Goal: Transaction & Acquisition: Purchase product/service

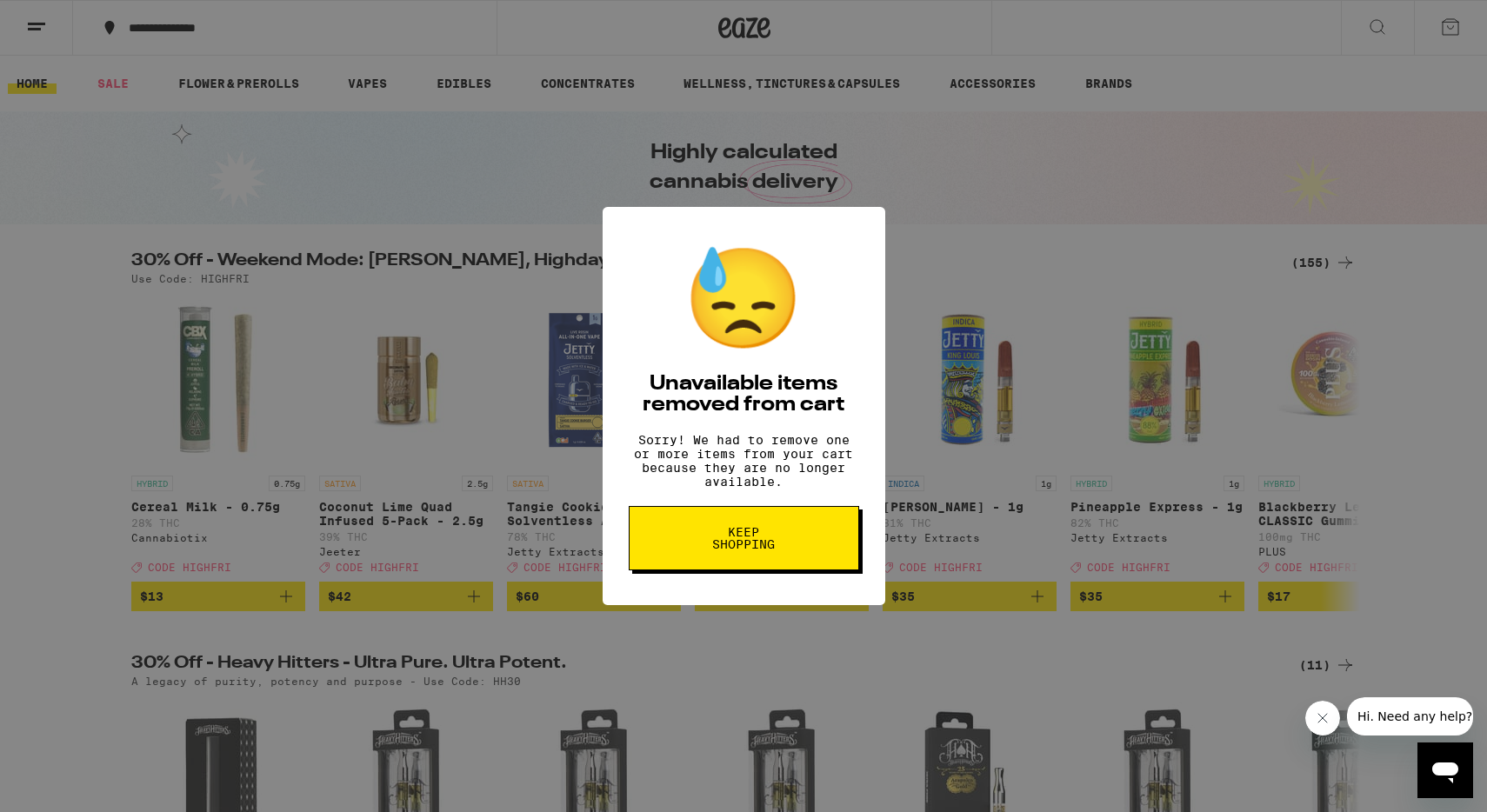
click at [777, 551] on span "Keep Shopping" at bounding box center [744, 538] width 90 height 24
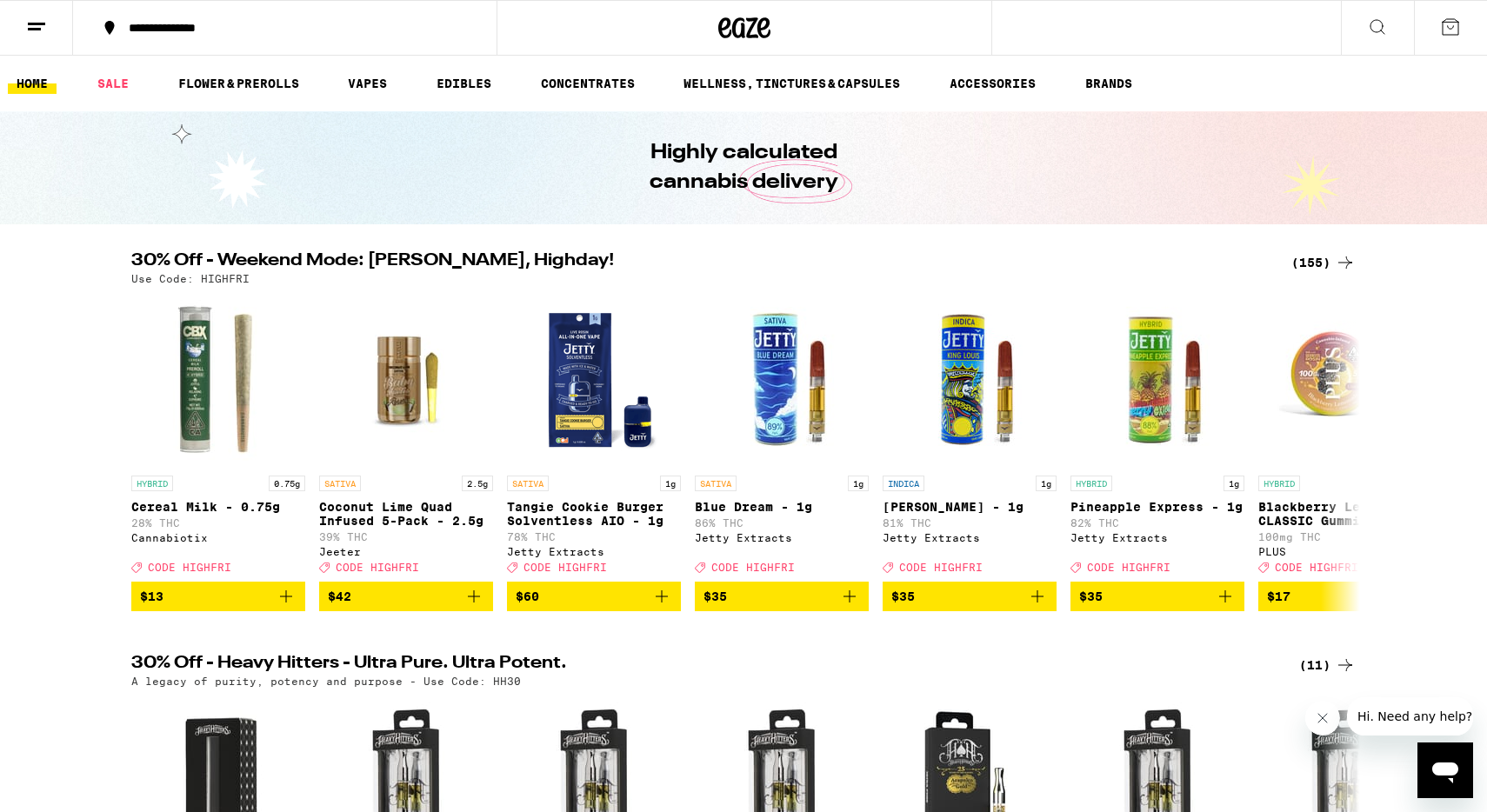
click at [1313, 267] on div "(155)" at bounding box center [1323, 262] width 65 height 21
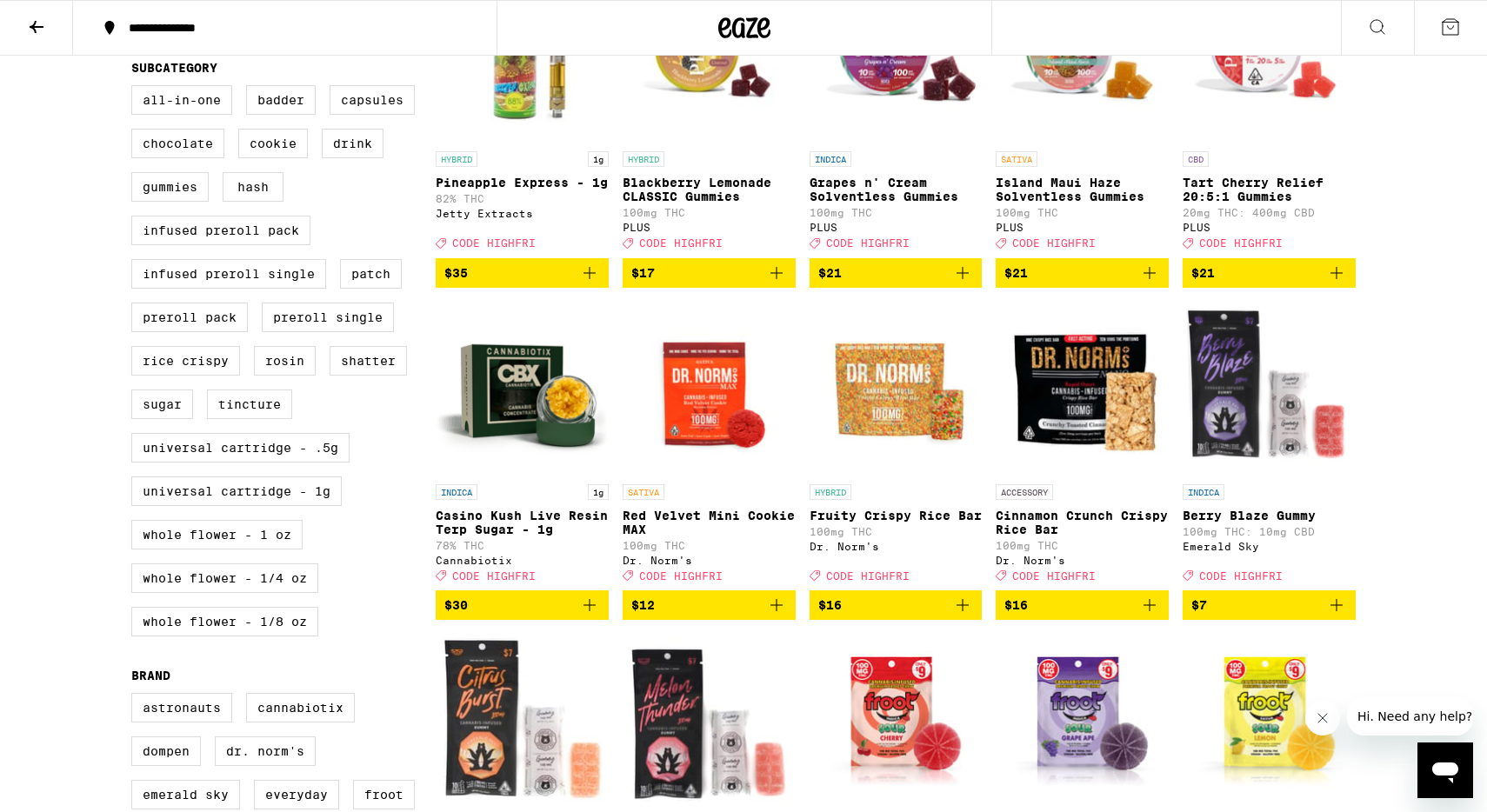
scroll to position [609, 0]
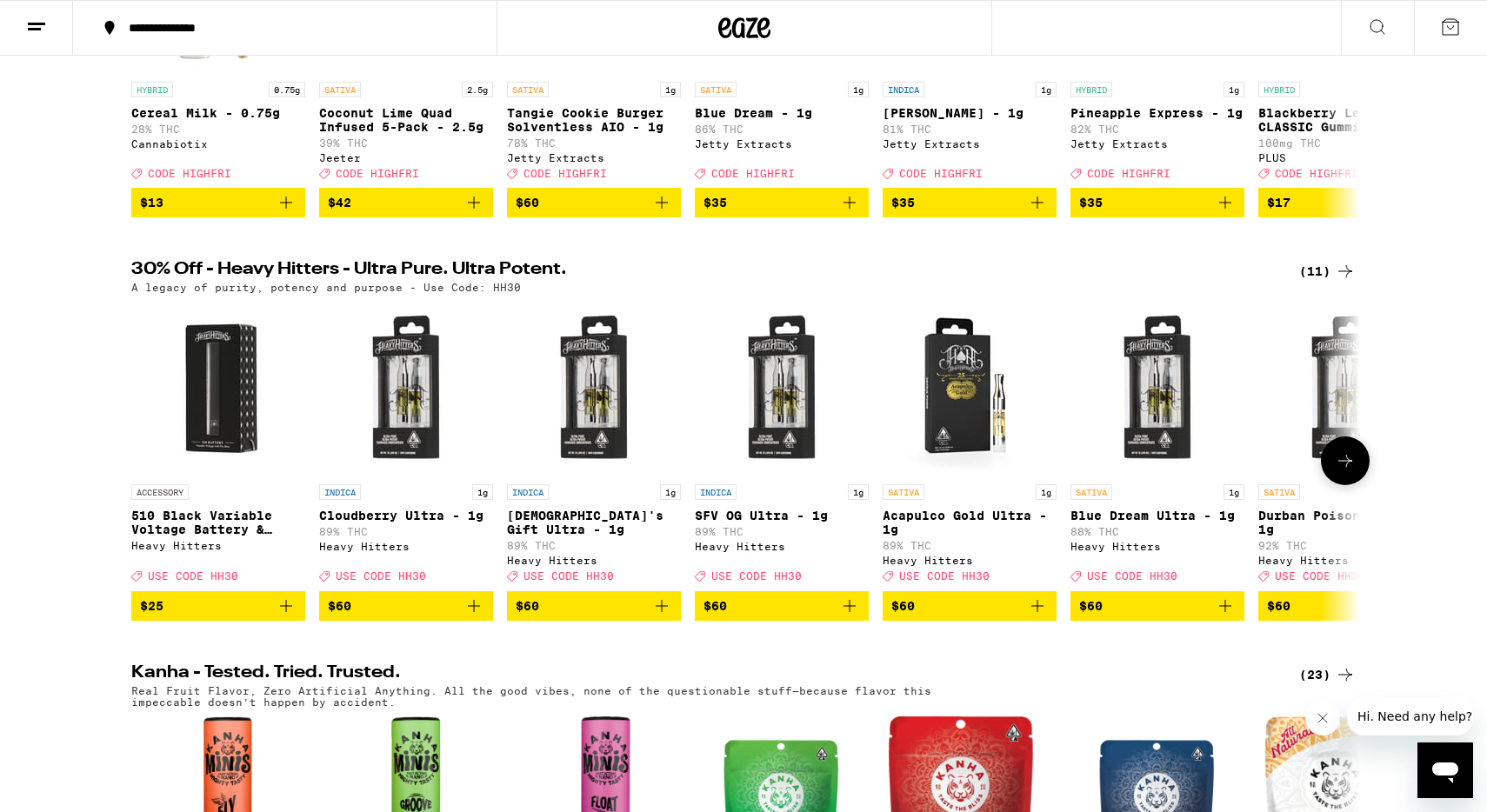
scroll to position [394, 0]
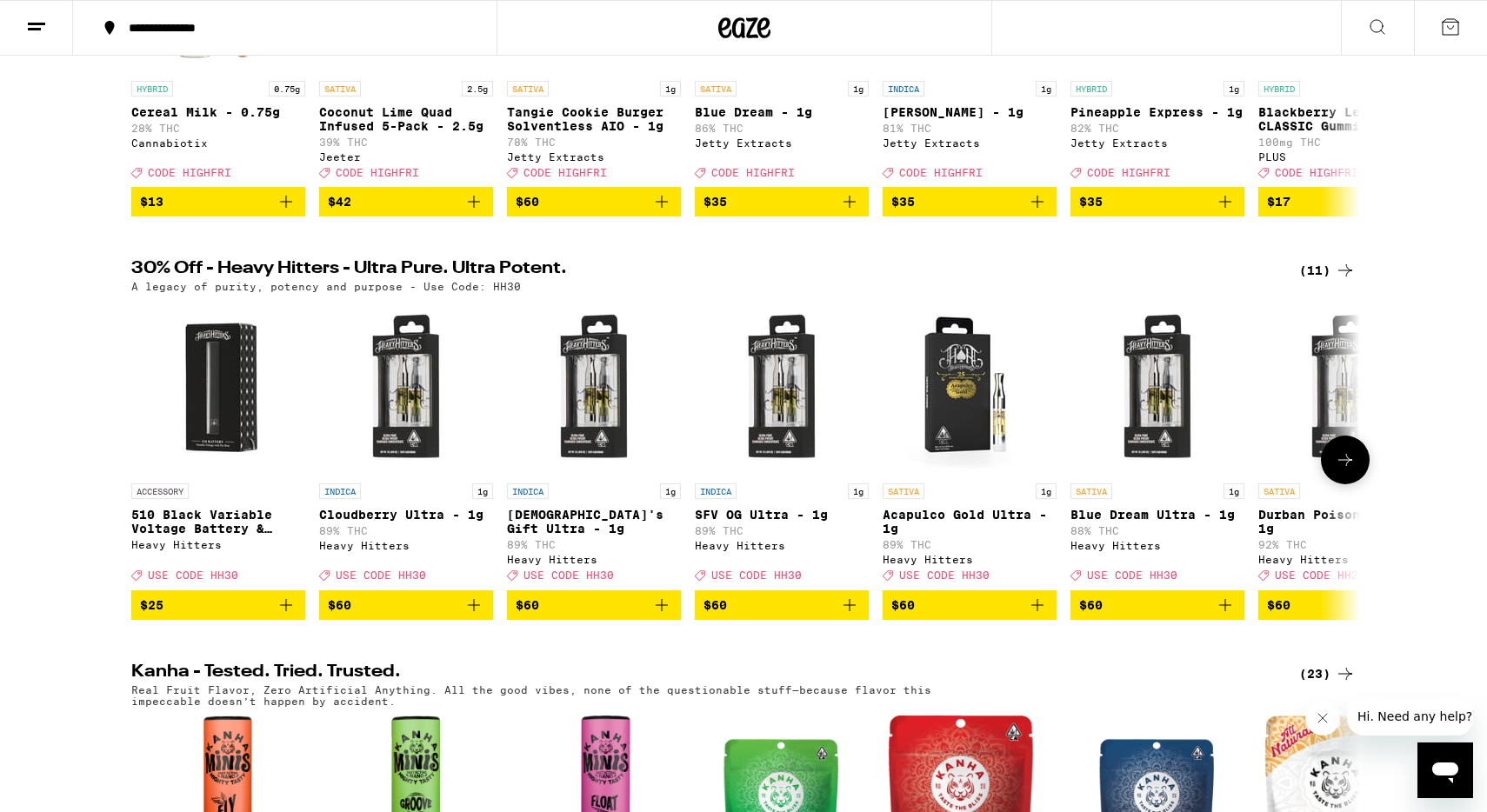
click at [257, 535] on p "510 Black Variable Voltage Battery & Charger" at bounding box center [218, 521] width 174 height 28
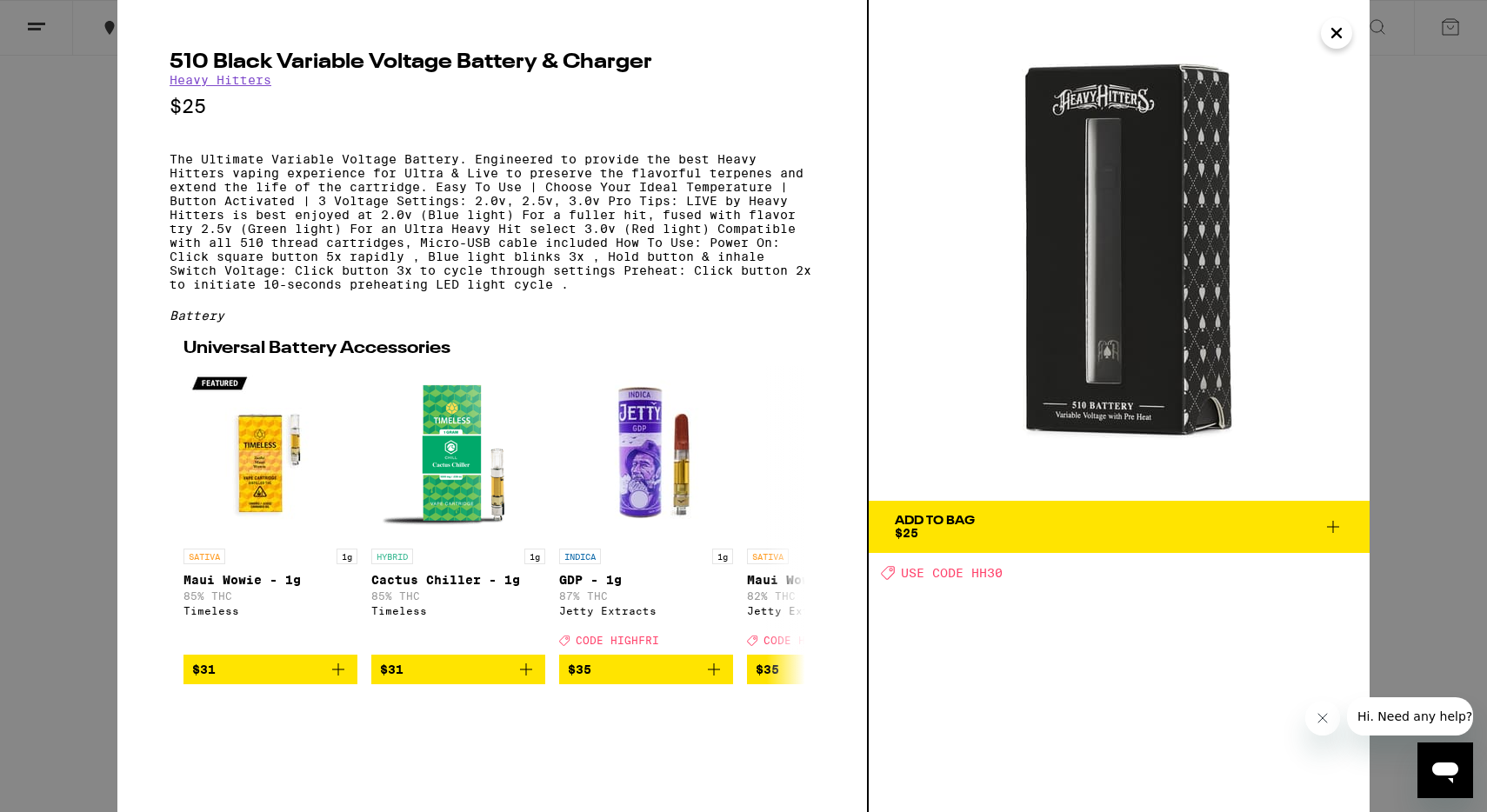
click at [1337, 35] on icon "Close" at bounding box center [1336, 32] width 21 height 26
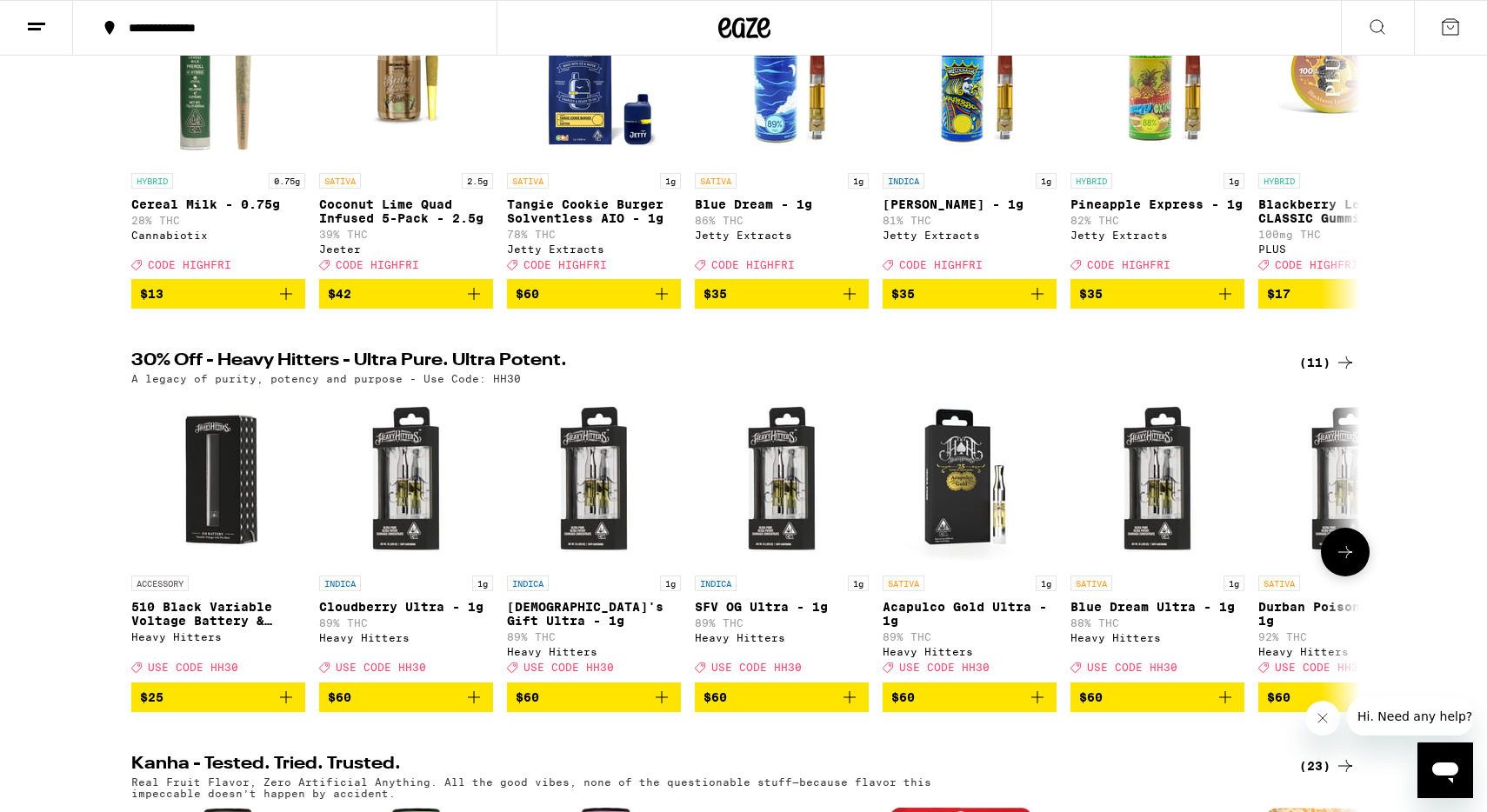
scroll to position [313, 0]
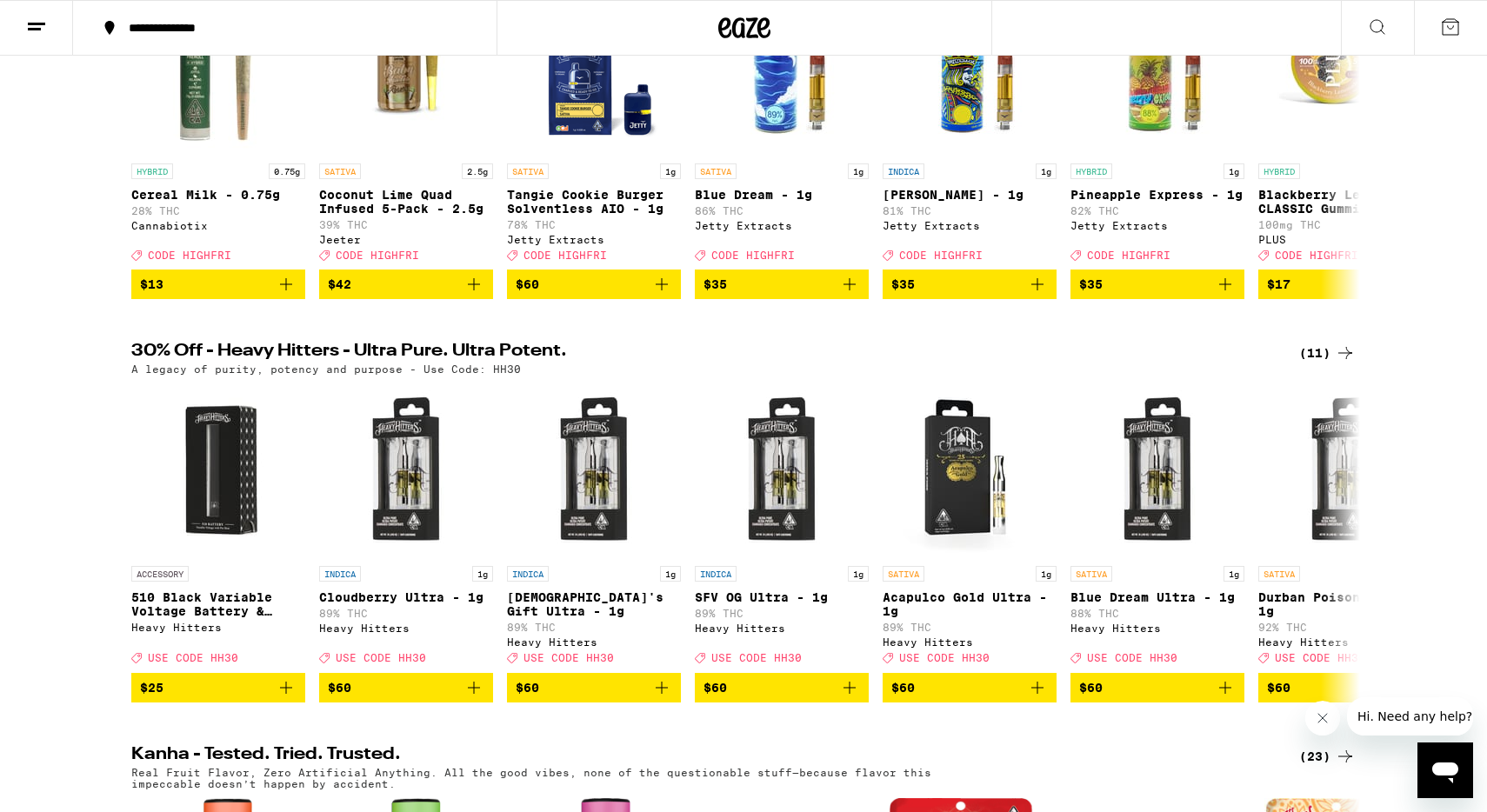
click at [1345, 364] on icon at bounding box center [1345, 352] width 21 height 21
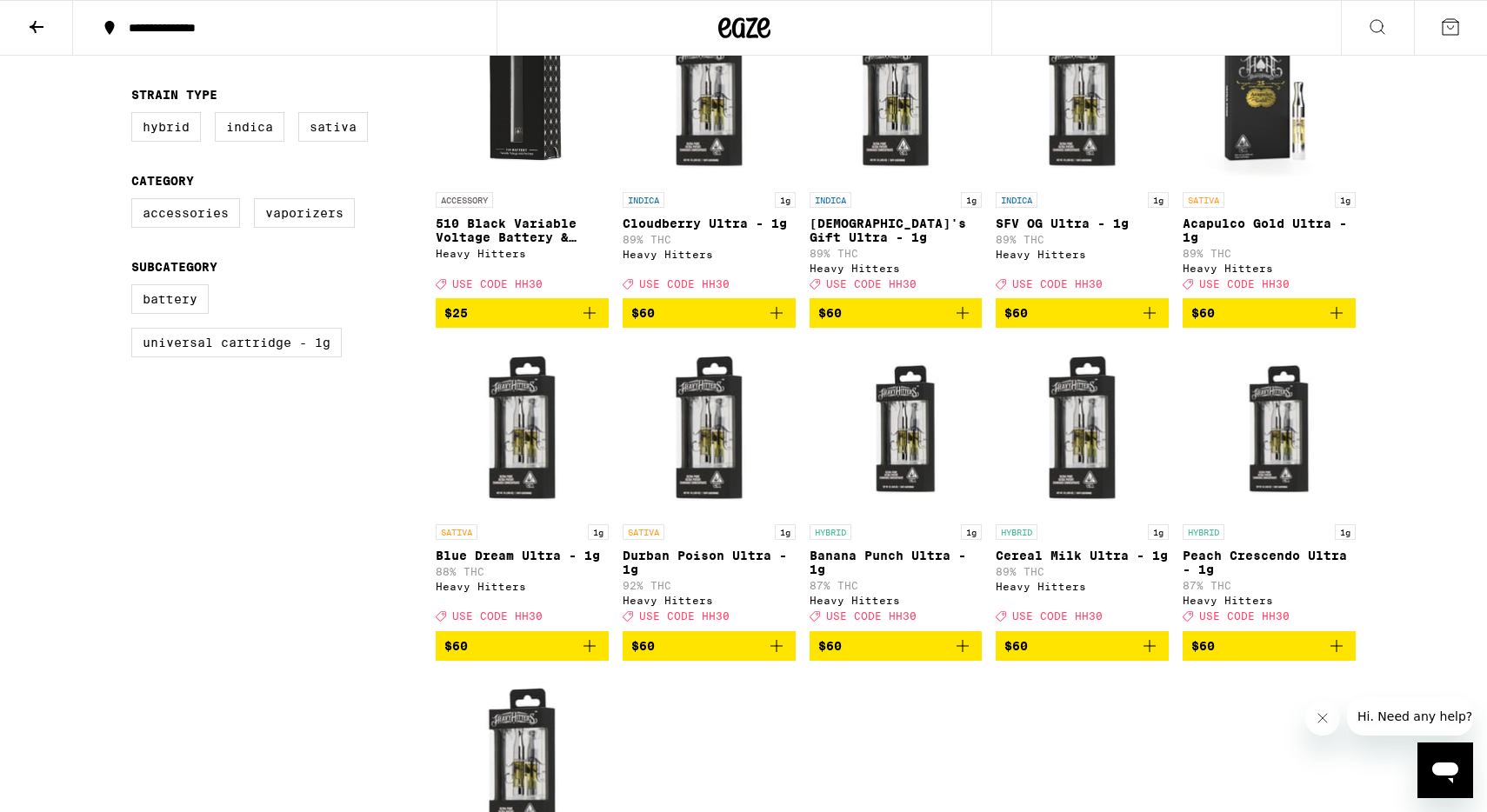
scroll to position [248, 0]
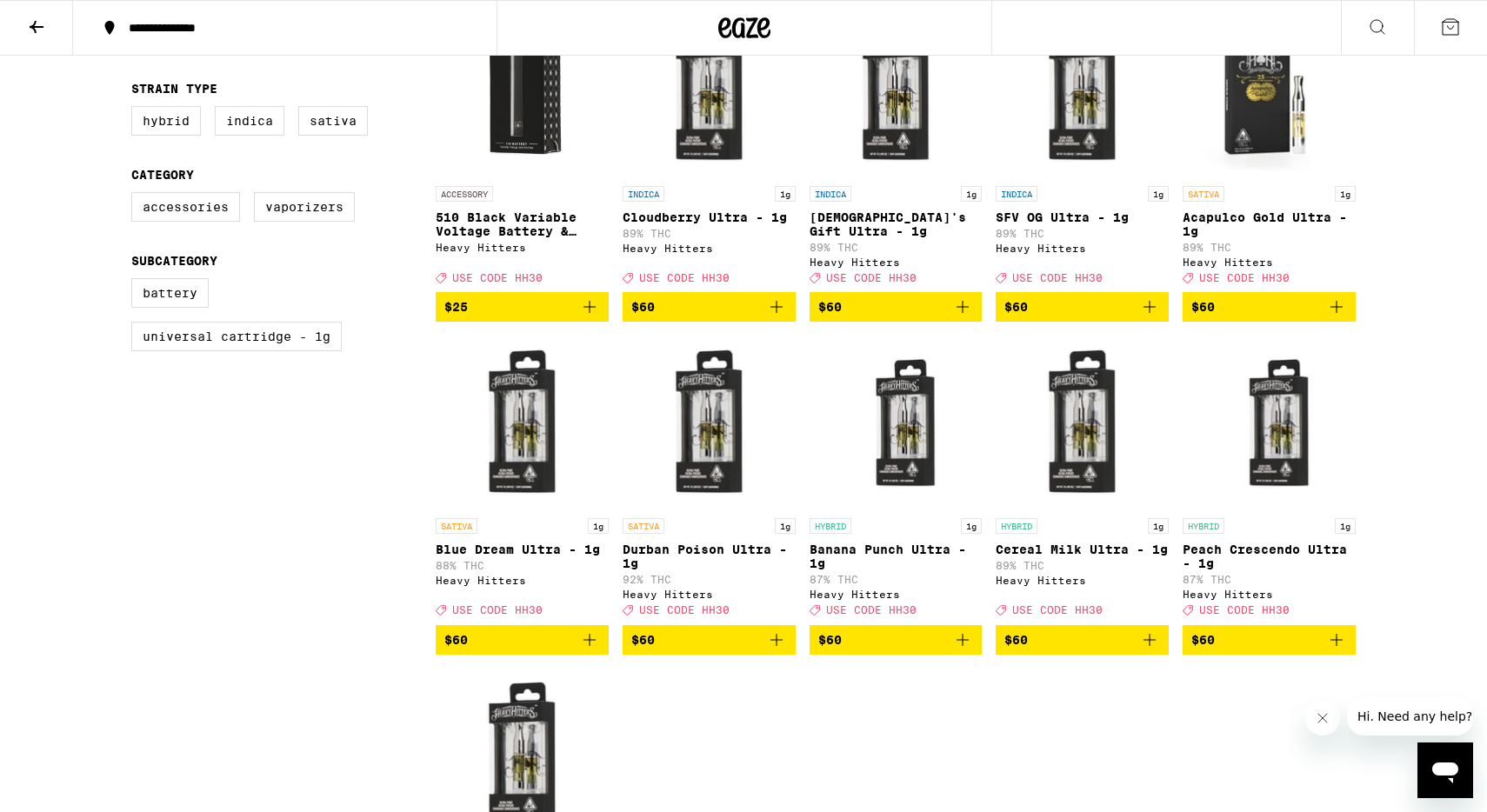
click at [776, 650] on icon "Add to bag" at bounding box center [776, 640] width 21 height 21
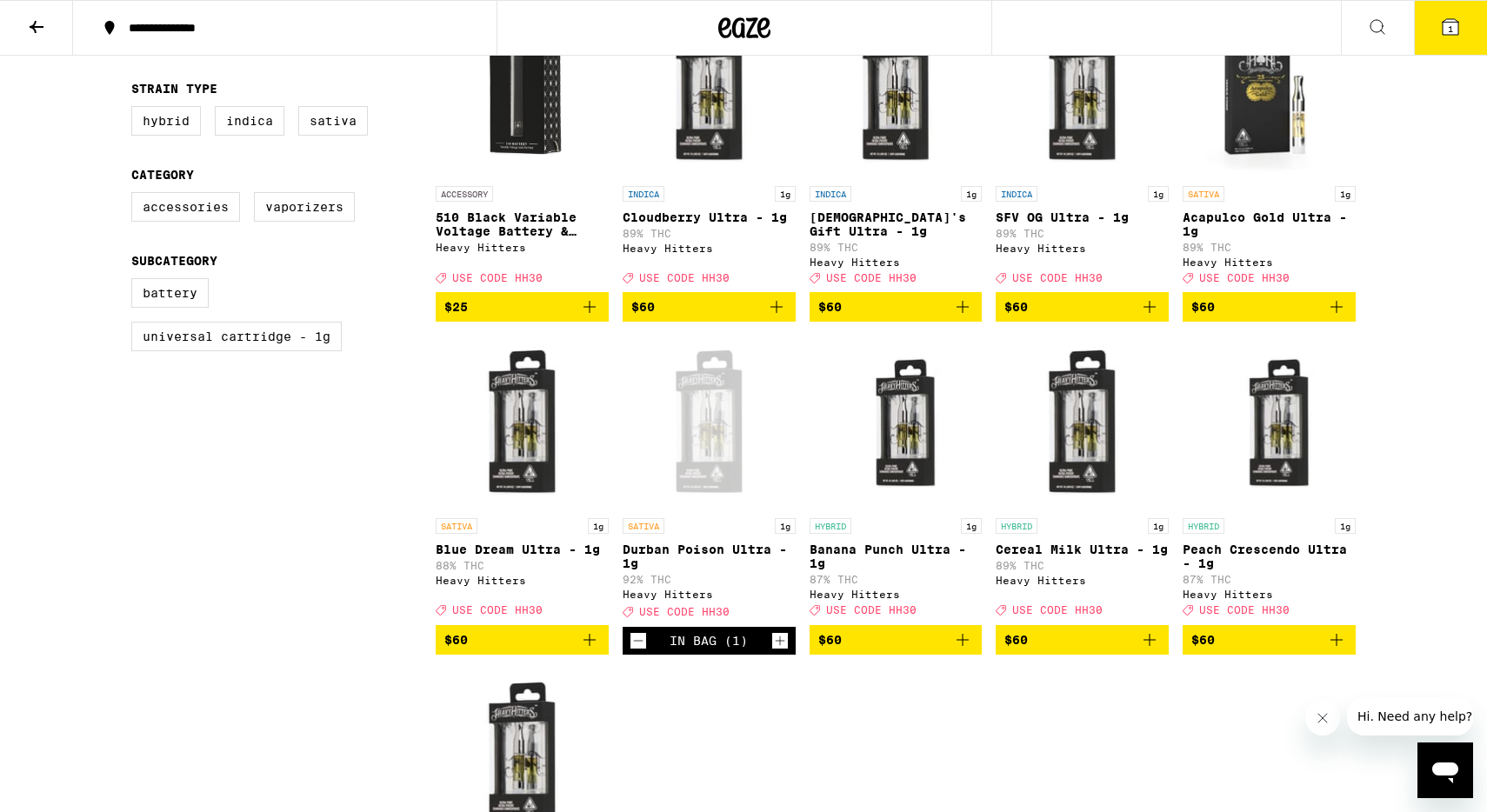
click at [1155, 650] on icon "Add to bag" at bounding box center [1149, 640] width 21 height 21
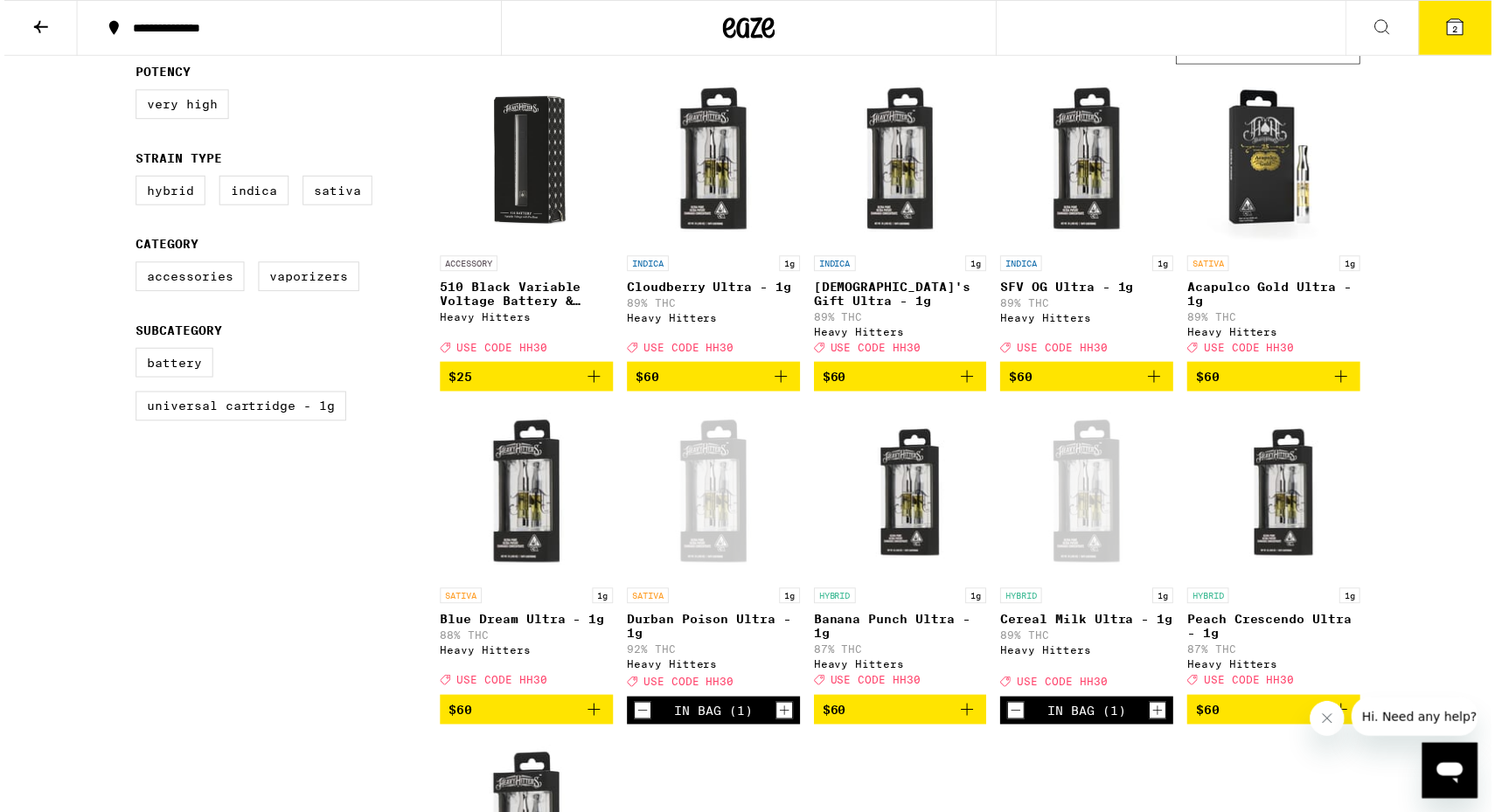
scroll to position [166, 0]
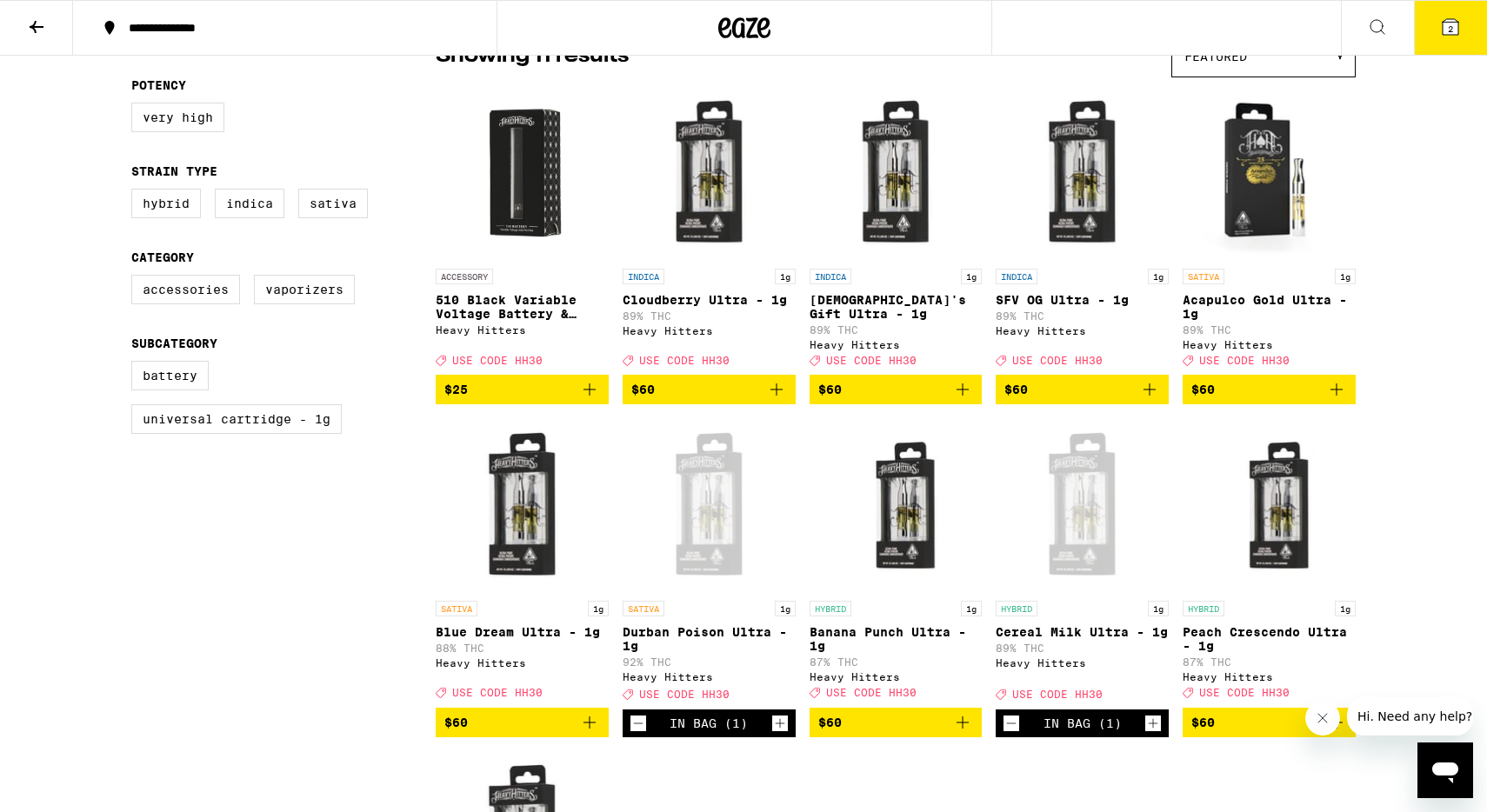
click at [589, 395] on icon "Add to bag" at bounding box center [590, 390] width 13 height 13
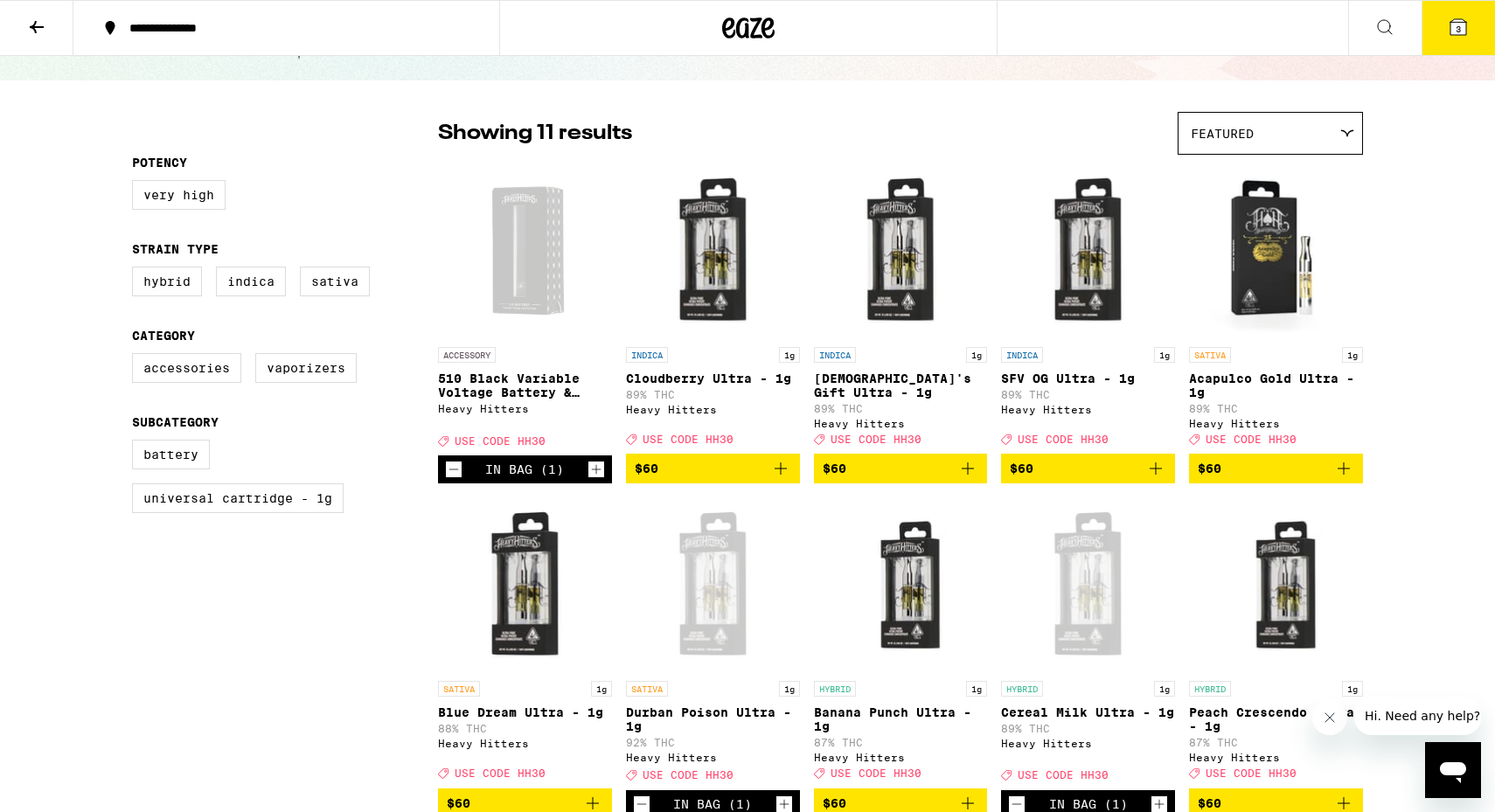
scroll to position [0, 0]
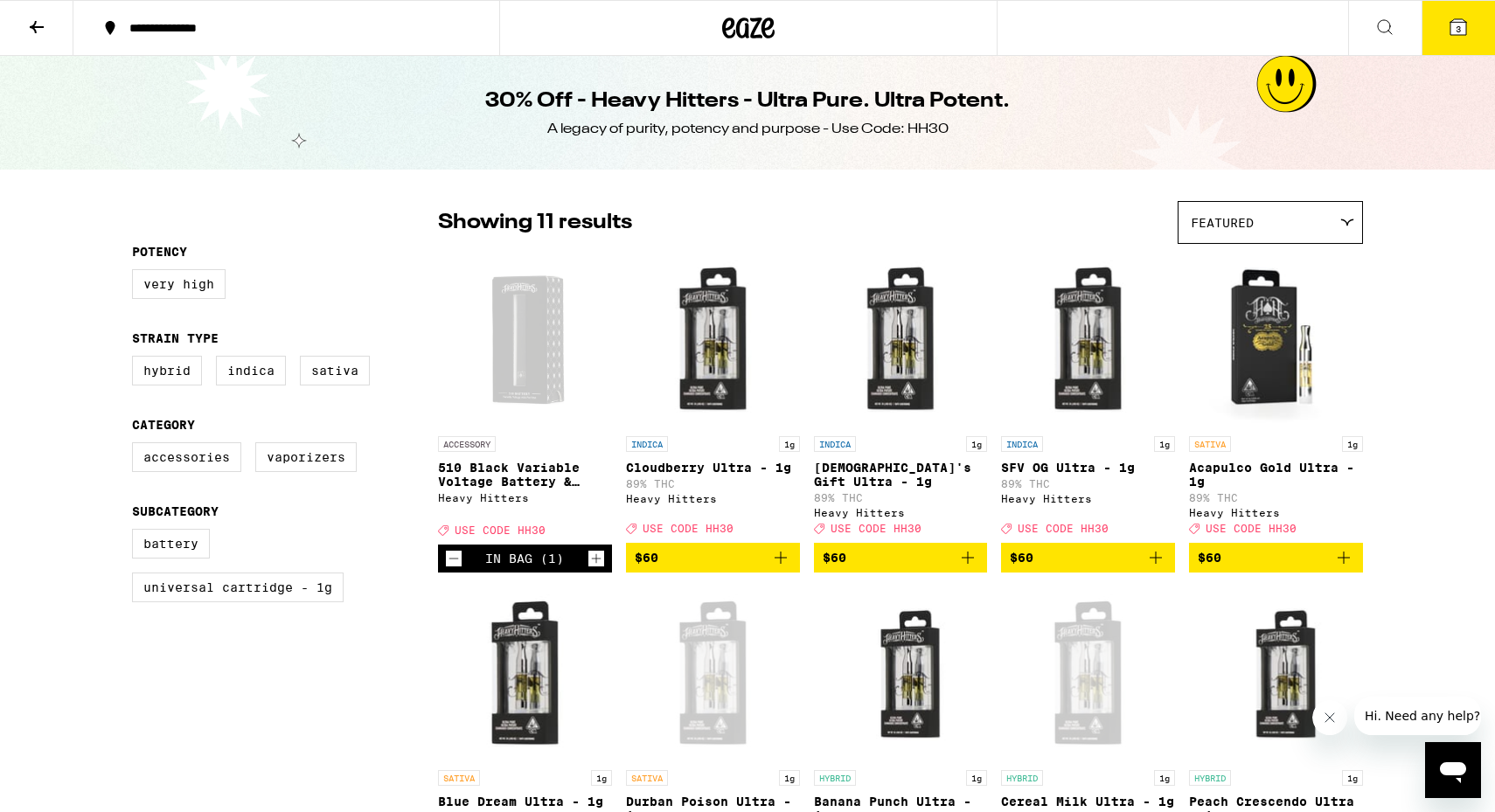
click at [17, 20] on button at bounding box center [36, 28] width 73 height 55
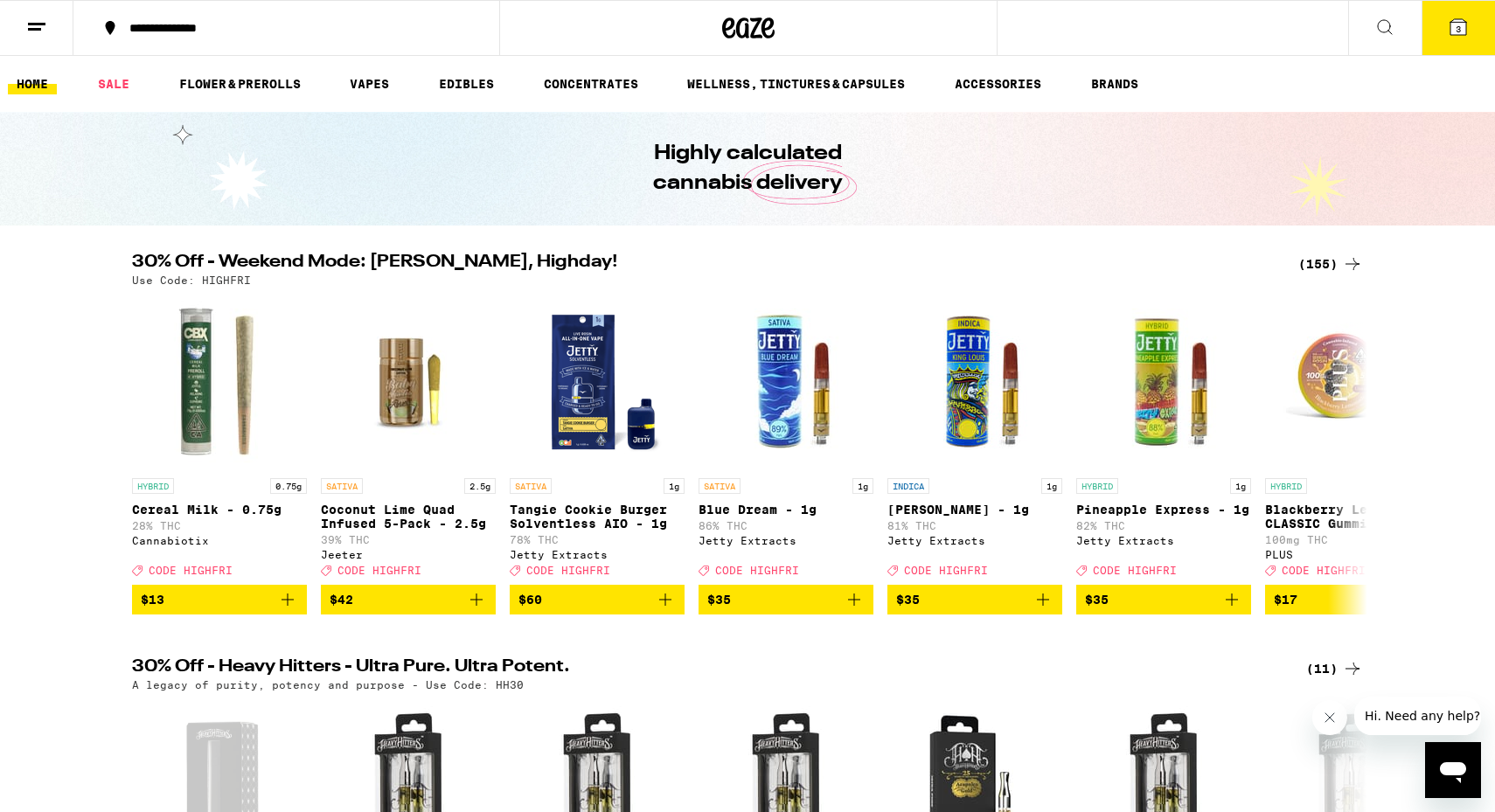
click at [1378, 34] on icon at bounding box center [1385, 26] width 21 height 21
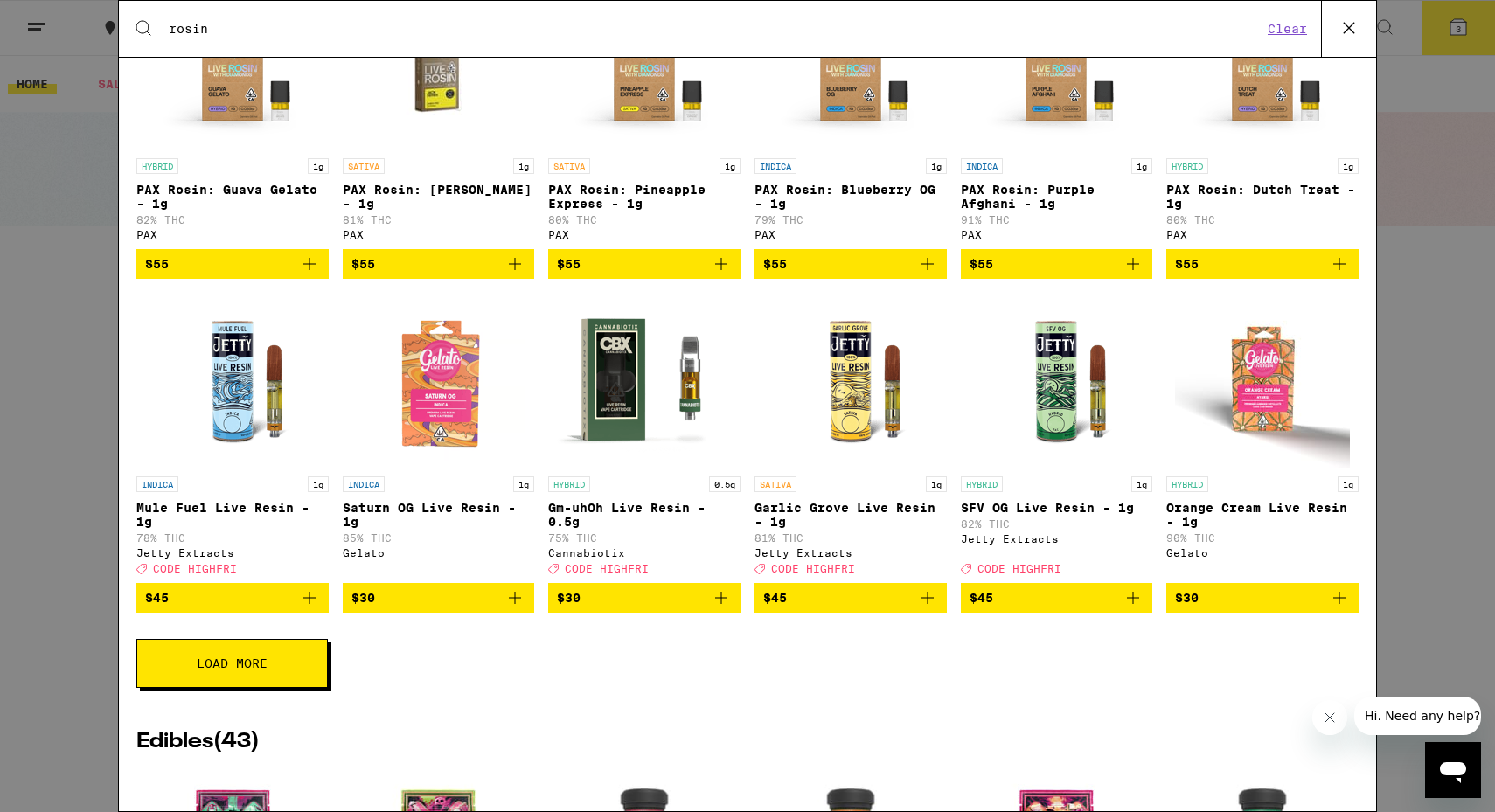
scroll to position [426, 0]
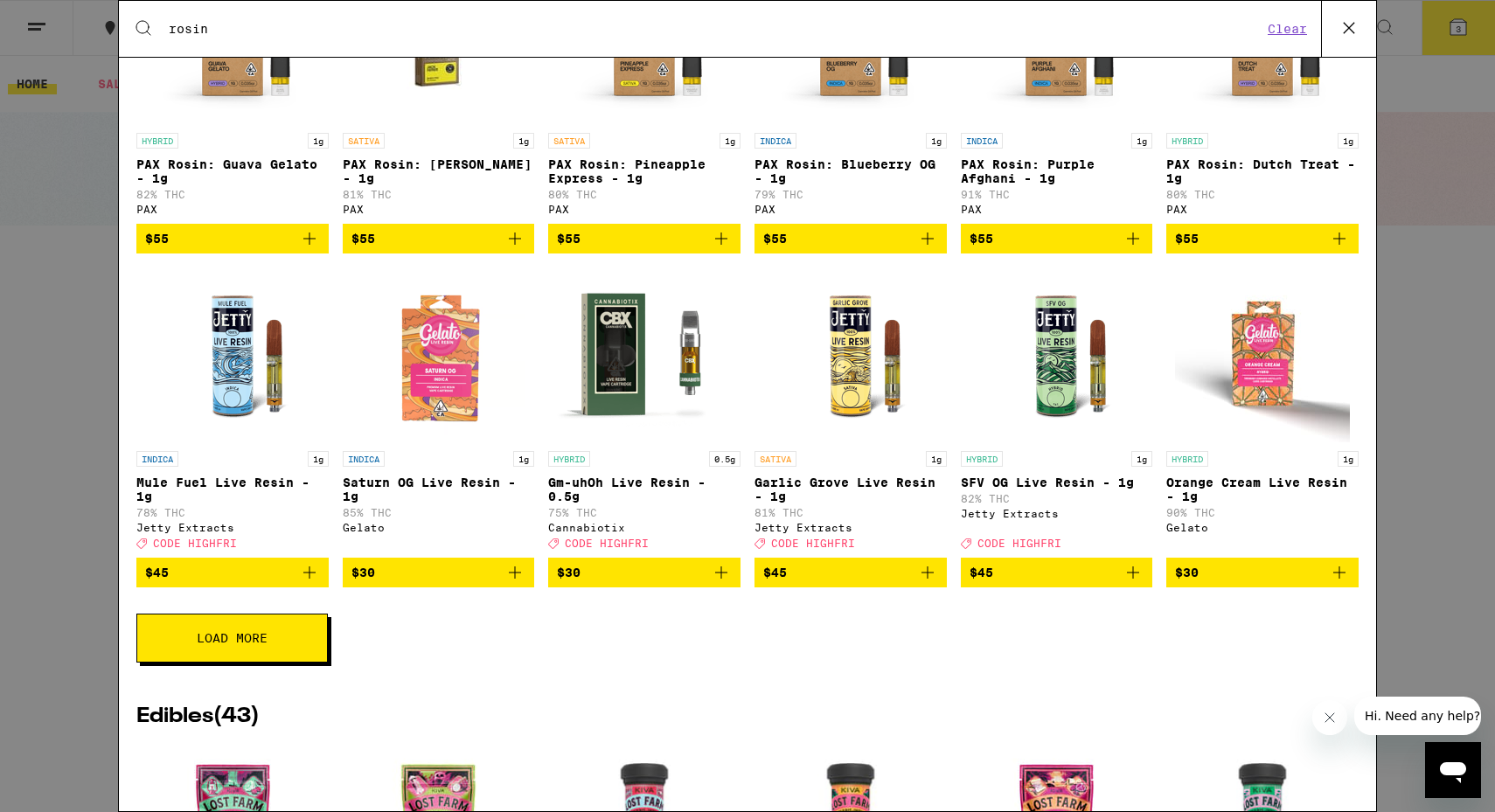
type input "rosin"
click at [241, 644] on span "Load More" at bounding box center [232, 639] width 70 height 13
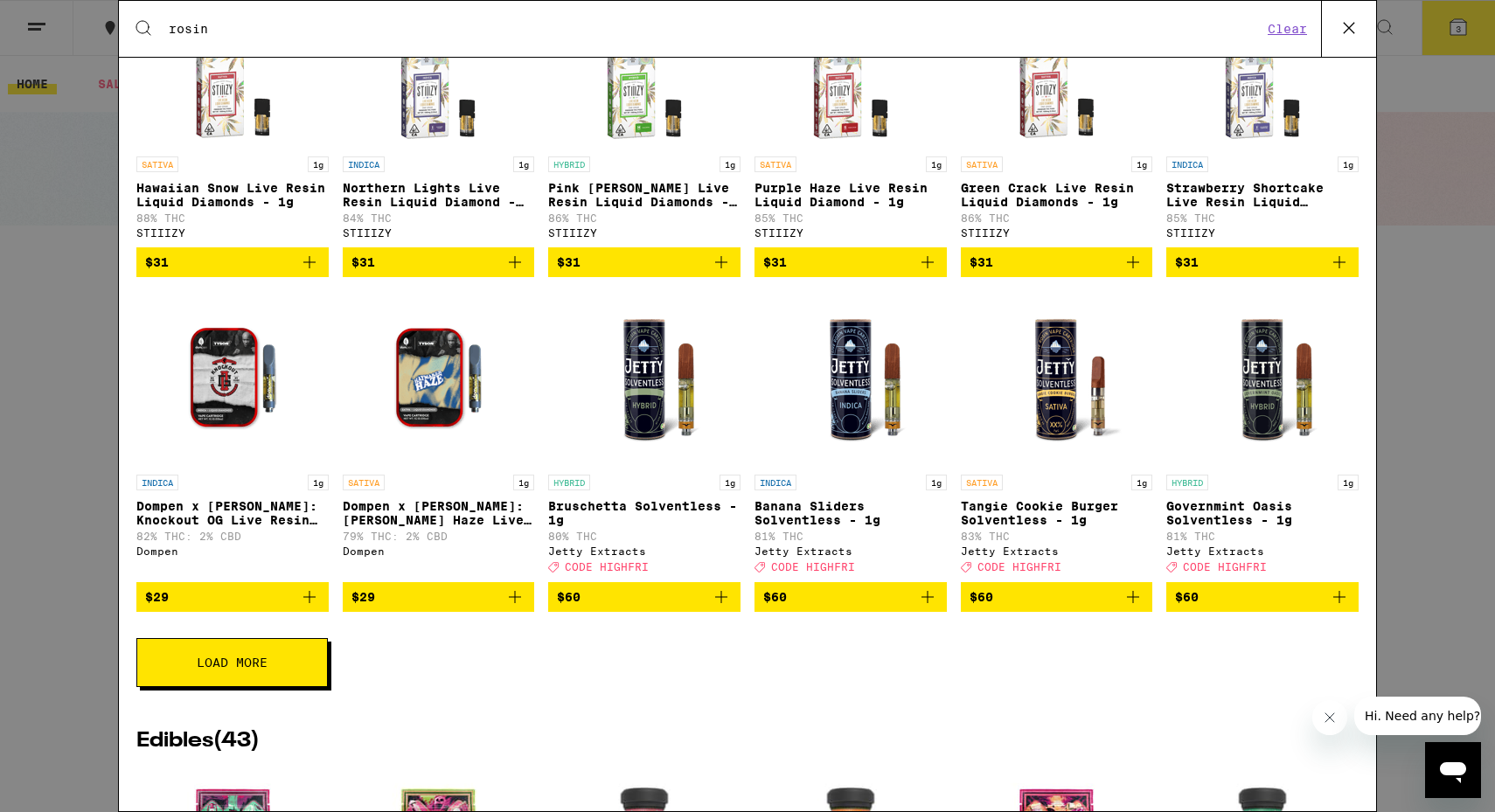
scroll to position [1059, 0]
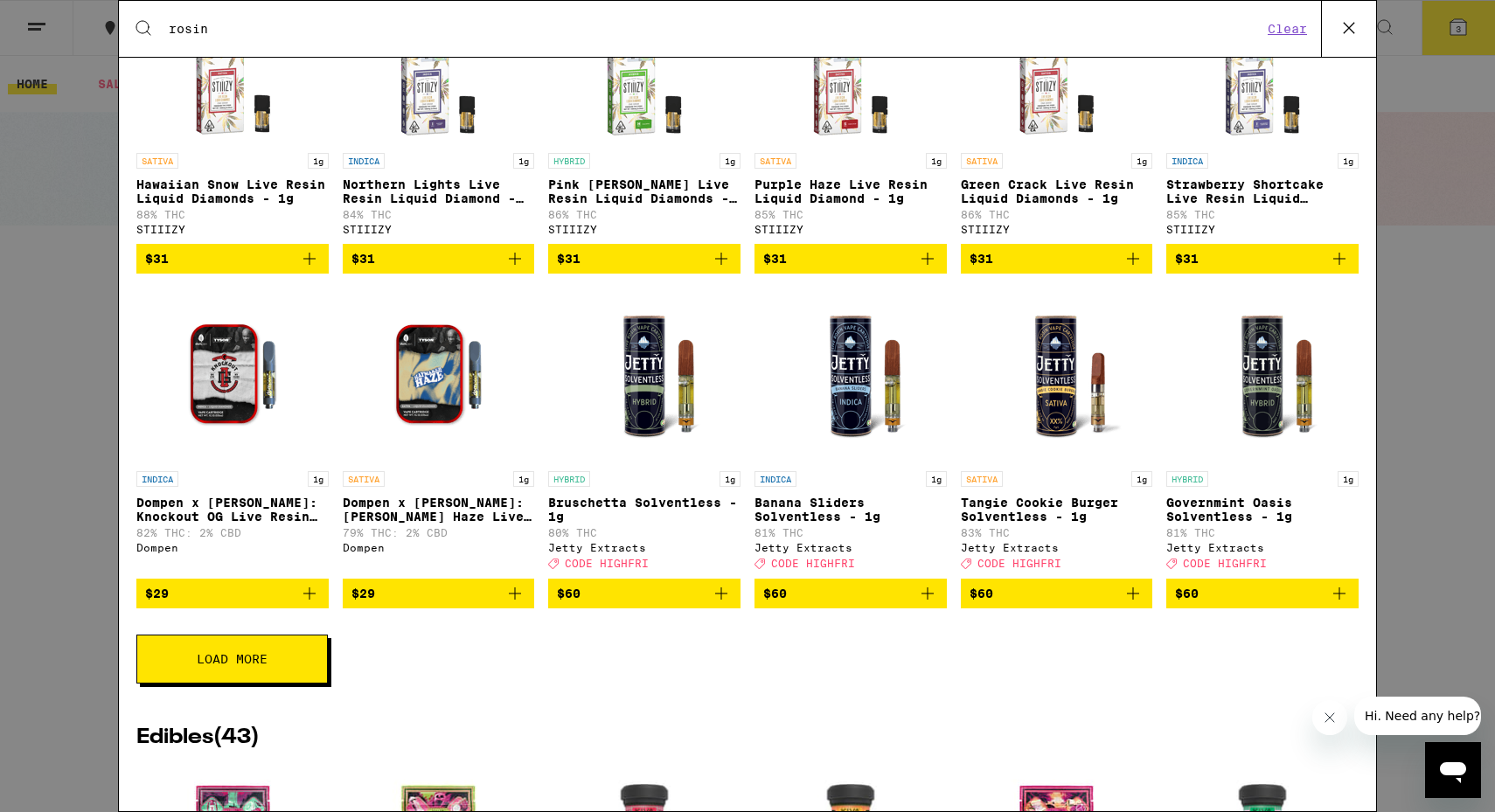
click at [925, 604] on icon "Add to bag" at bounding box center [927, 593] width 21 height 21
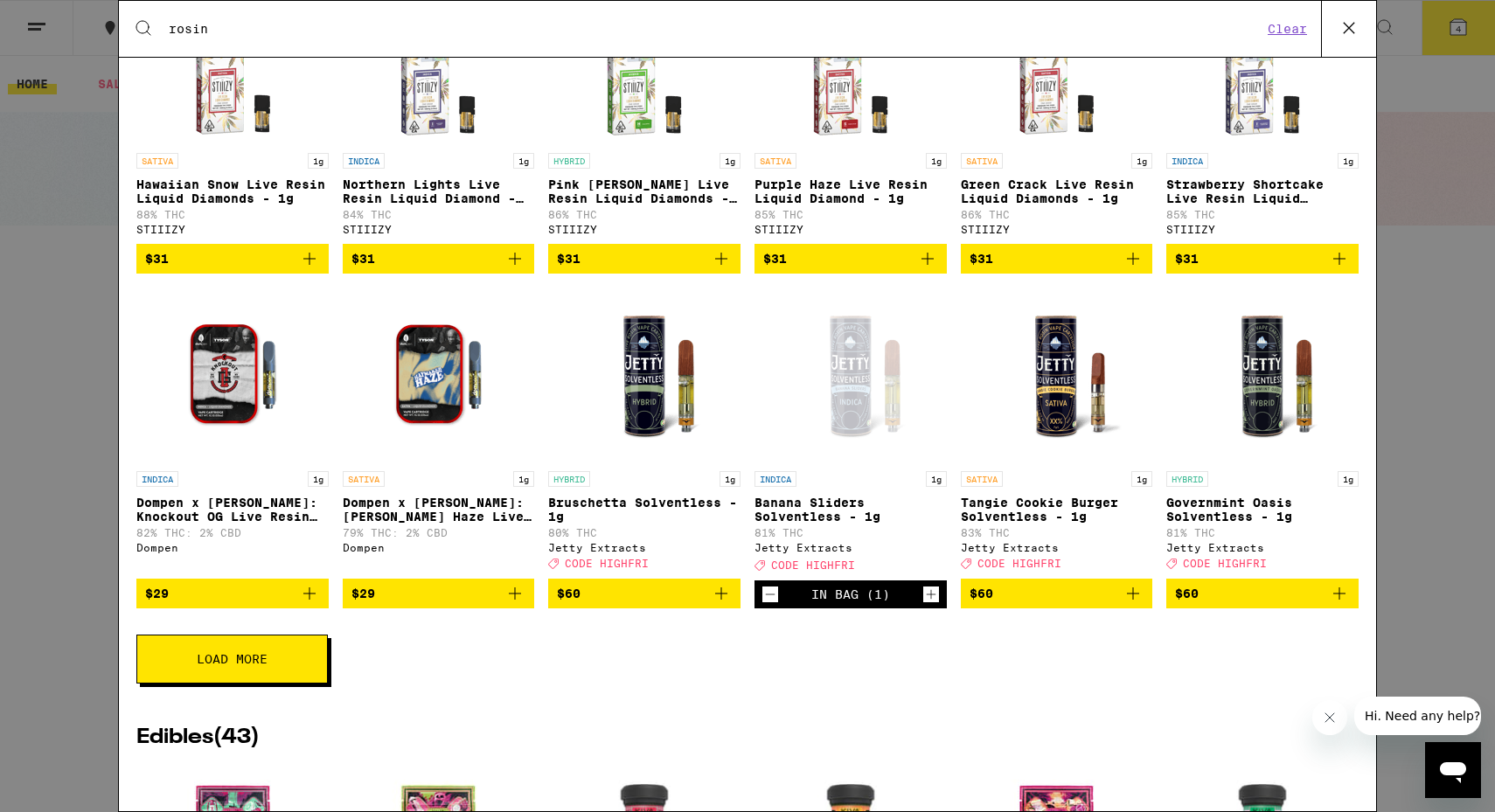
click at [1131, 604] on icon "Add to bag" at bounding box center [1133, 593] width 21 height 21
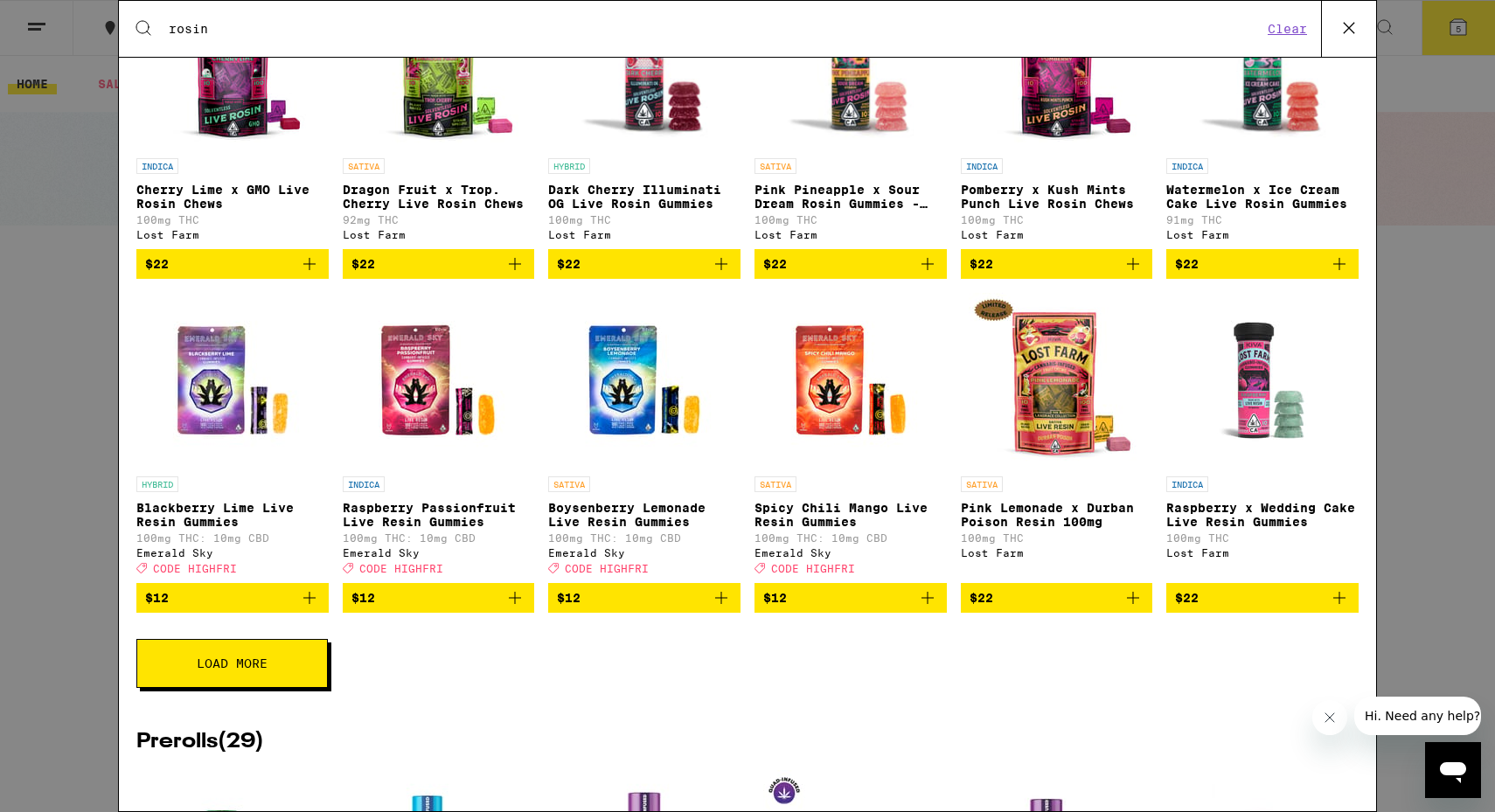
scroll to position [1851, 0]
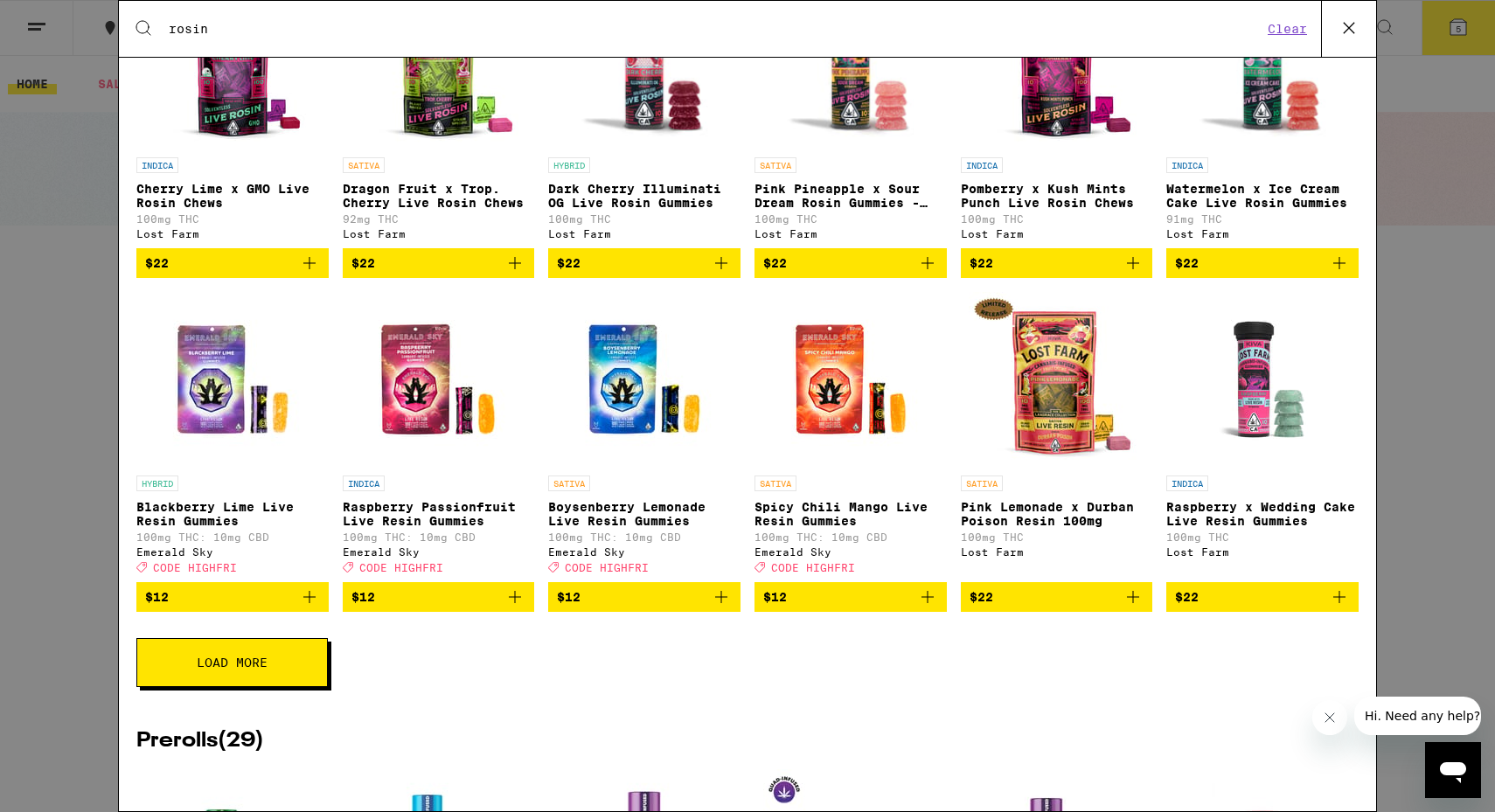
click at [1434, 376] on div "Search for Products rosin Clear 174 results for "rosin" Brands ( 5 ) Koa Henry'…" at bounding box center [747, 406] width 1495 height 812
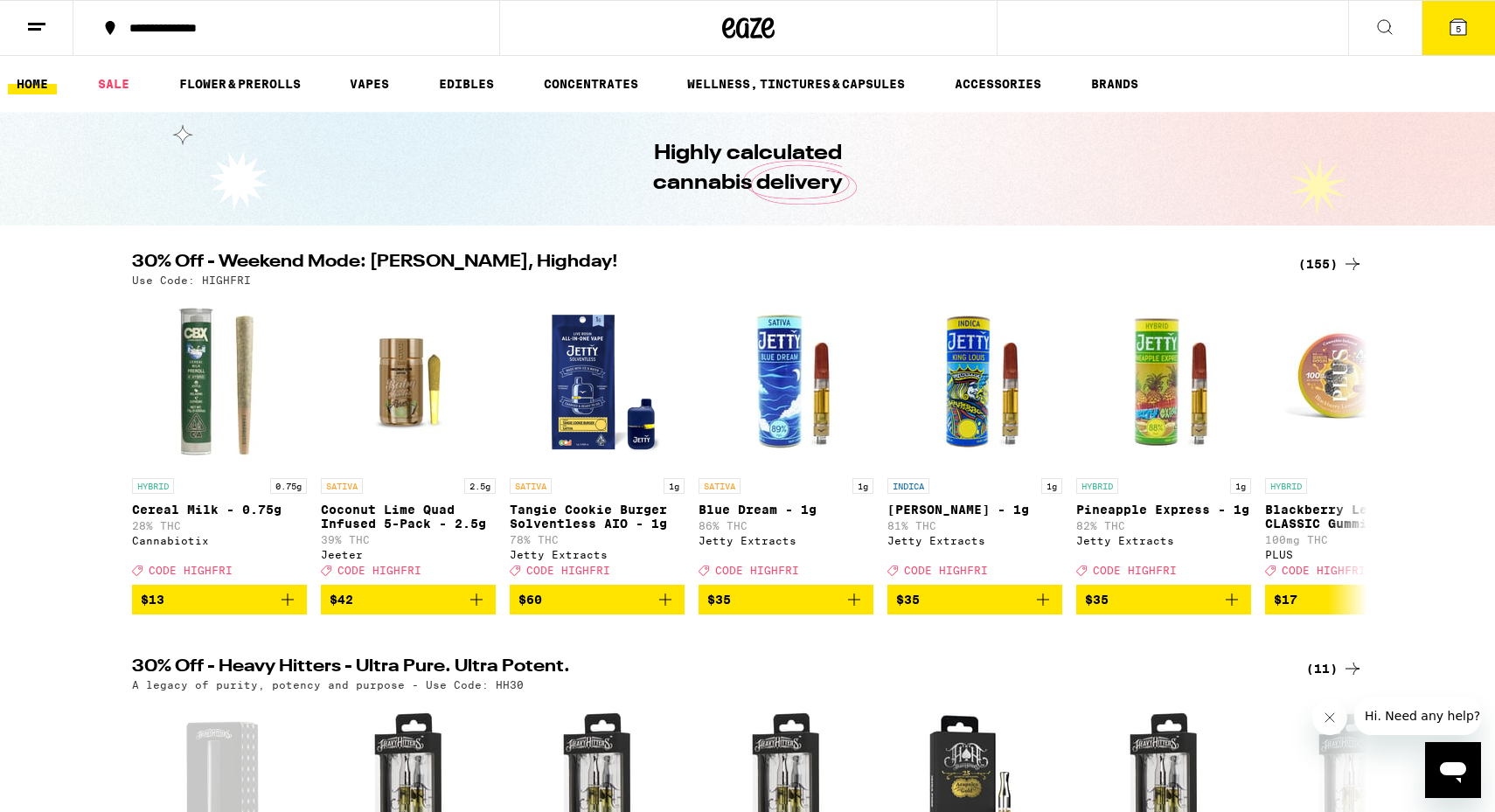
click at [1453, 33] on icon at bounding box center [1458, 26] width 15 height 15
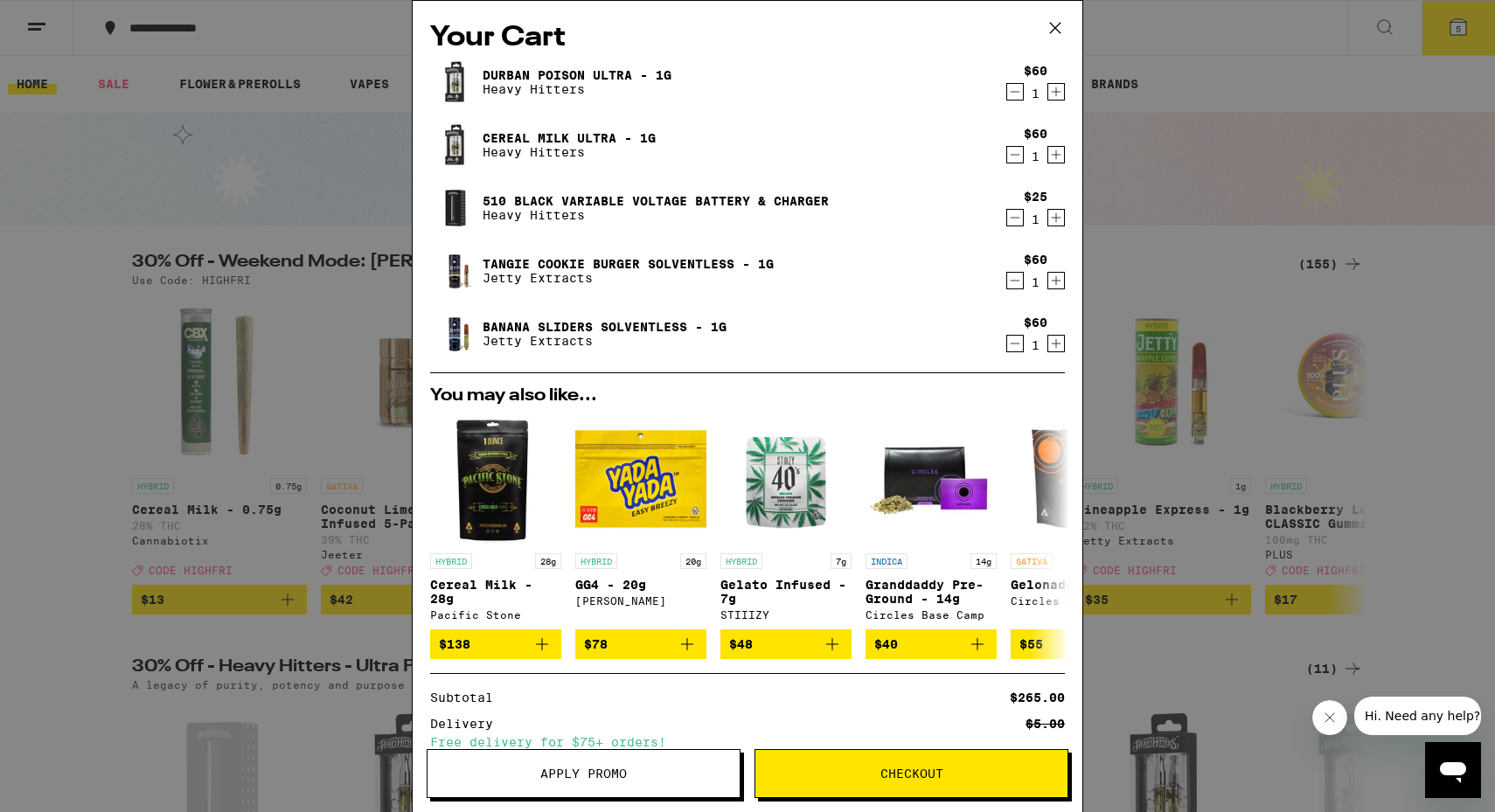
click at [1014, 153] on icon "Decrement" at bounding box center [1014, 154] width 15 height 21
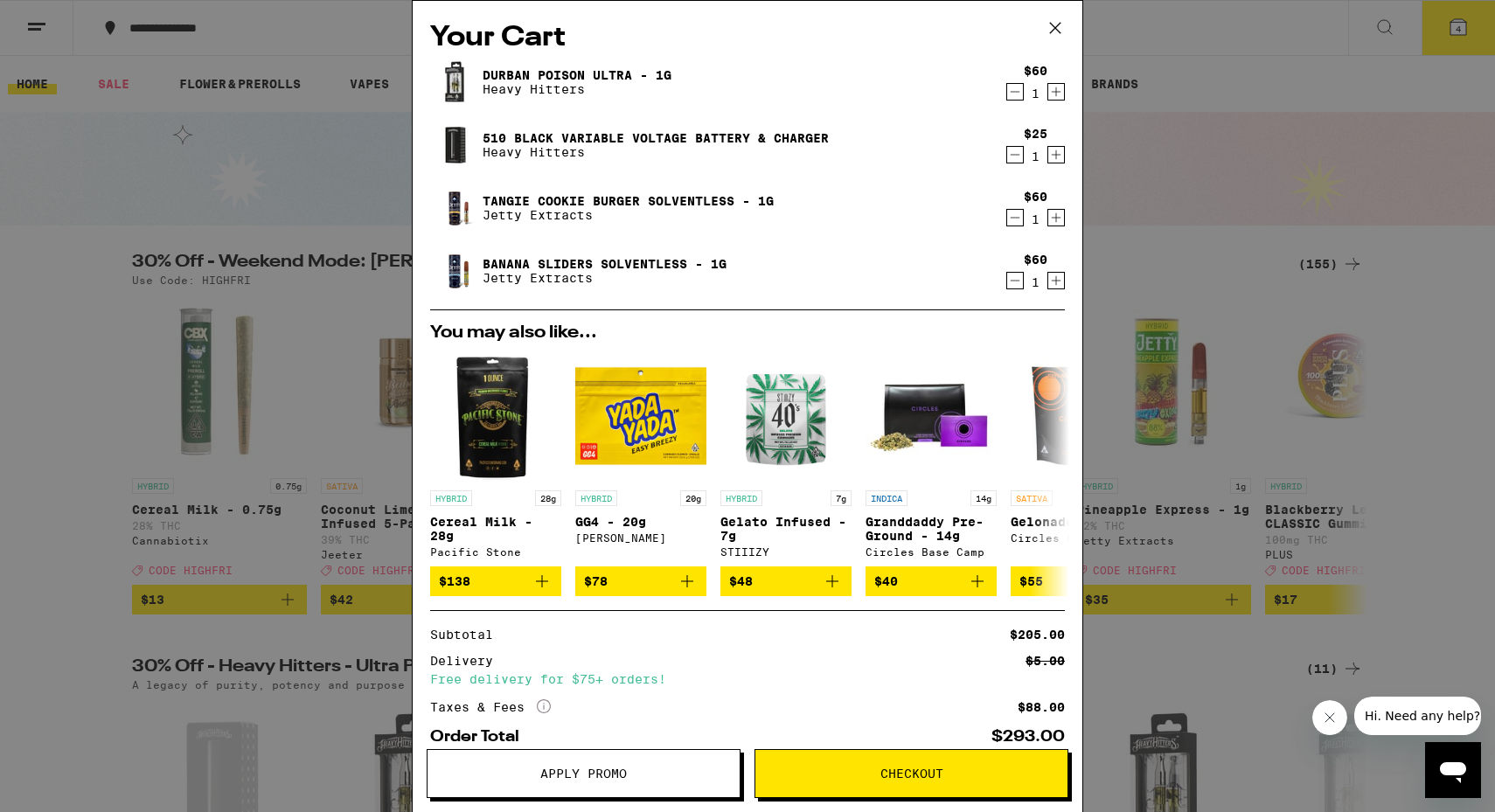
click at [1017, 151] on icon "Decrement" at bounding box center [1014, 154] width 15 height 21
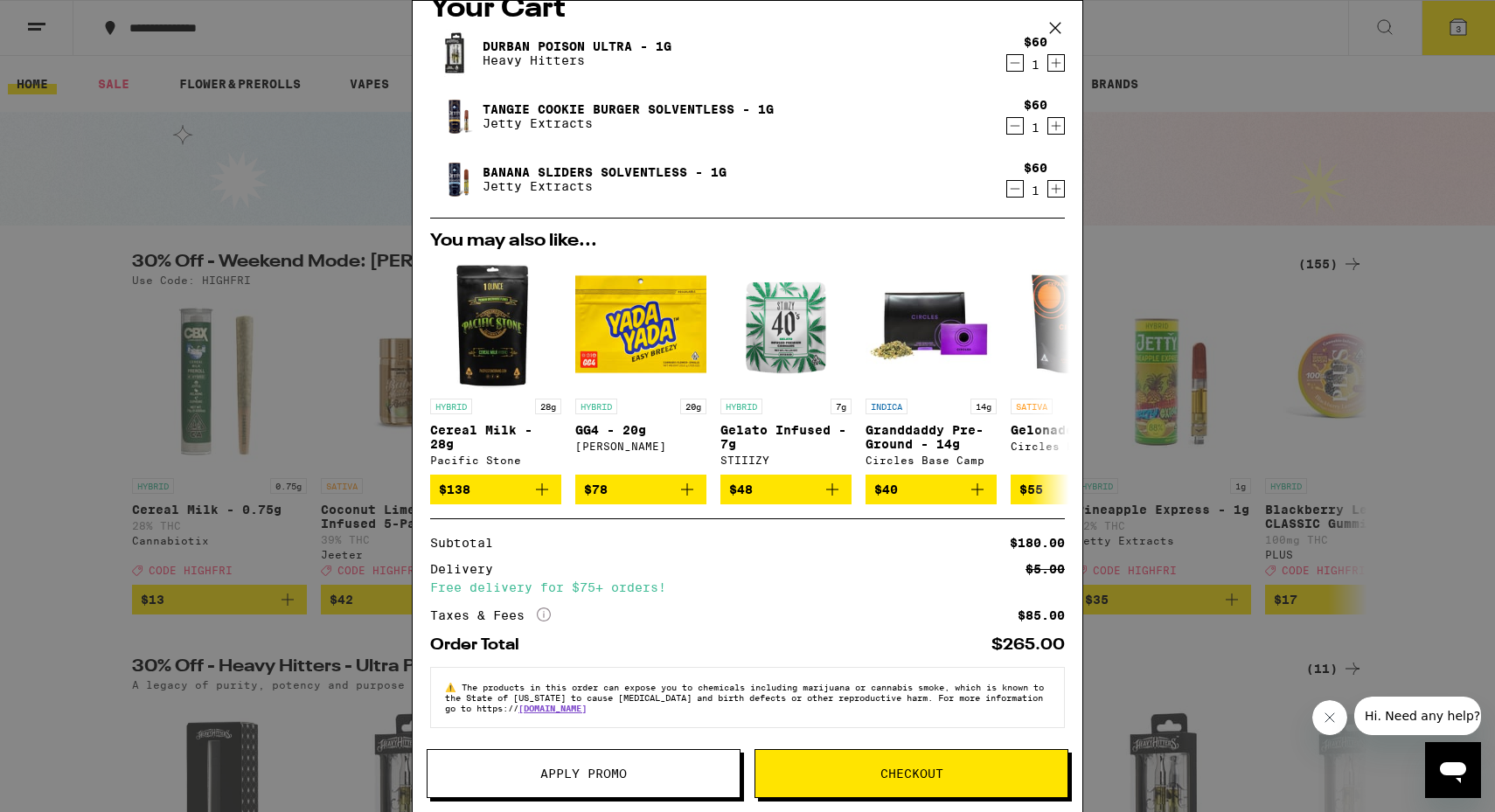
scroll to position [40, 0]
click at [543, 779] on span "Apply Promo" at bounding box center [584, 774] width 87 height 13
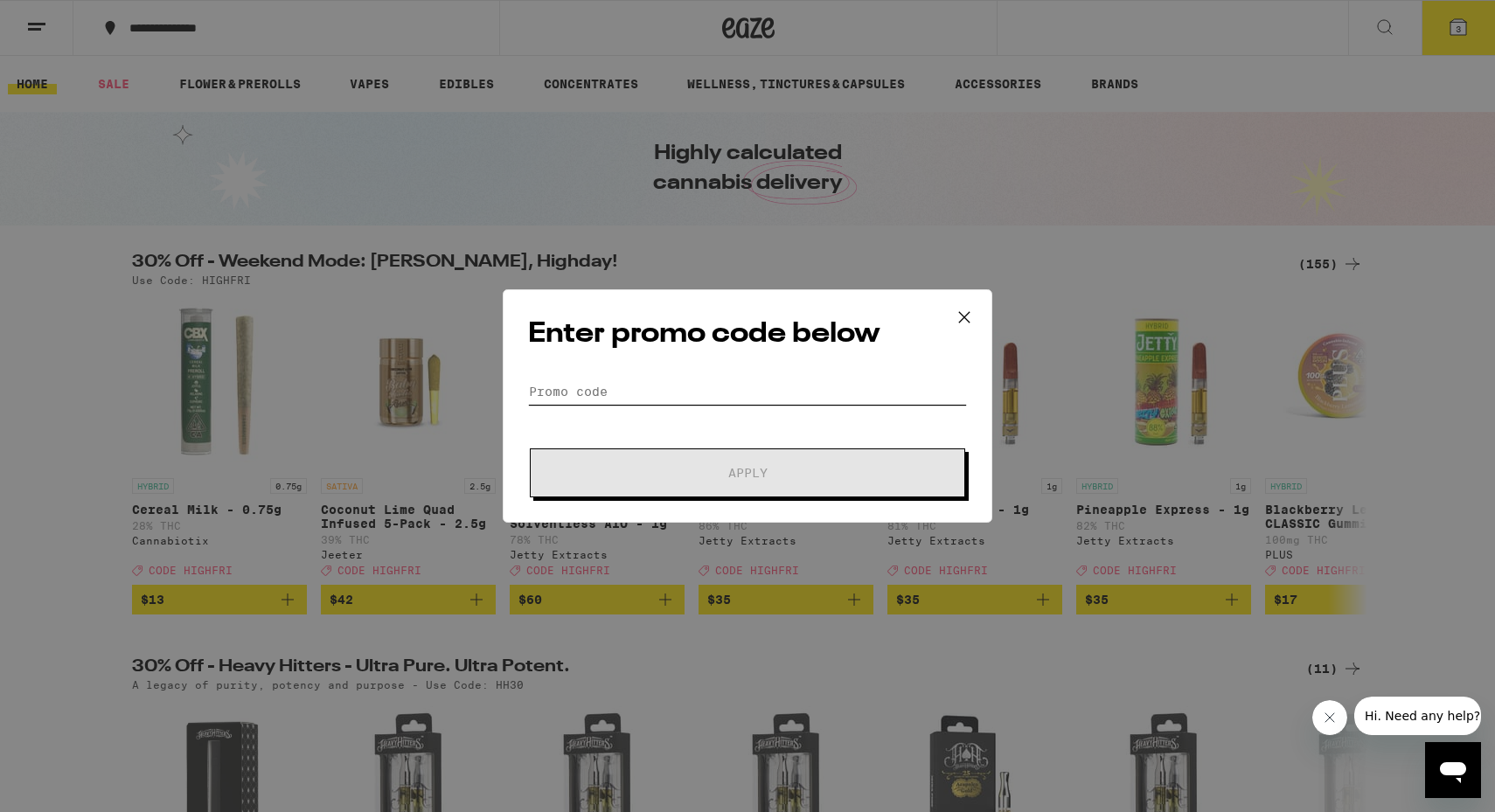
click at [729, 391] on input "Promo Code" at bounding box center [748, 391] width 439 height 26
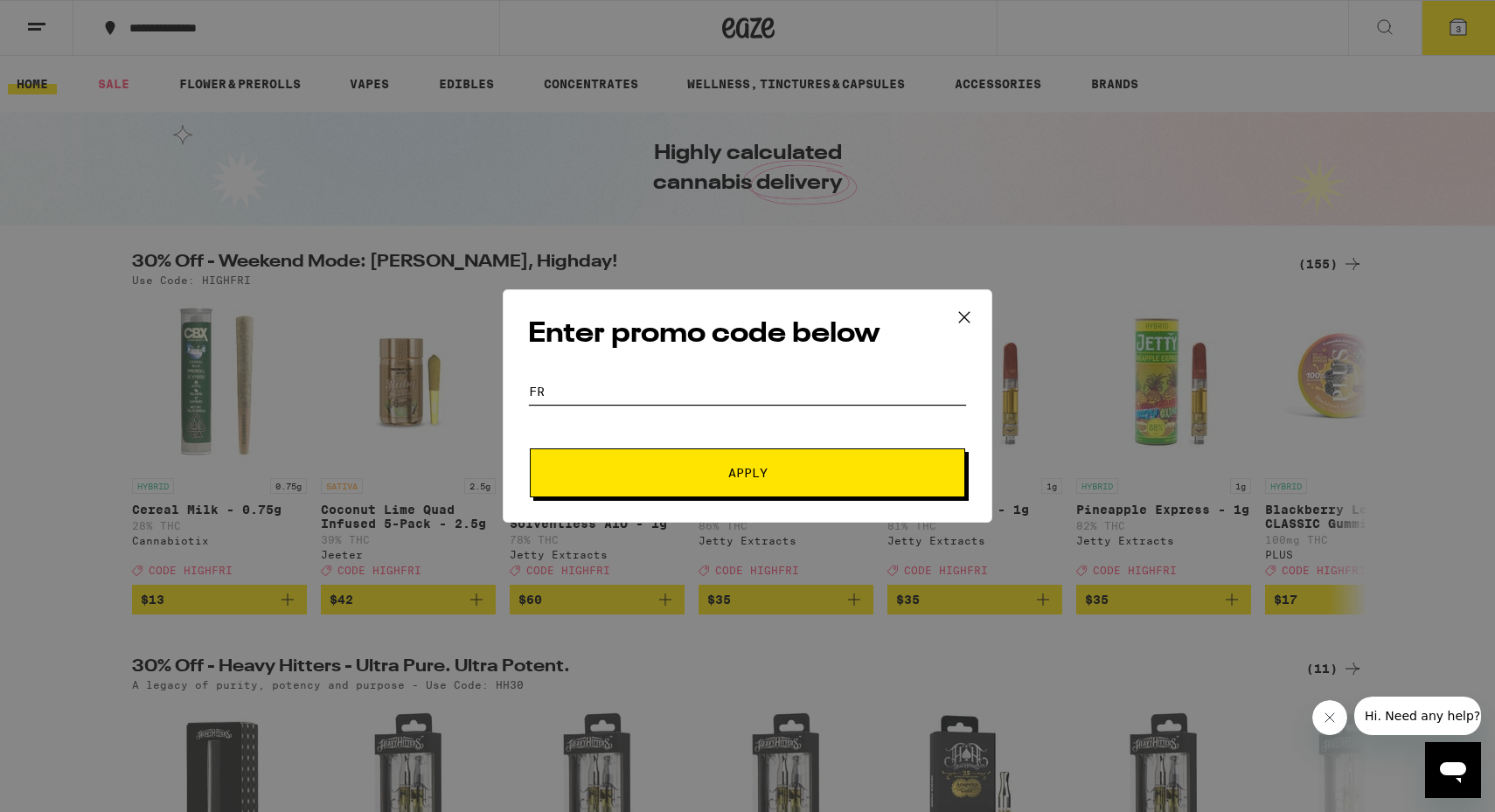
type input "f"
type input "highfri"
click at [530, 449] on button "Apply" at bounding box center [748, 473] width 435 height 49
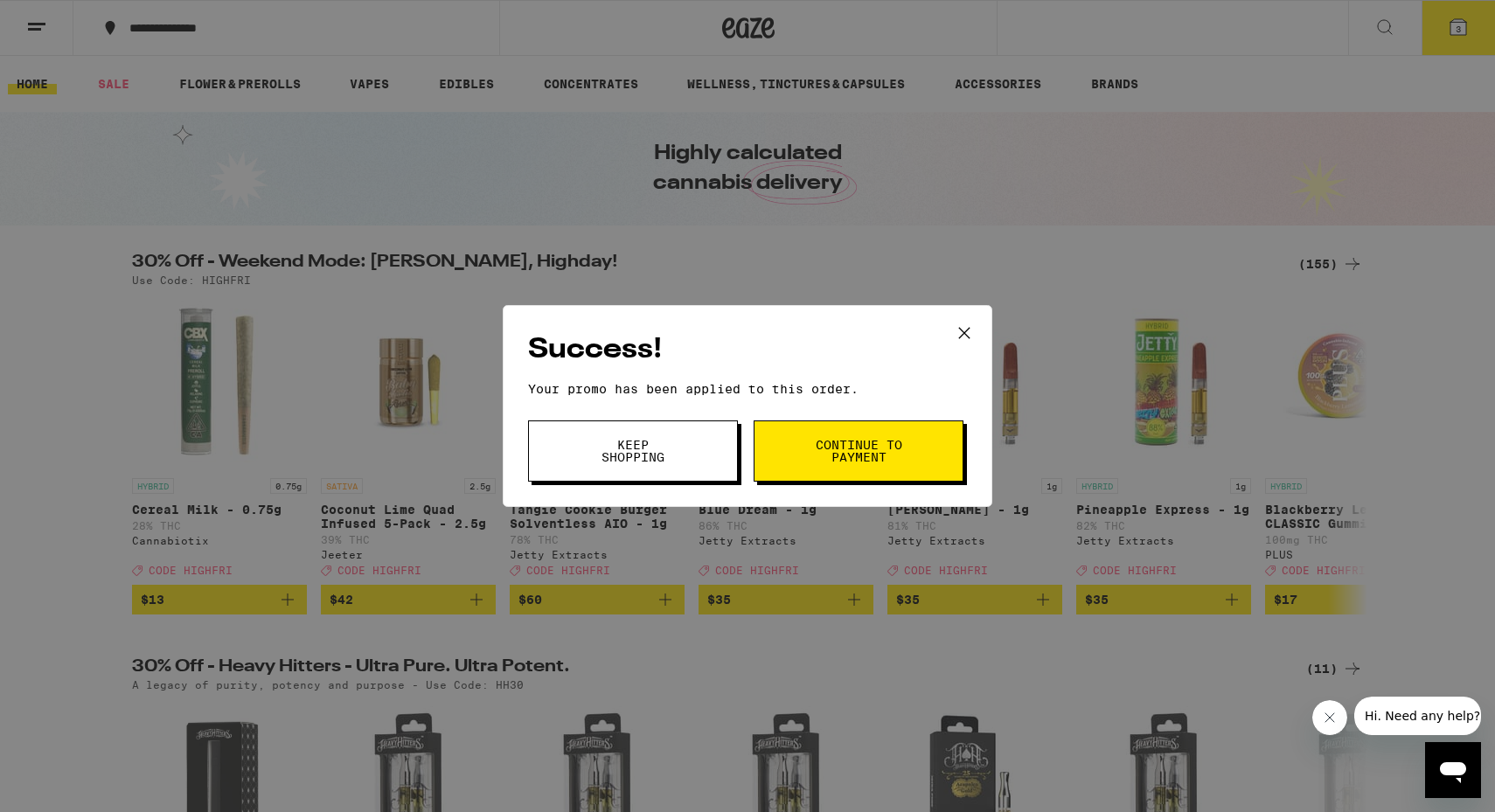
click at [879, 454] on span "Continue to payment" at bounding box center [858, 451] width 89 height 24
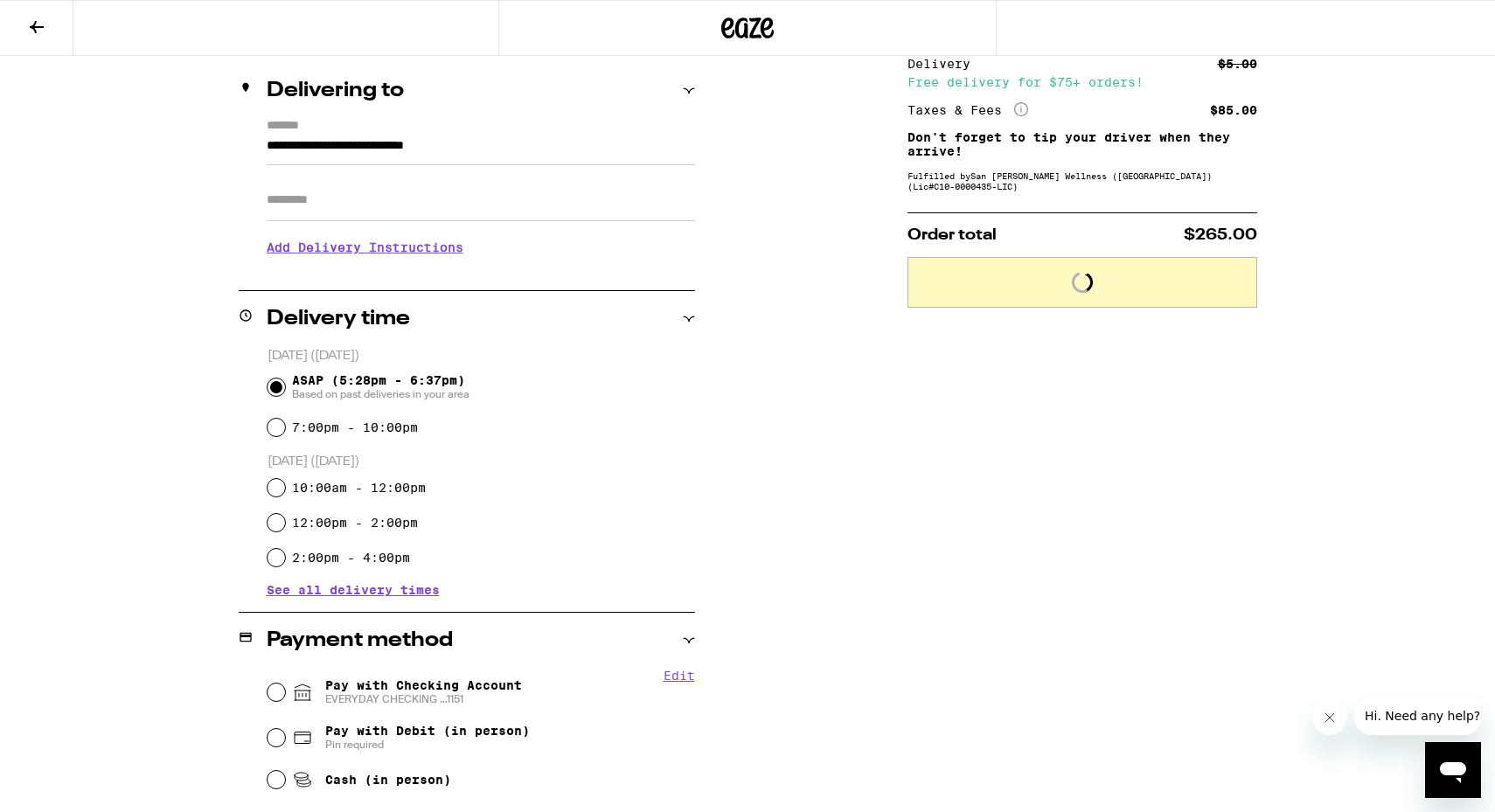
scroll to position [449, 0]
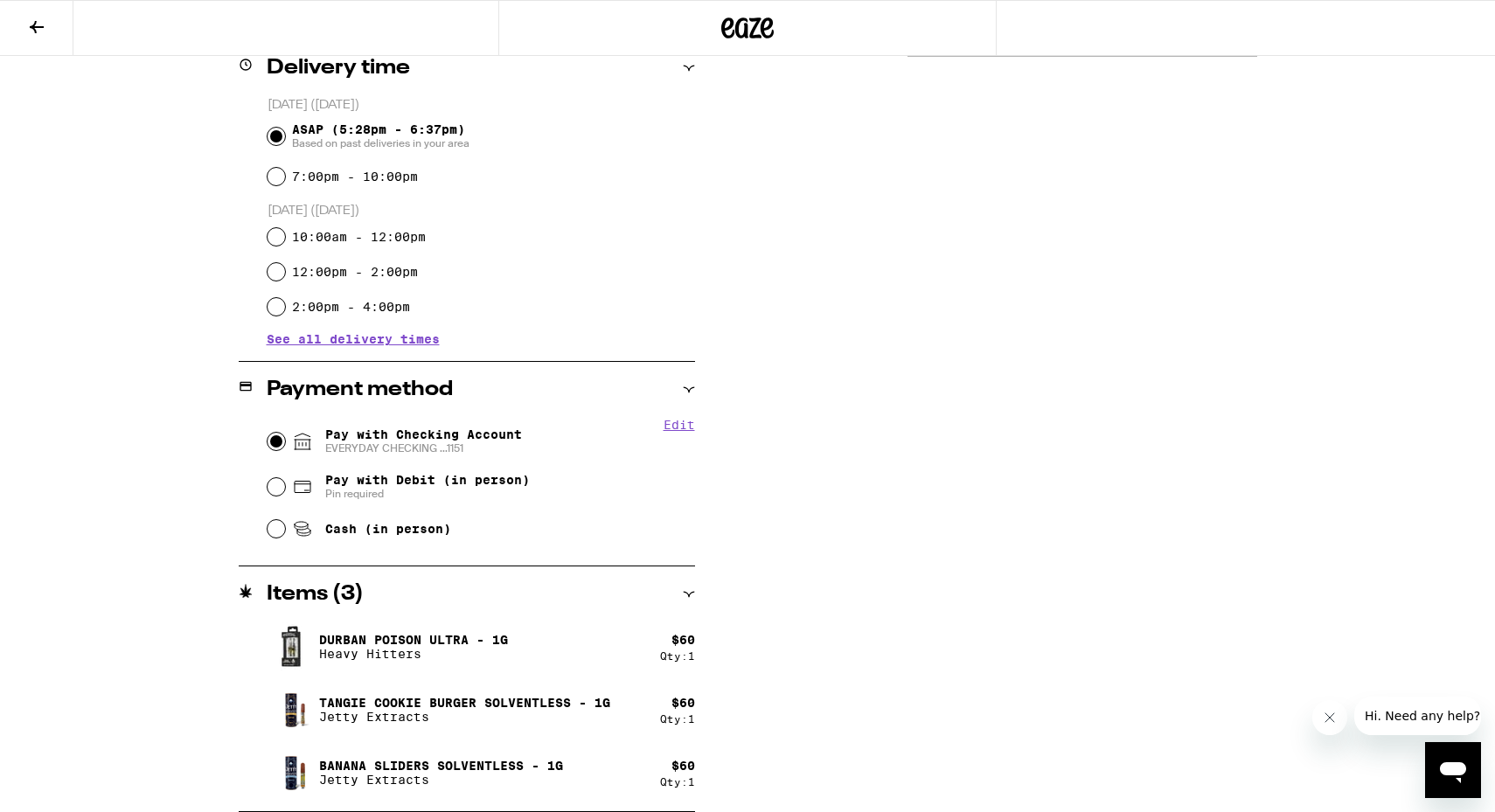
click at [267, 443] on input "Pay with Checking Account EVERYDAY CHECKING ...1151" at bounding box center [276, 441] width 17 height 17
radio input "true"
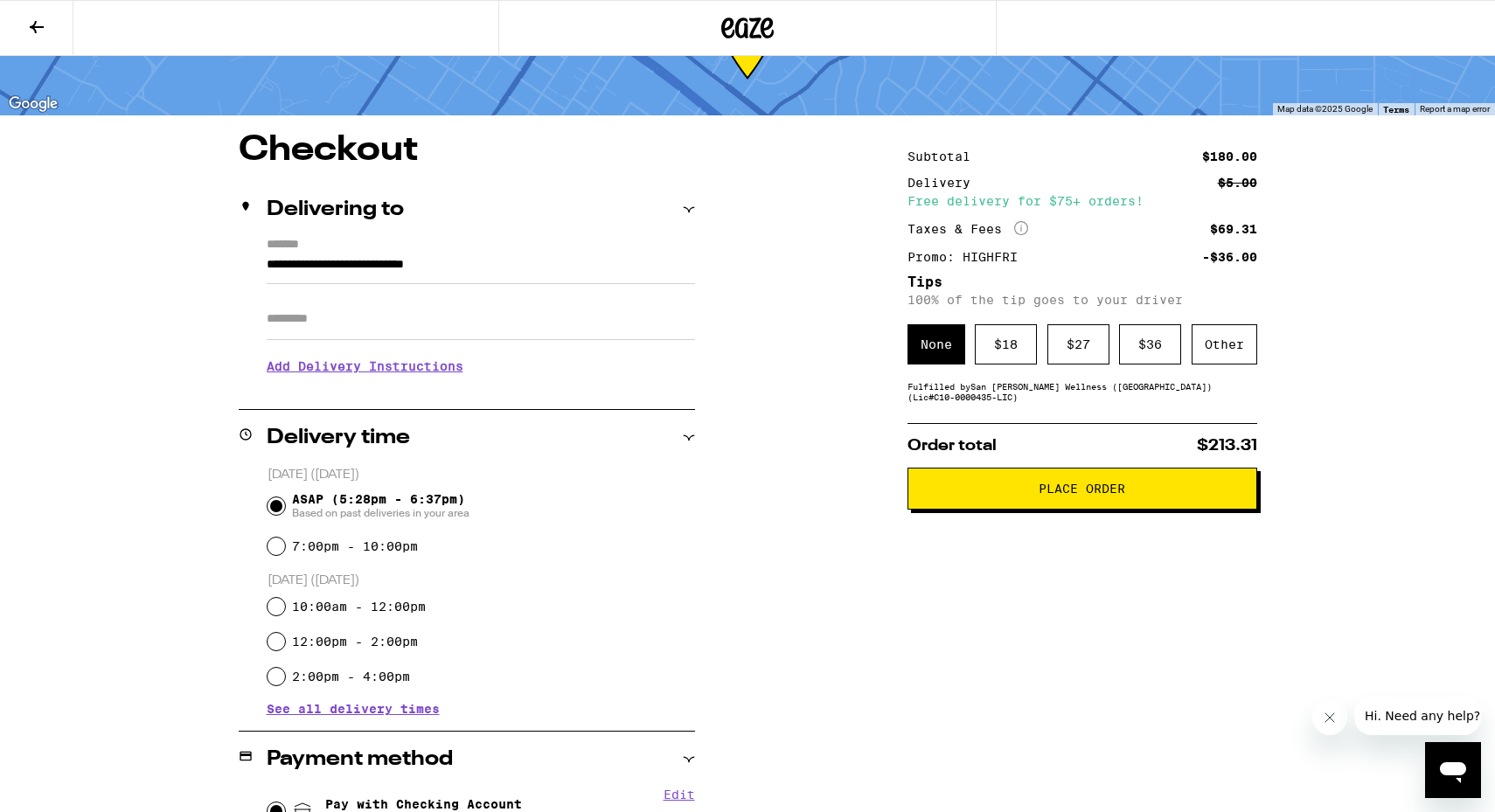
scroll to position [0, 0]
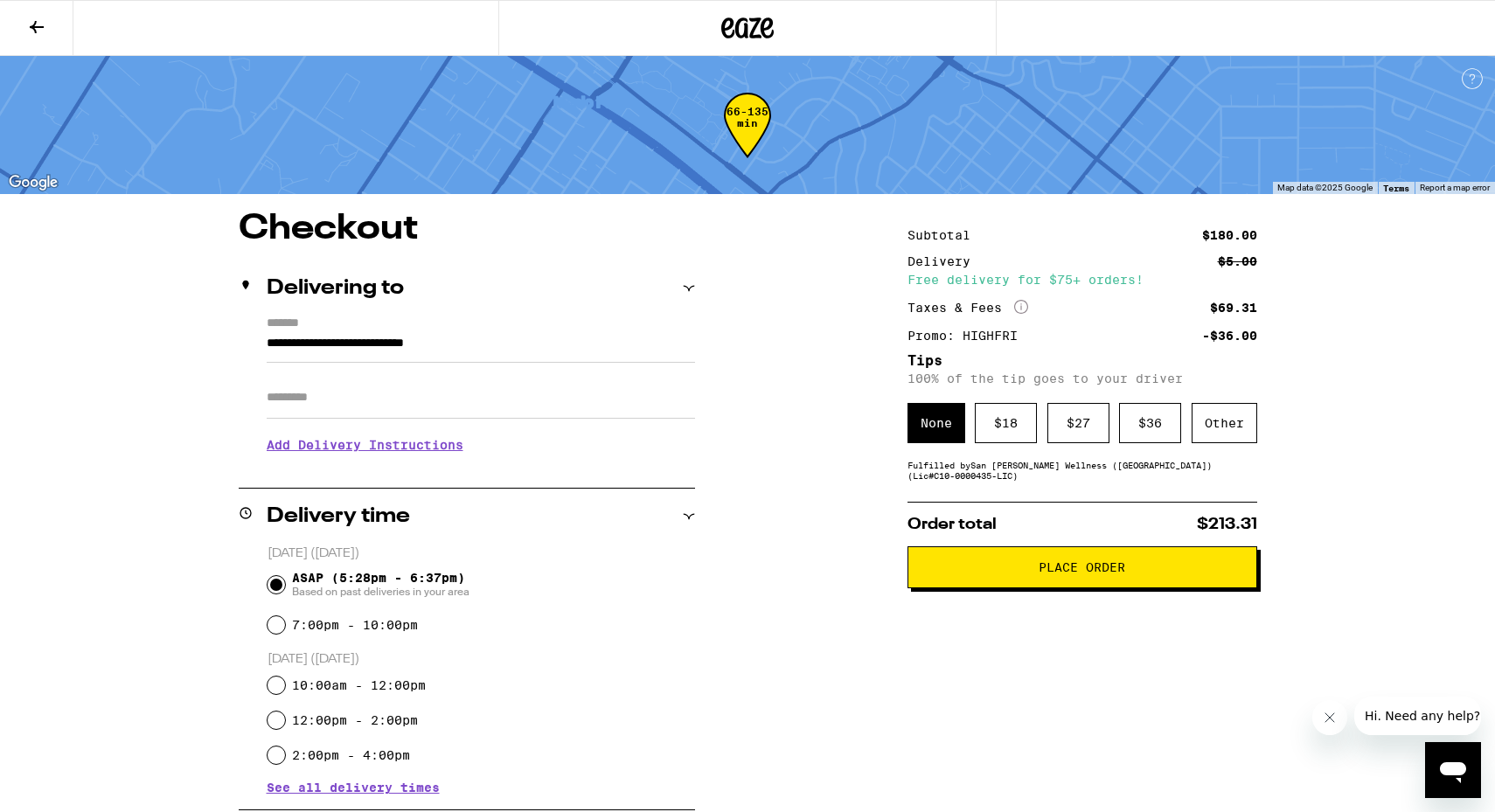
click at [857, 359] on div "**********" at bounding box center [748, 764] width 1259 height 1106
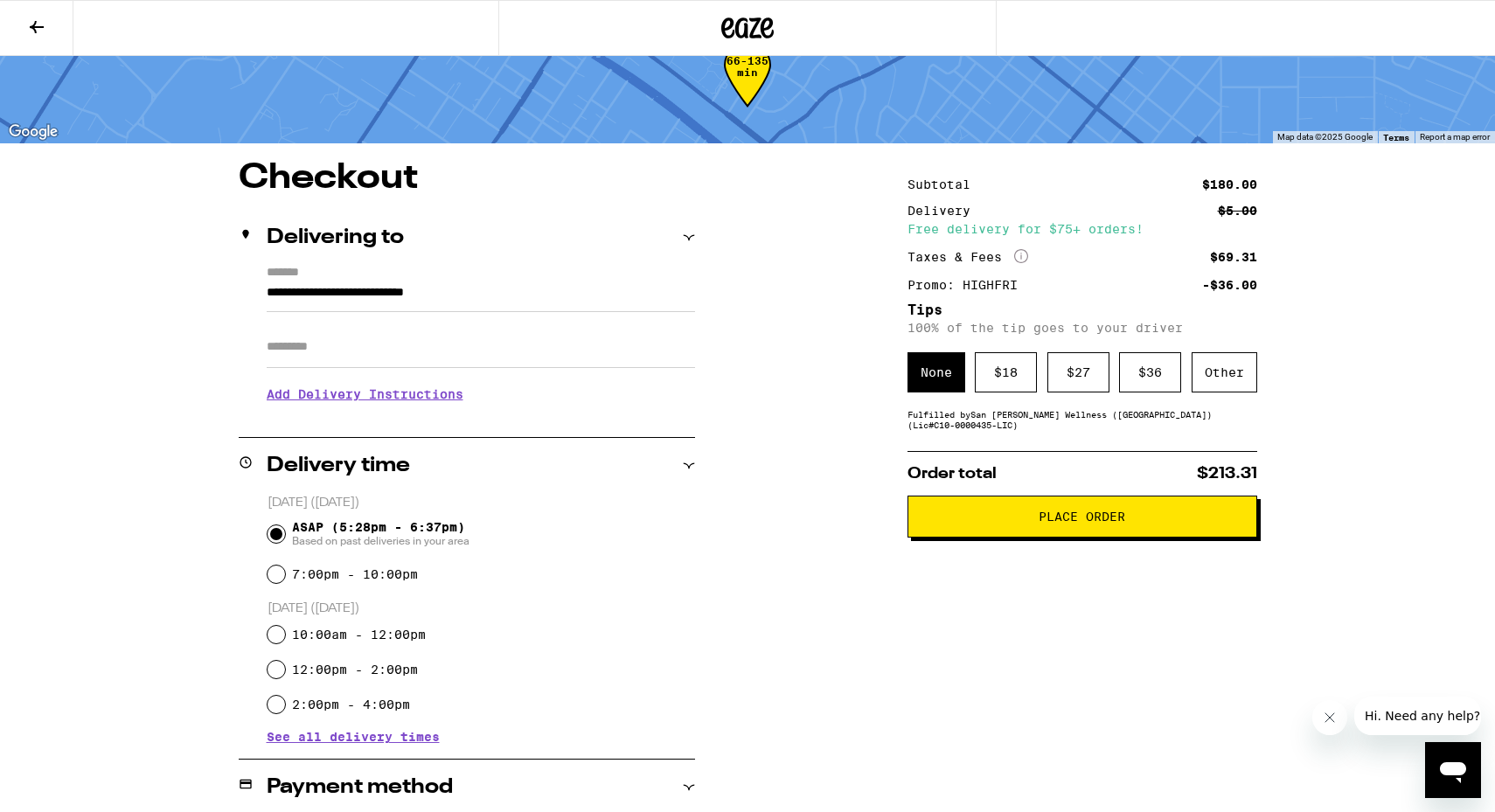
scroll to position [53, 0]
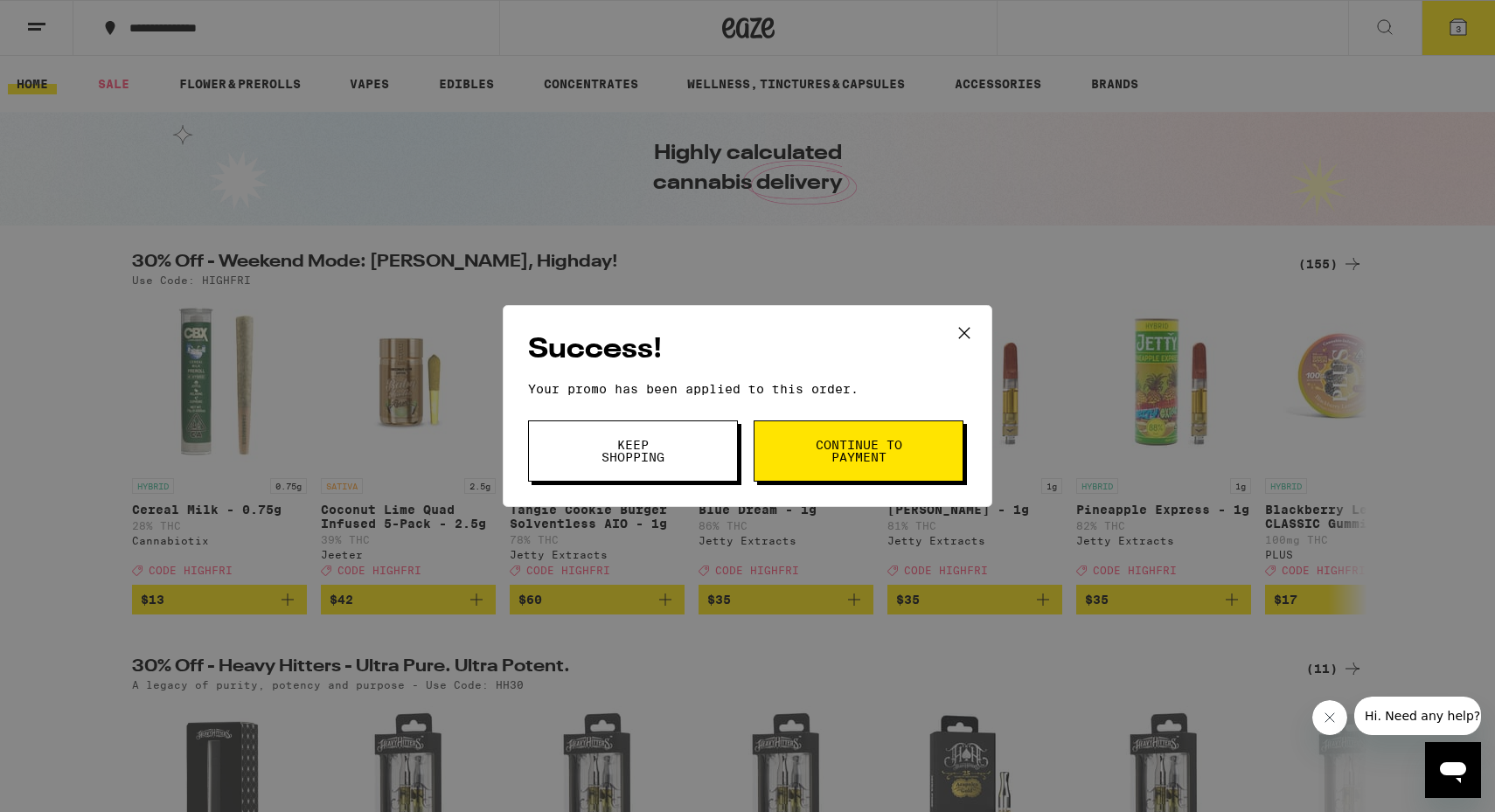
click at [967, 324] on icon at bounding box center [964, 332] width 26 height 26
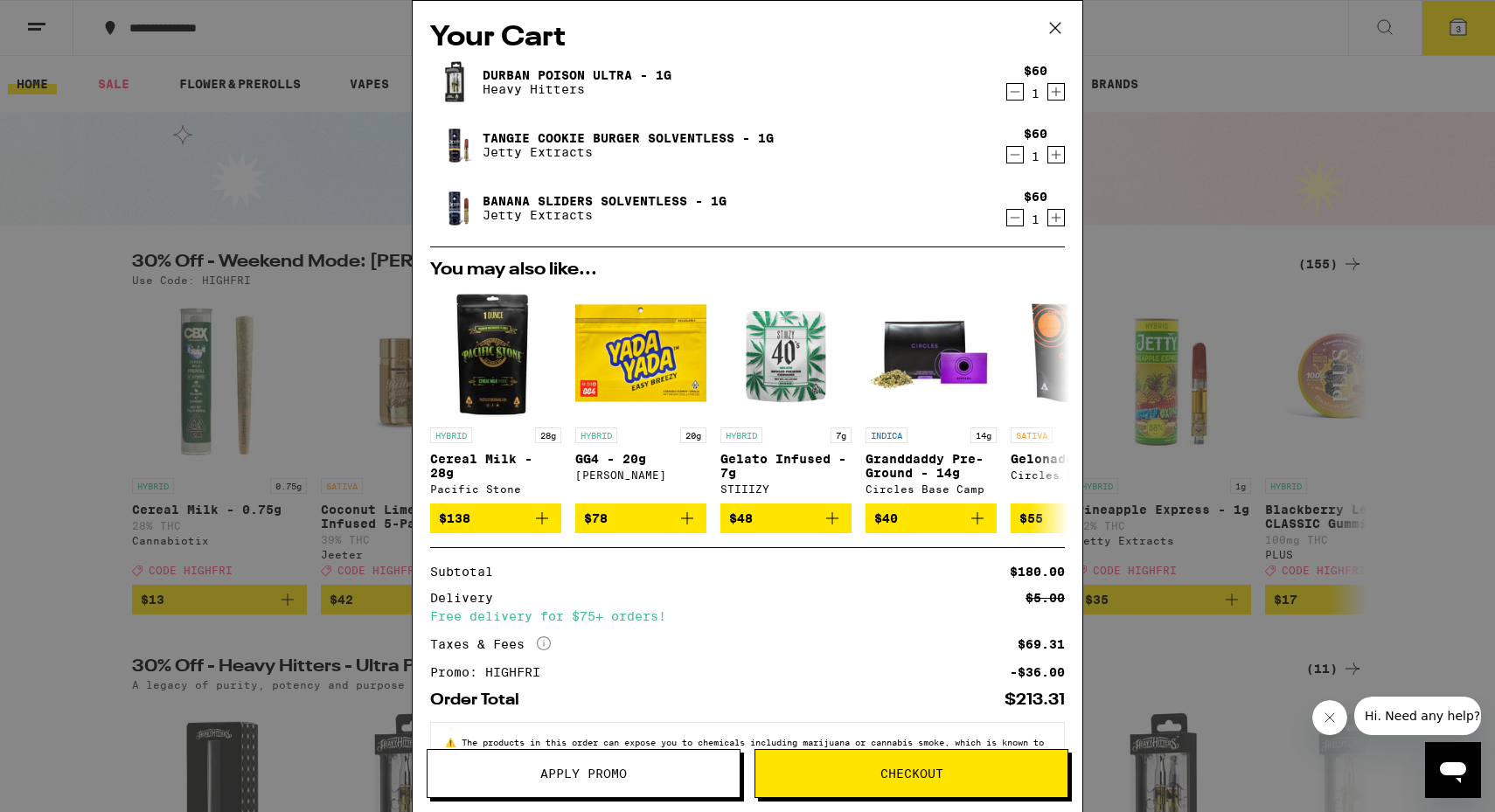
click at [1010, 92] on icon "Decrement" at bounding box center [1014, 91] width 15 height 21
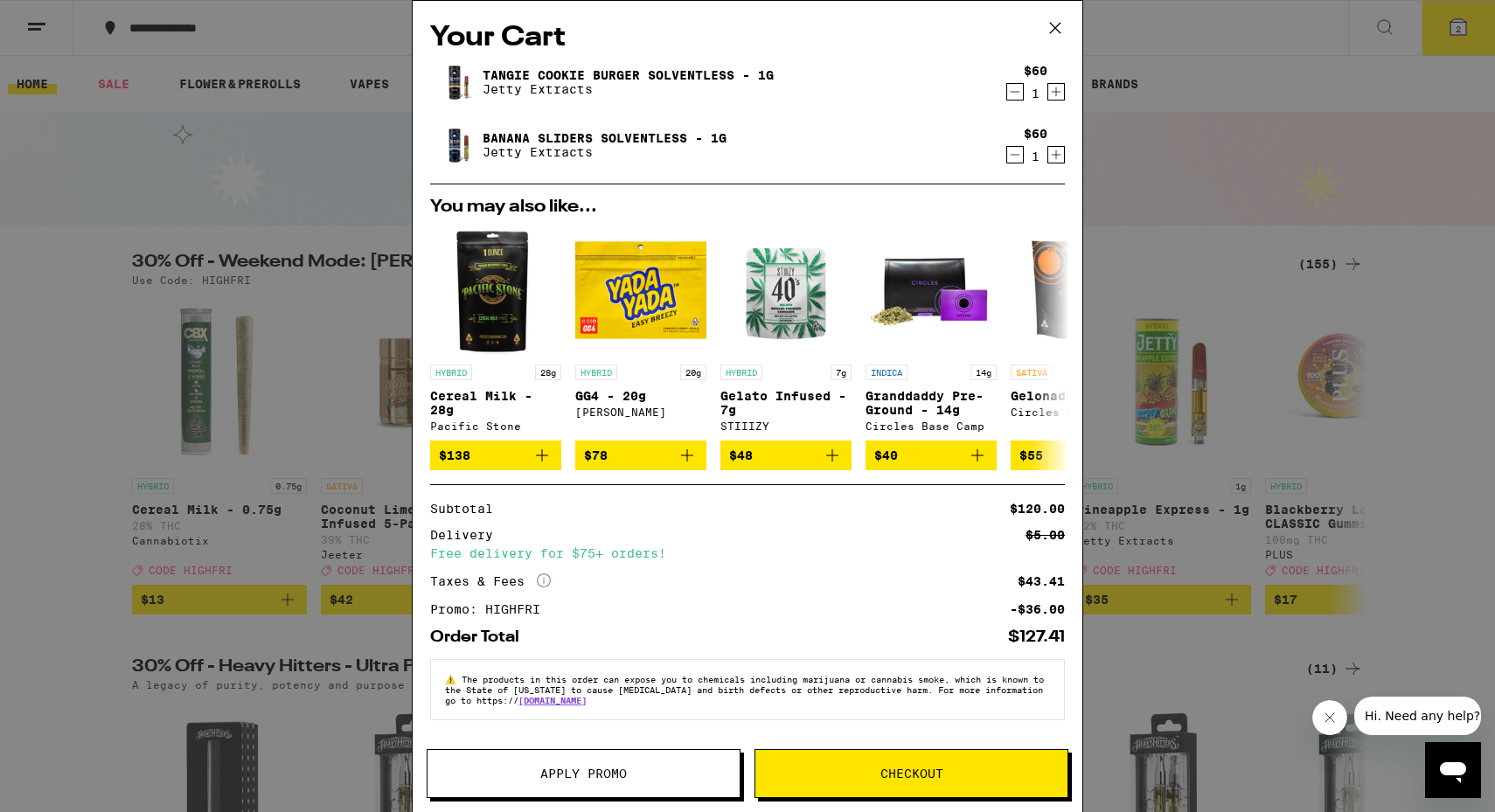
scroll to position [3, 0]
click at [1012, 150] on icon "Decrement" at bounding box center [1014, 154] width 15 height 21
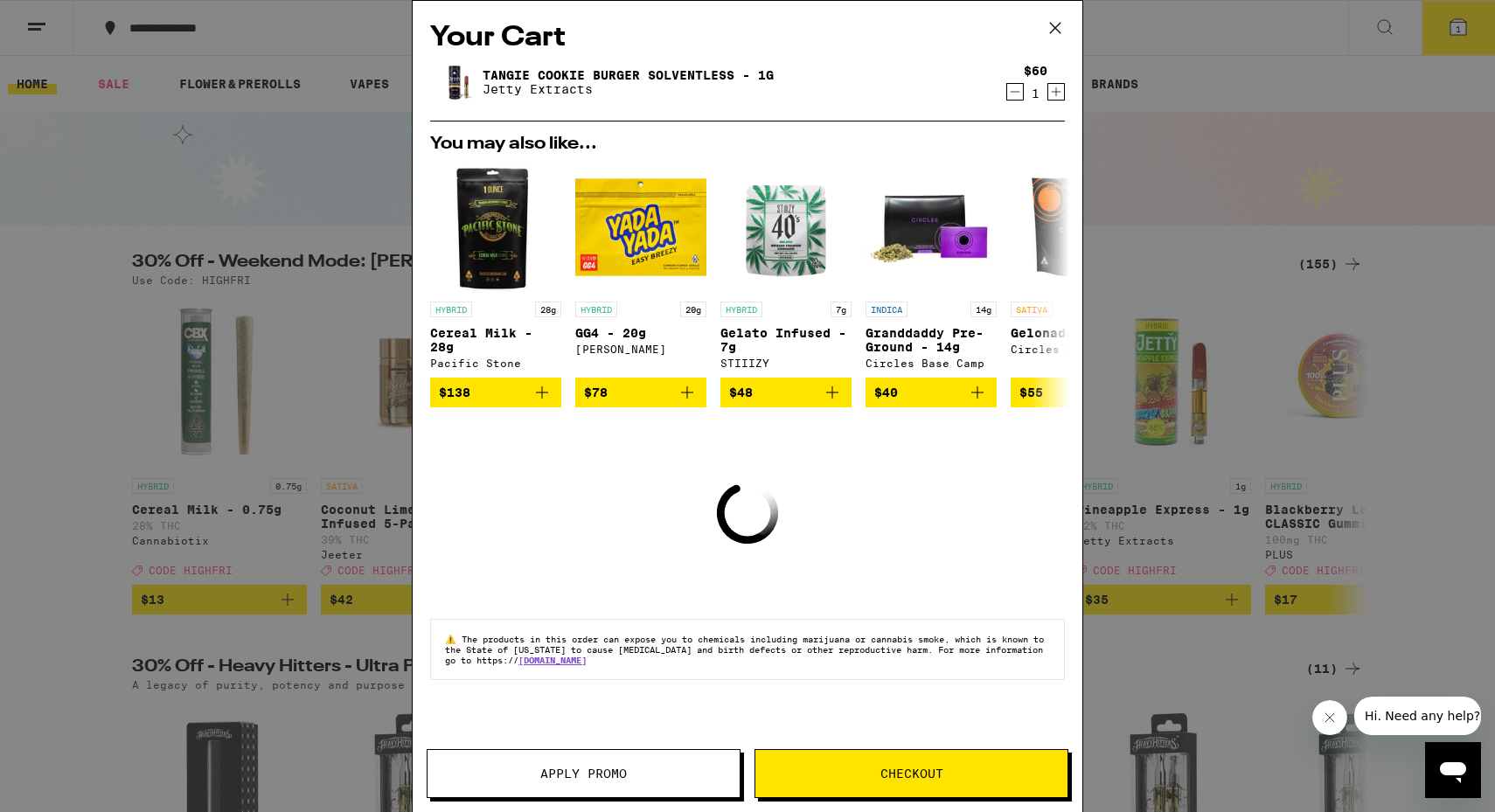
scroll to position [0, 0]
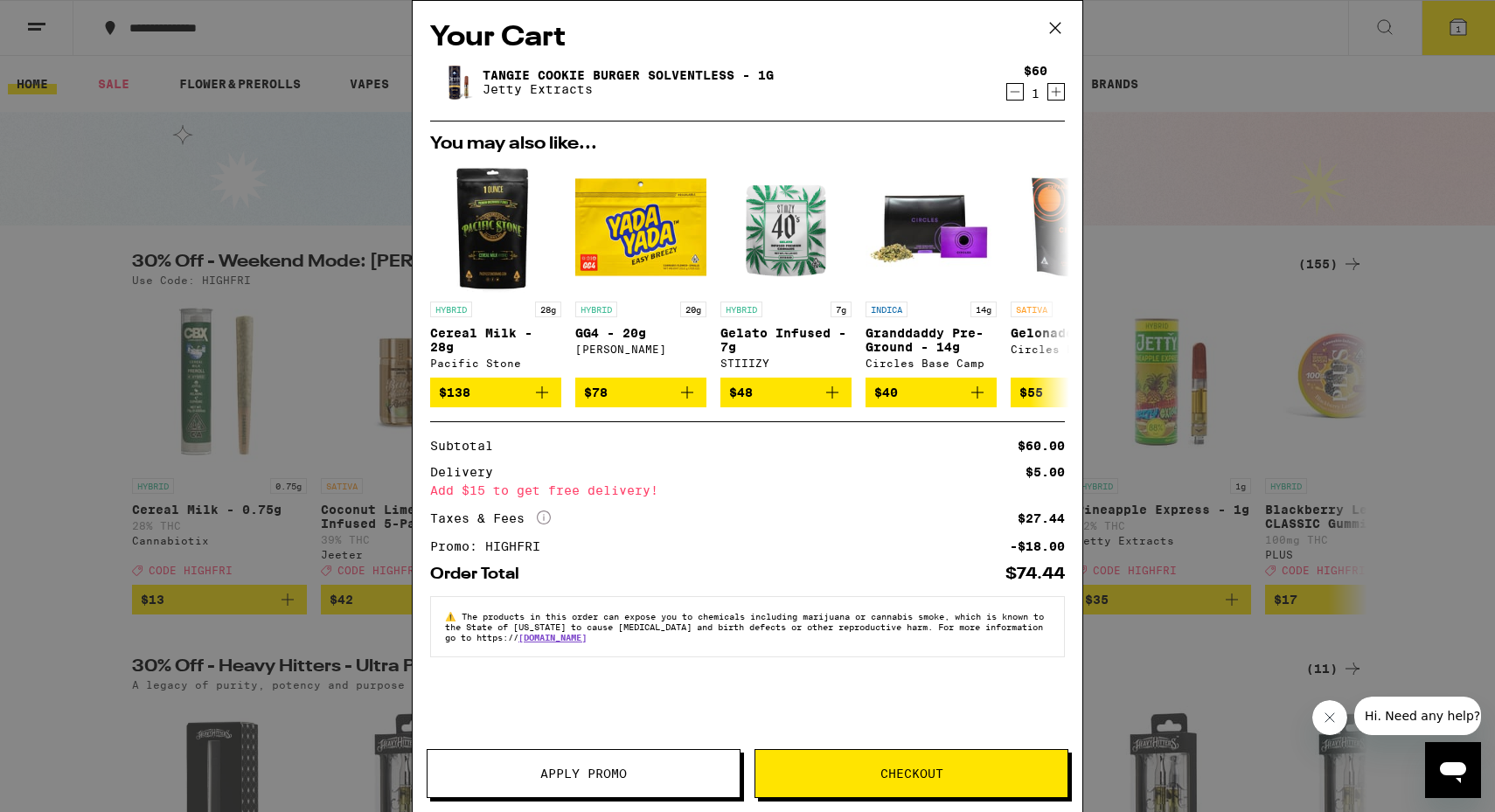
click at [1185, 232] on div "Your Cart Tangie Cookie Burger Solventless - 1g Jetty Extracts $60 1 You may al…" at bounding box center [747, 406] width 1495 height 812
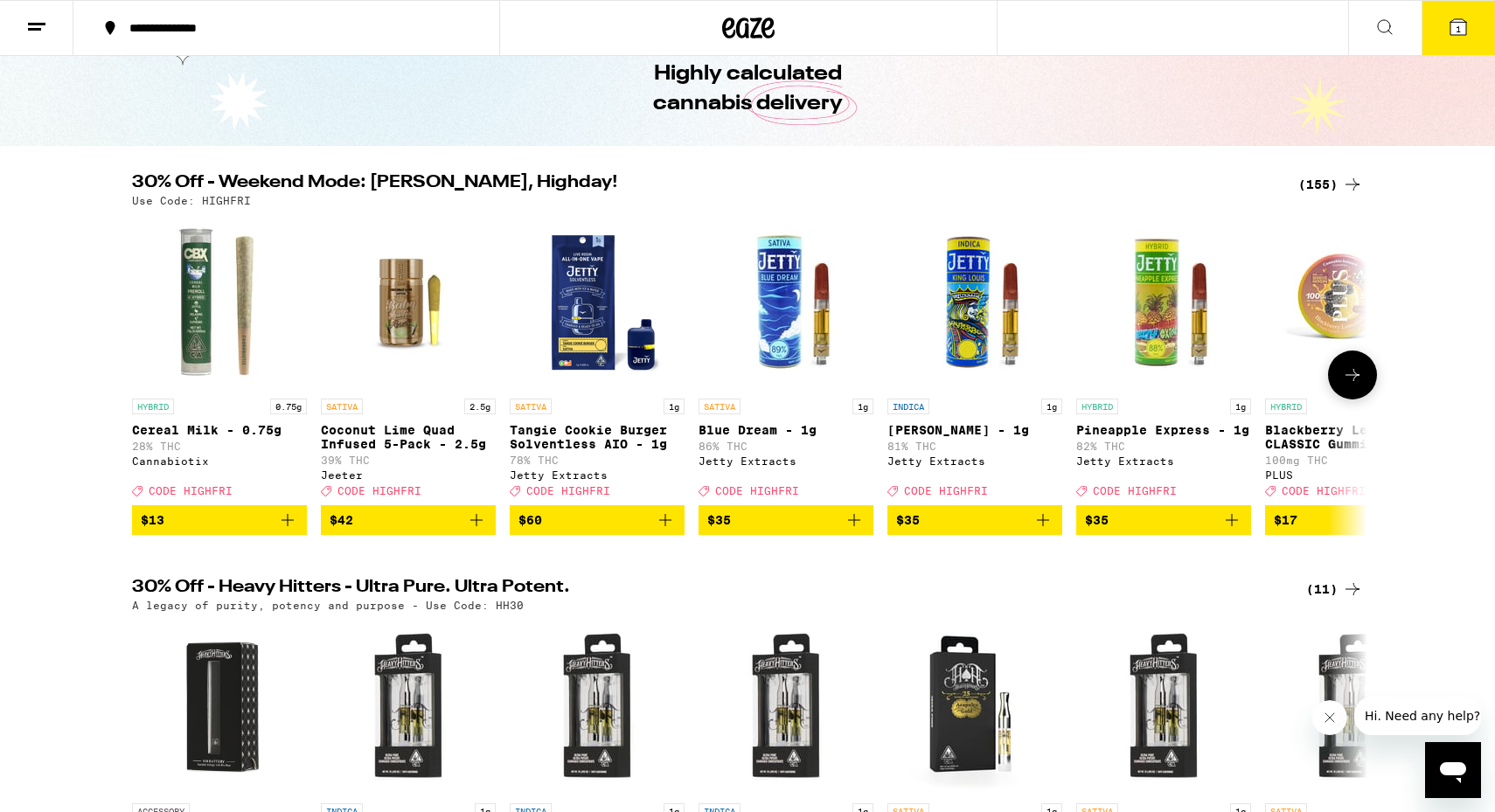
scroll to position [81, 0]
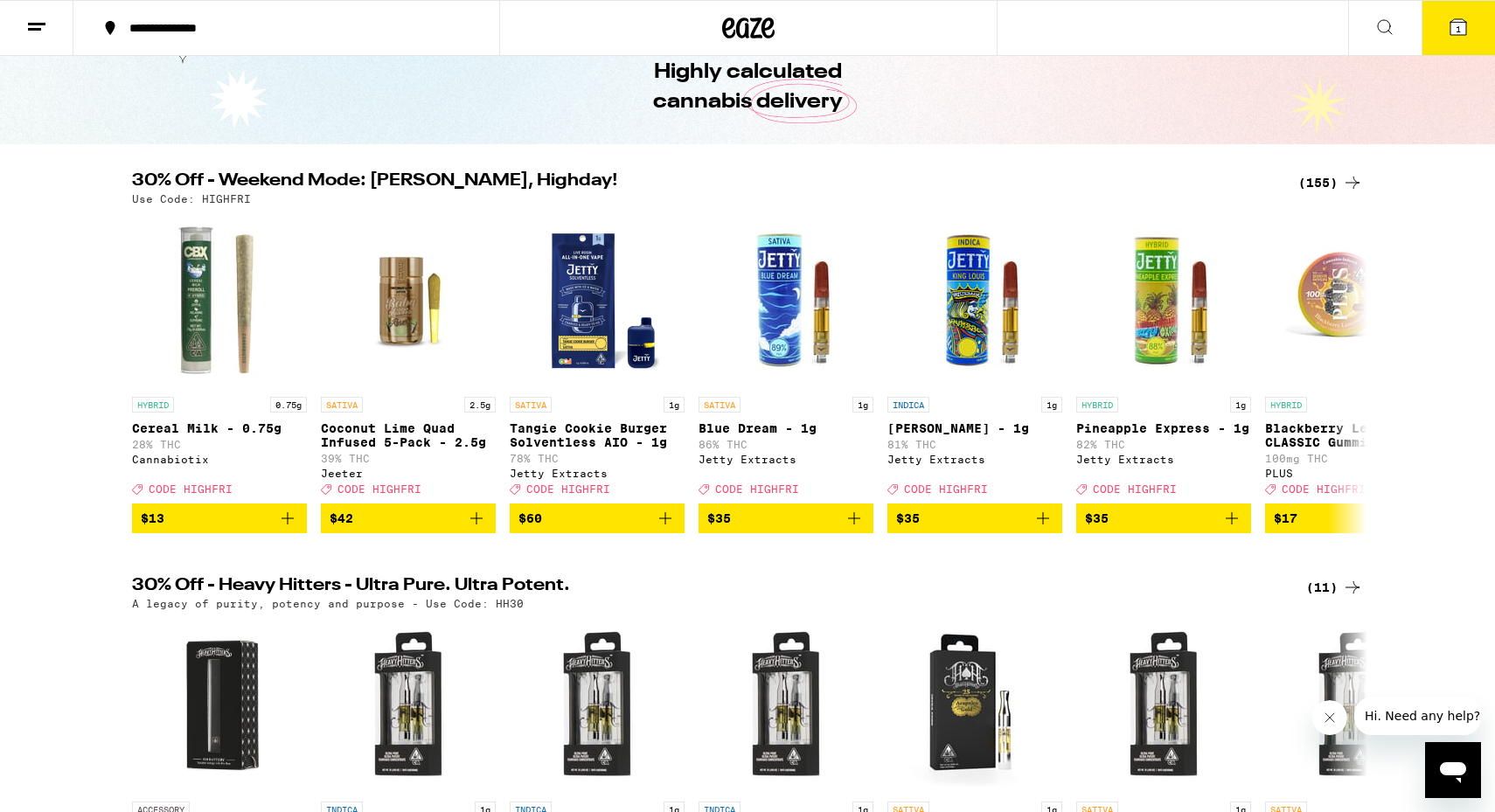
click at [1327, 182] on div "(155)" at bounding box center [1331, 182] width 65 height 21
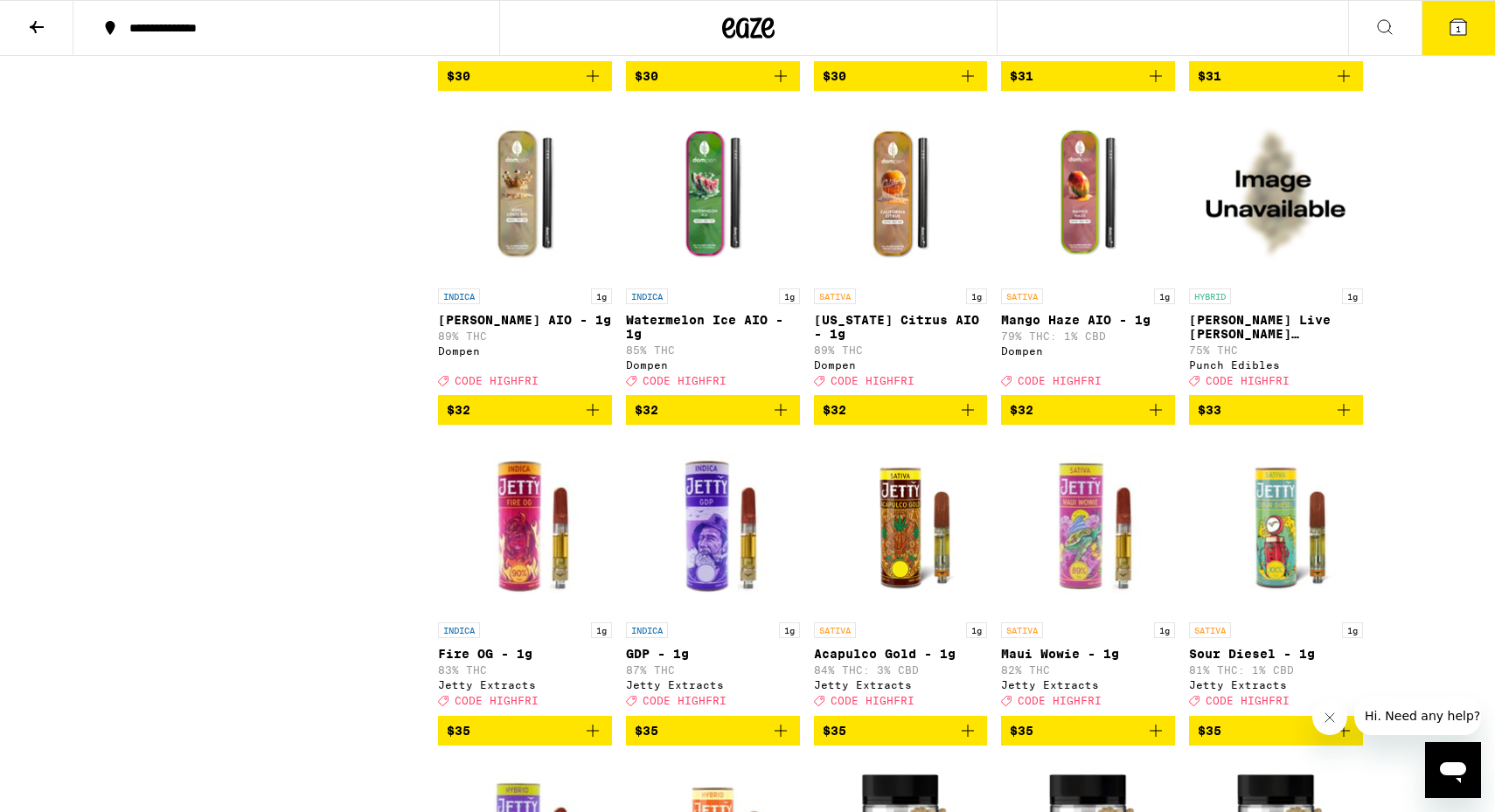
scroll to position [7837, 0]
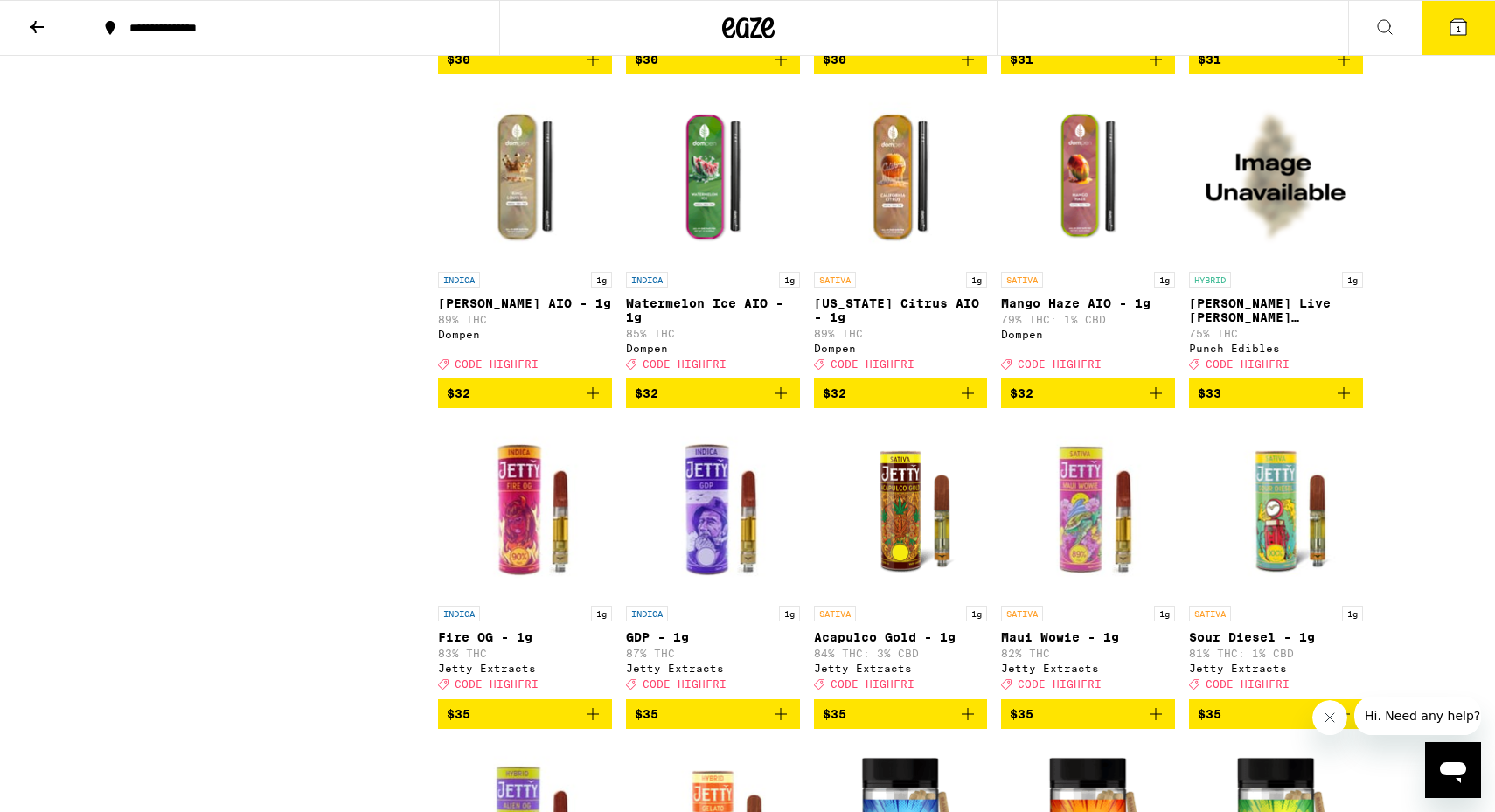
click at [874, 263] on img "Open page for California Citrus AIO - 1g from Dompen" at bounding box center [901, 176] width 174 height 175
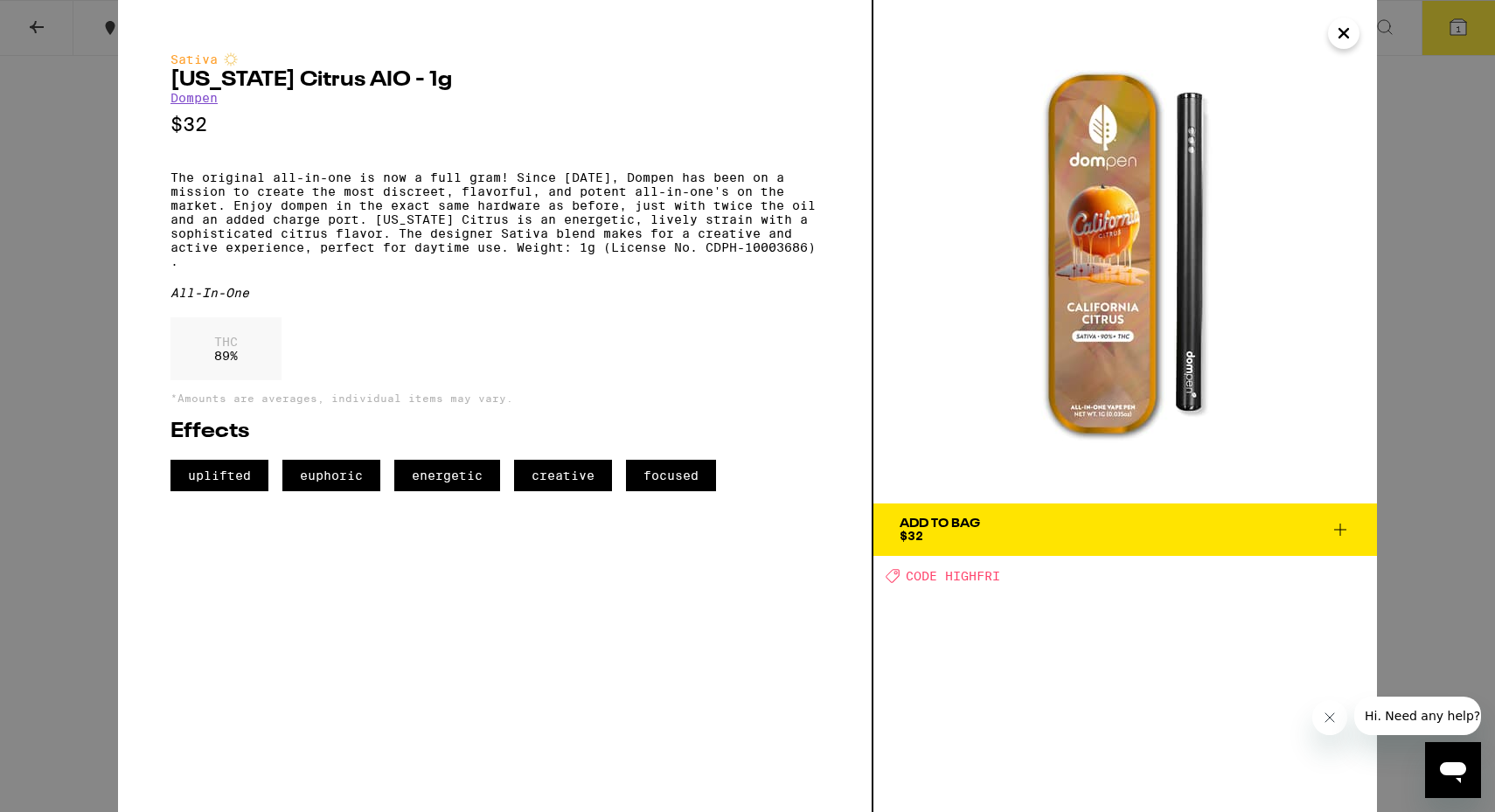
click at [1464, 309] on div "Sativa California Citrus AIO - 1g Dompen $32 The original all-in-one is now a f…" at bounding box center [747, 406] width 1495 height 812
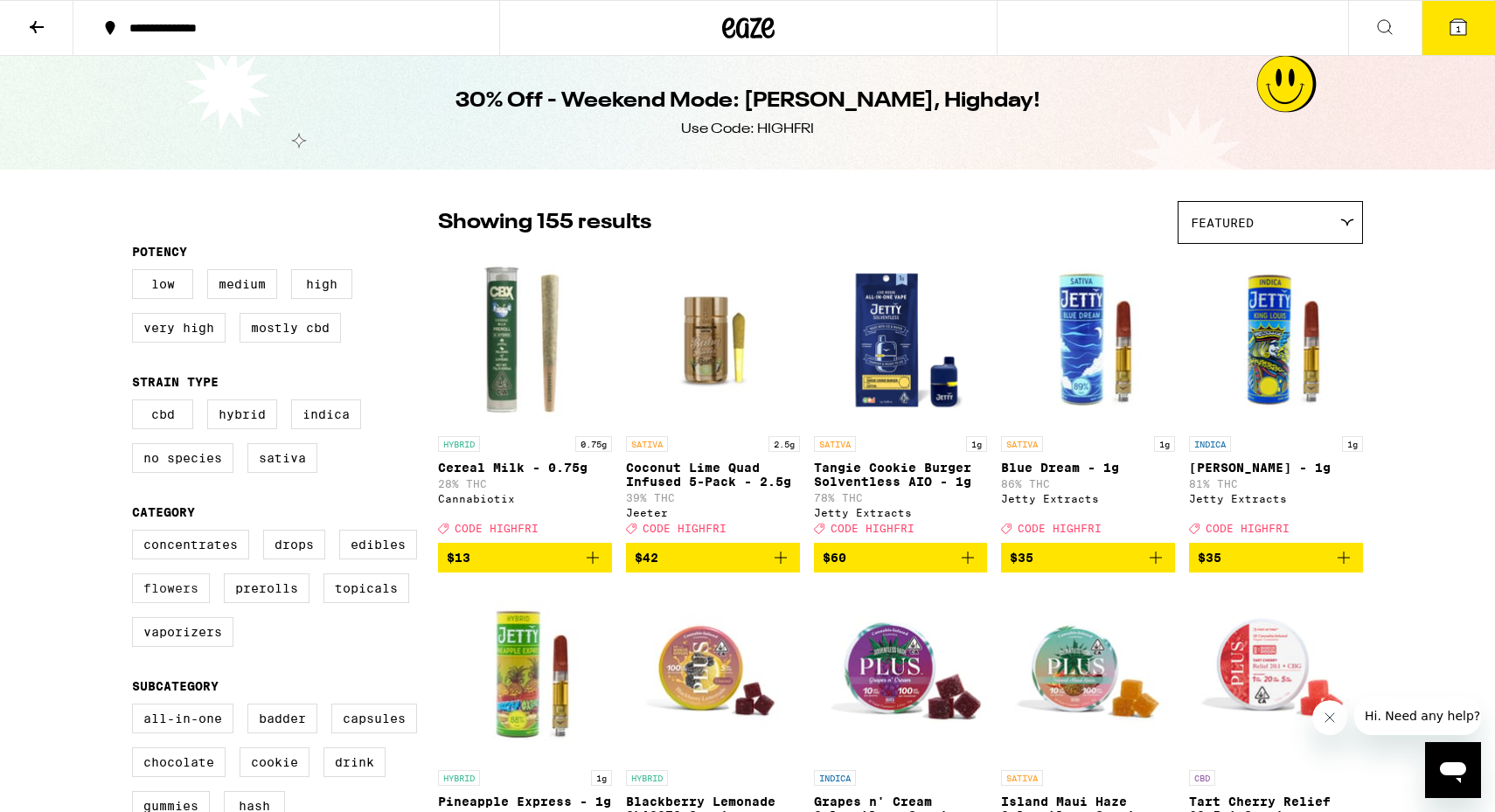
click at [181, 595] on label "Flowers" at bounding box center [171, 588] width 78 height 30
click at [136, 533] on input "Flowers" at bounding box center [135, 533] width 1 height 1
checkbox input "true"
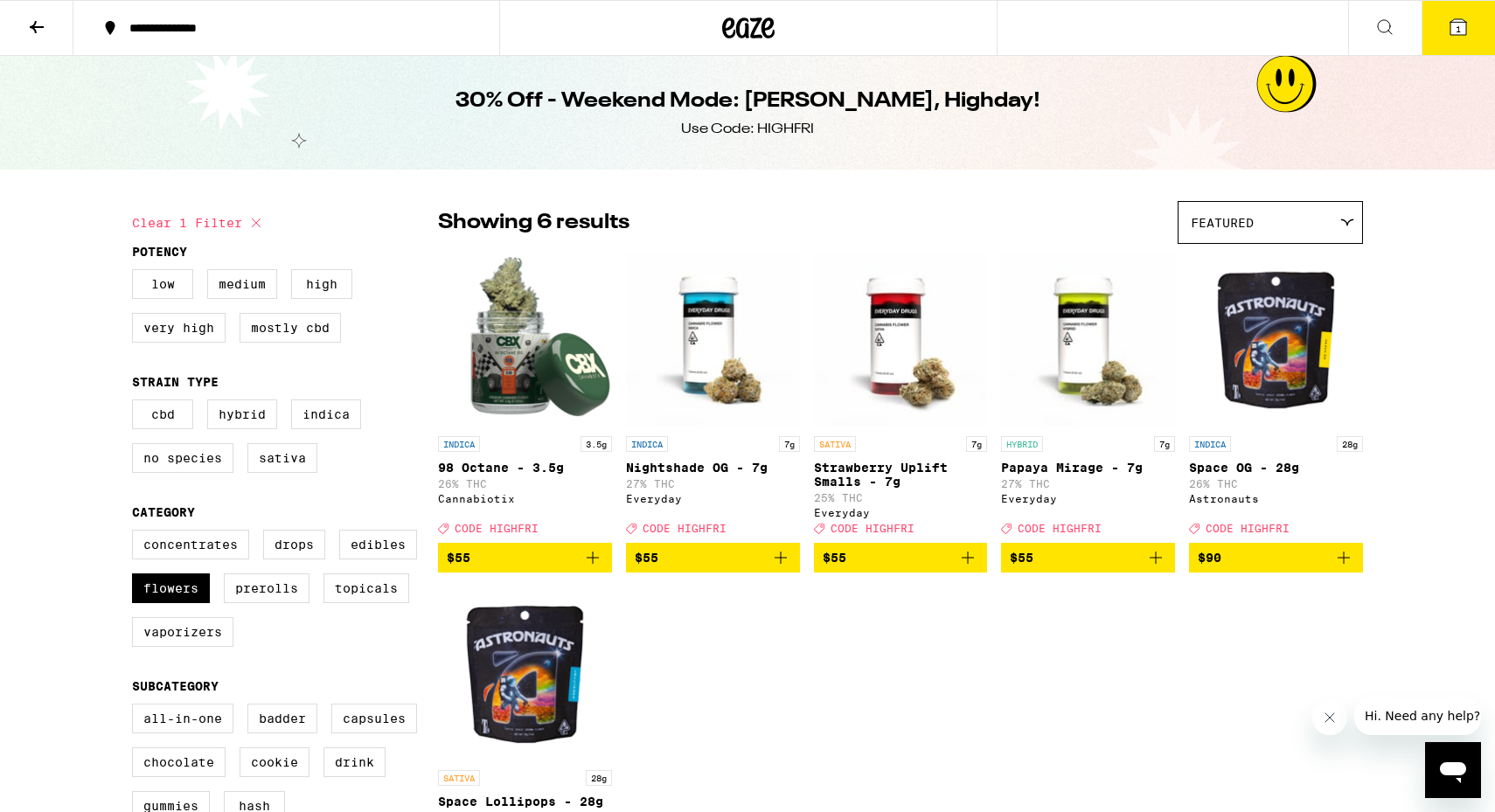
click at [536, 350] on img "Open page for 98 Octane - 3.5g from Cannabiotix" at bounding box center [525, 341] width 174 height 175
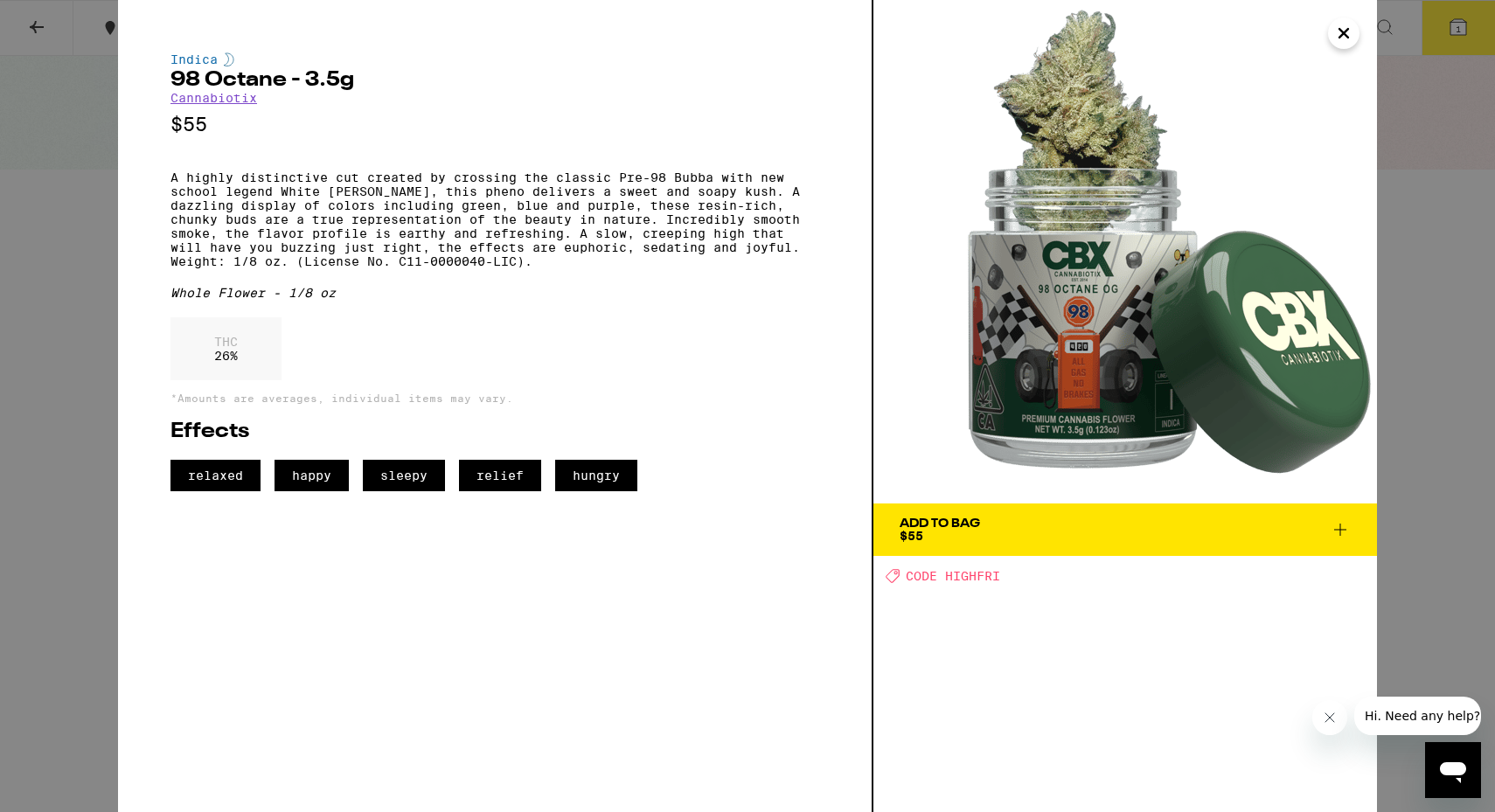
click at [1341, 531] on icon at bounding box center [1340, 529] width 21 height 21
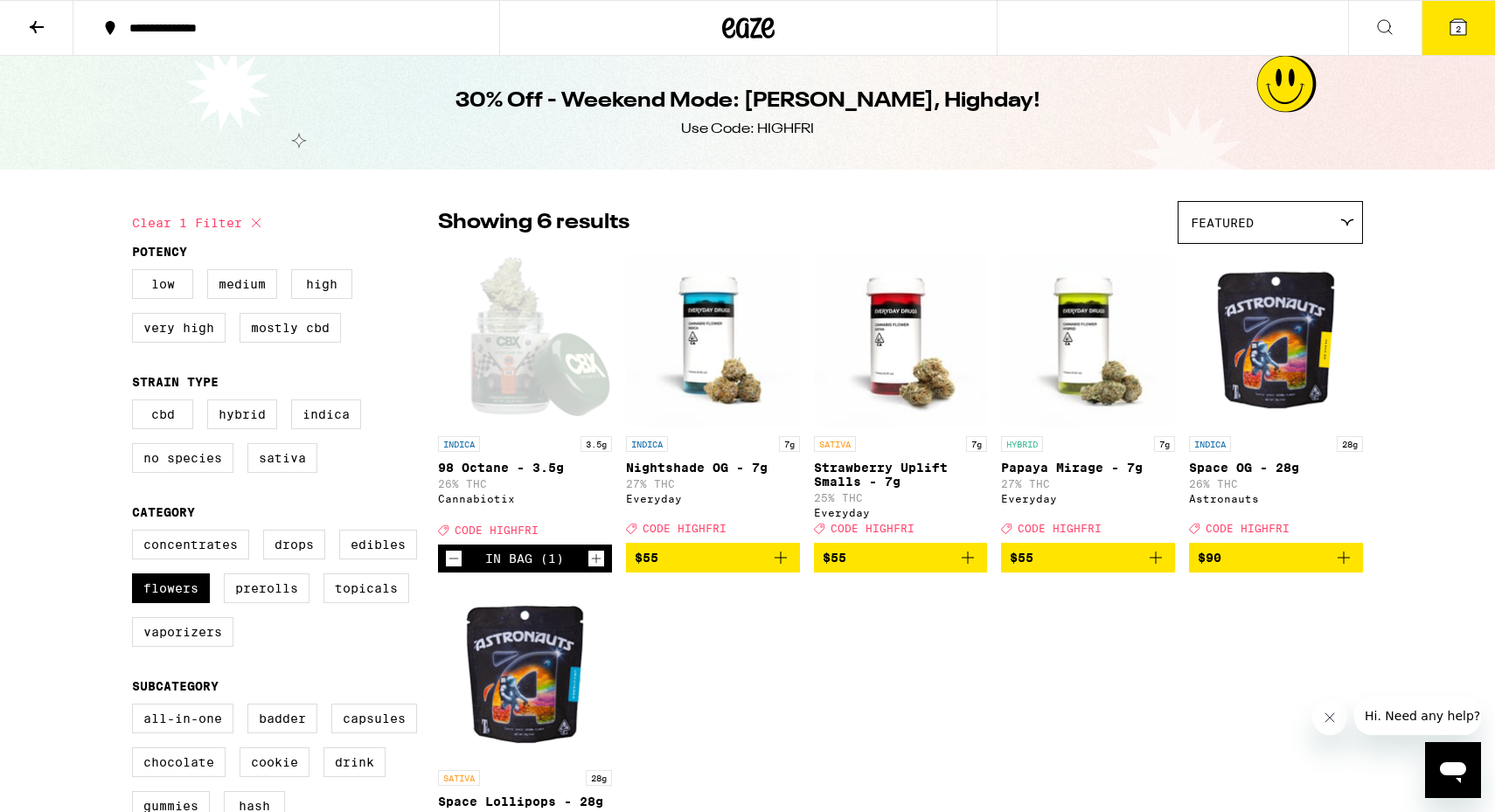
click at [1473, 33] on button "2" at bounding box center [1458, 28] width 73 height 54
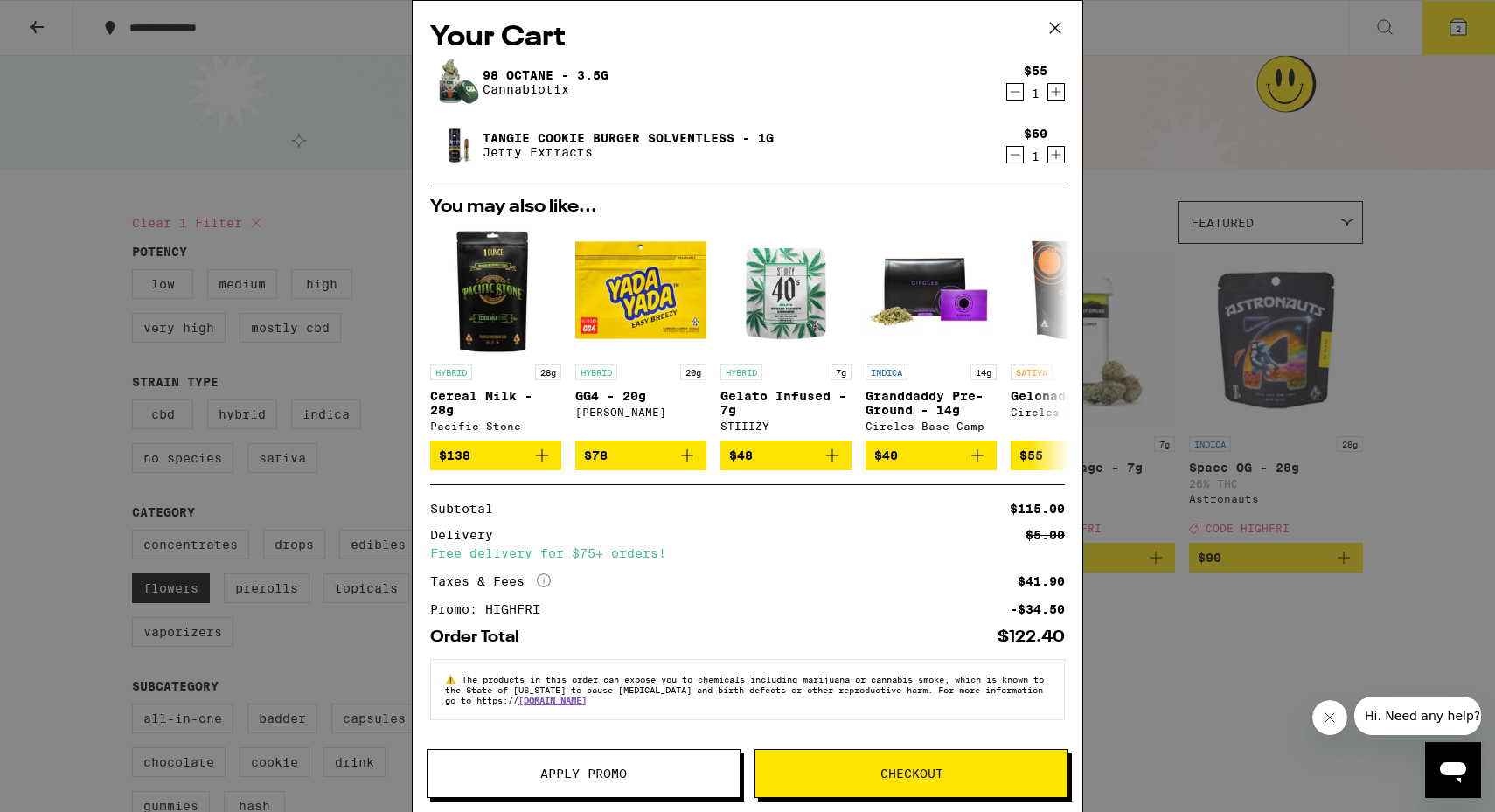
scroll to position [3, 0]
click at [600, 771] on span "Apply Promo" at bounding box center [584, 774] width 87 height 13
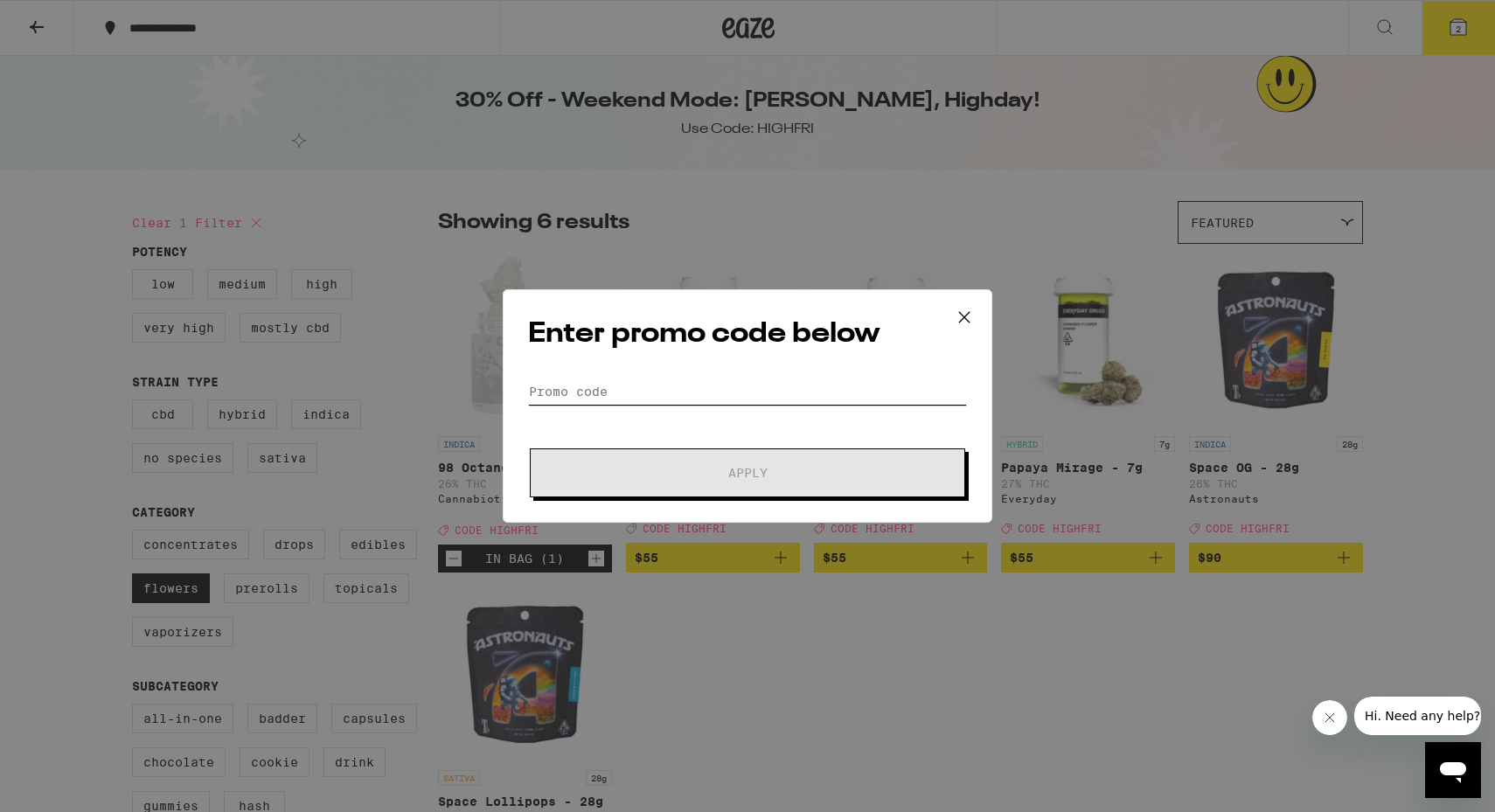
click at [633, 398] on input "Promo Code" at bounding box center [748, 391] width 439 height 26
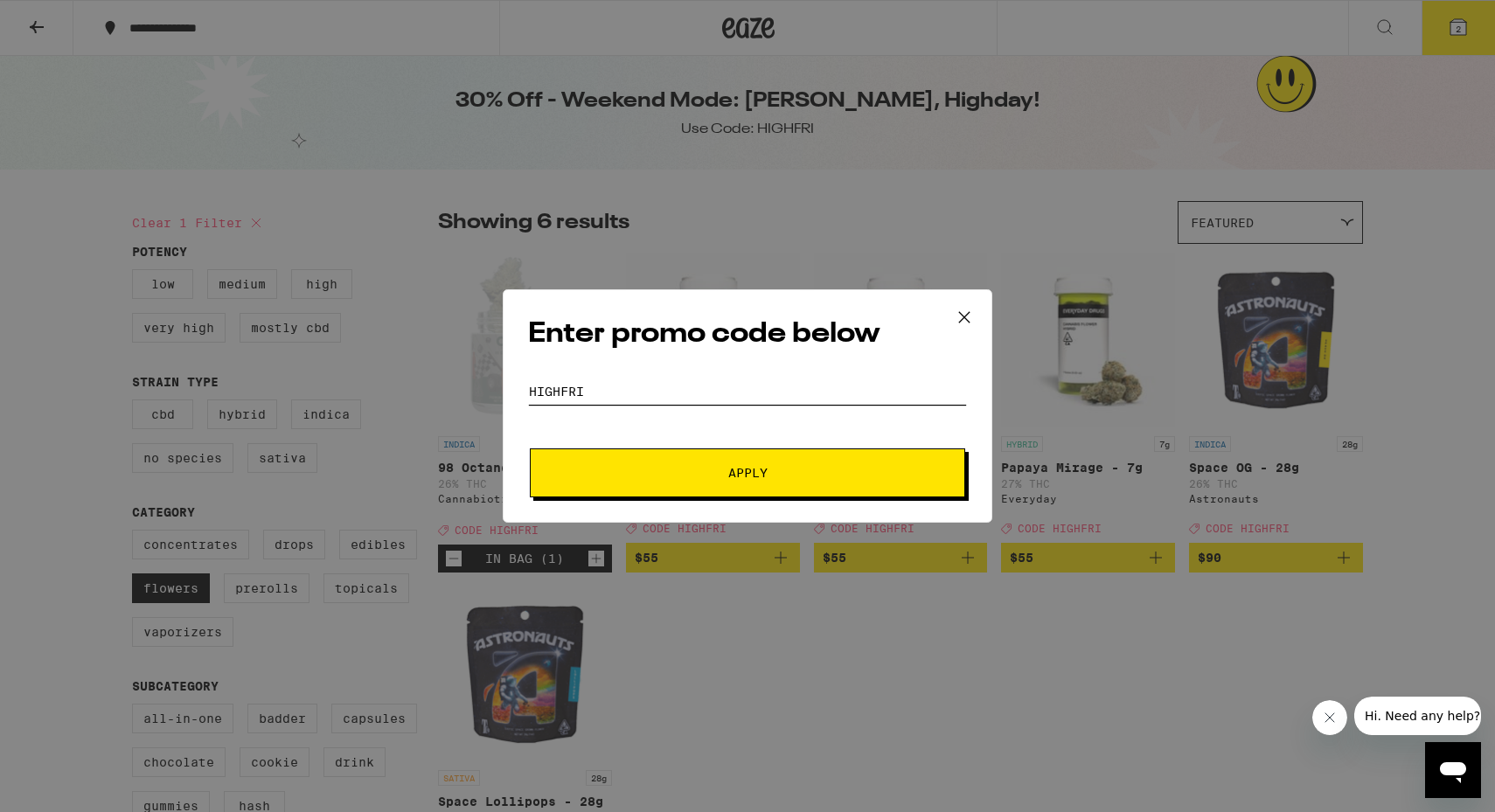
type input "highfri"
click at [530, 449] on button "Apply" at bounding box center [748, 473] width 435 height 49
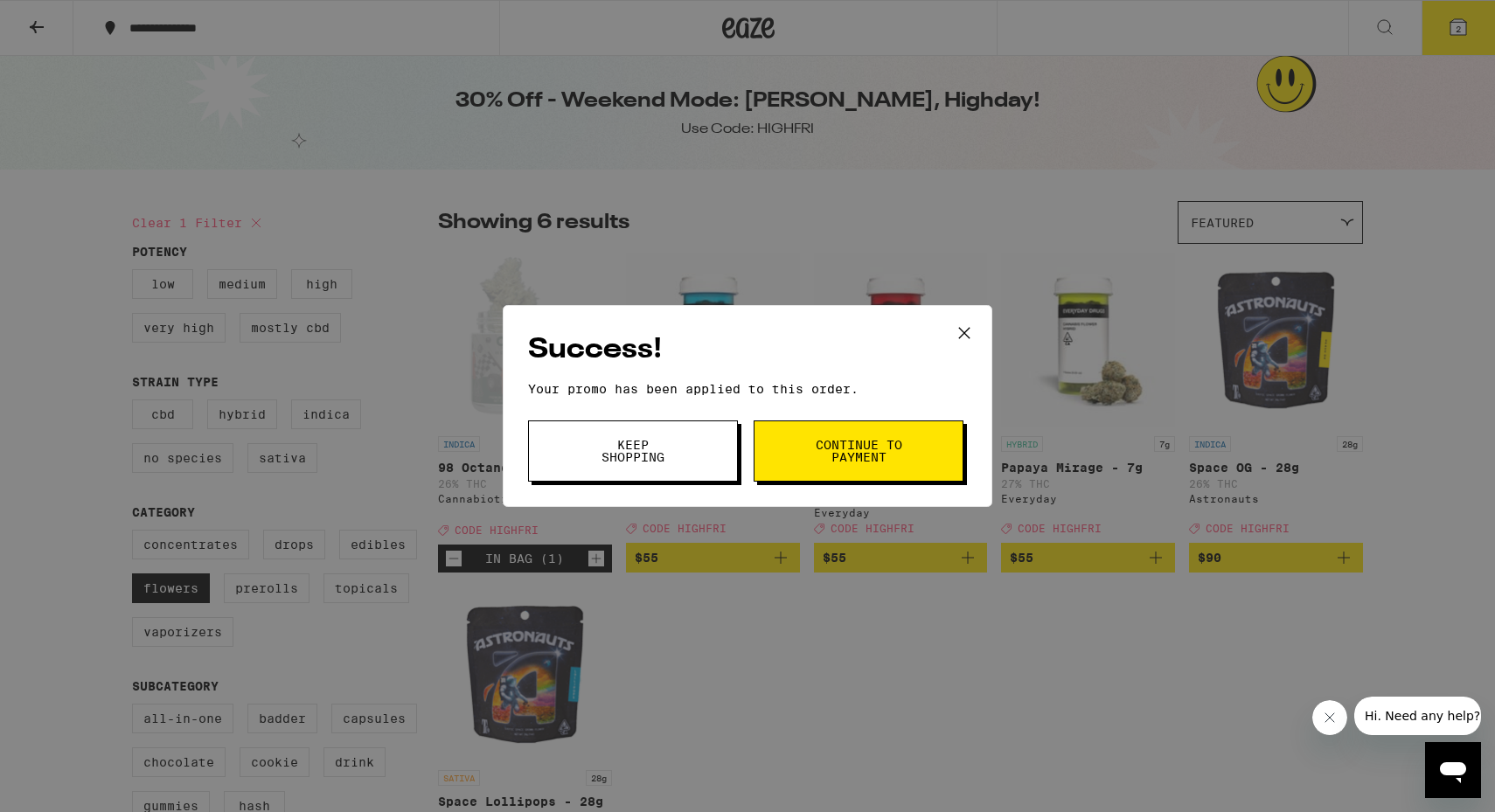
click at [821, 447] on span "Continue to payment" at bounding box center [858, 451] width 89 height 24
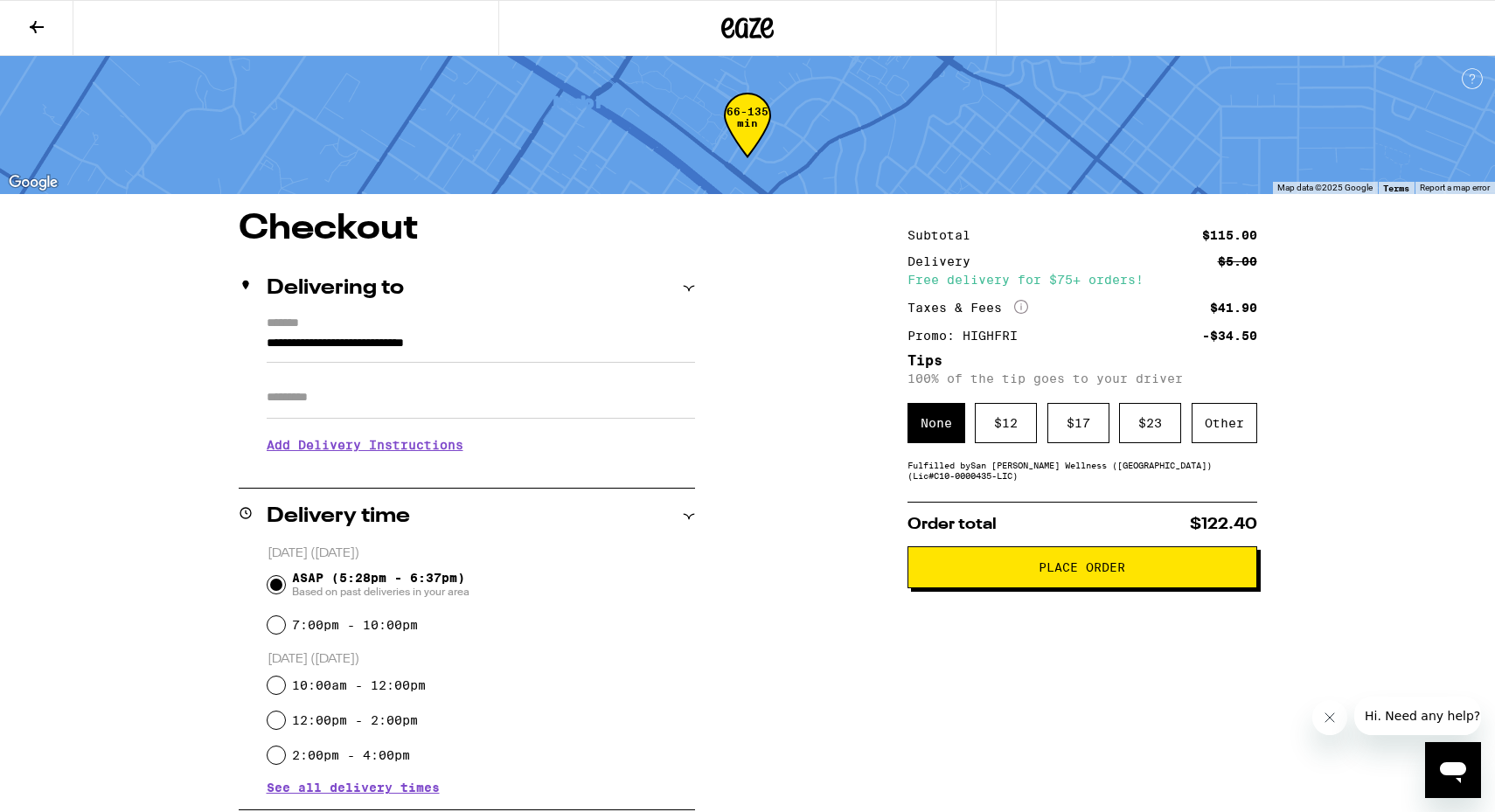
click at [311, 394] on input "Apt/Suite" at bounding box center [481, 397] width 428 height 42
click at [145, 378] on div "**********" at bounding box center [748, 733] width 1259 height 1043
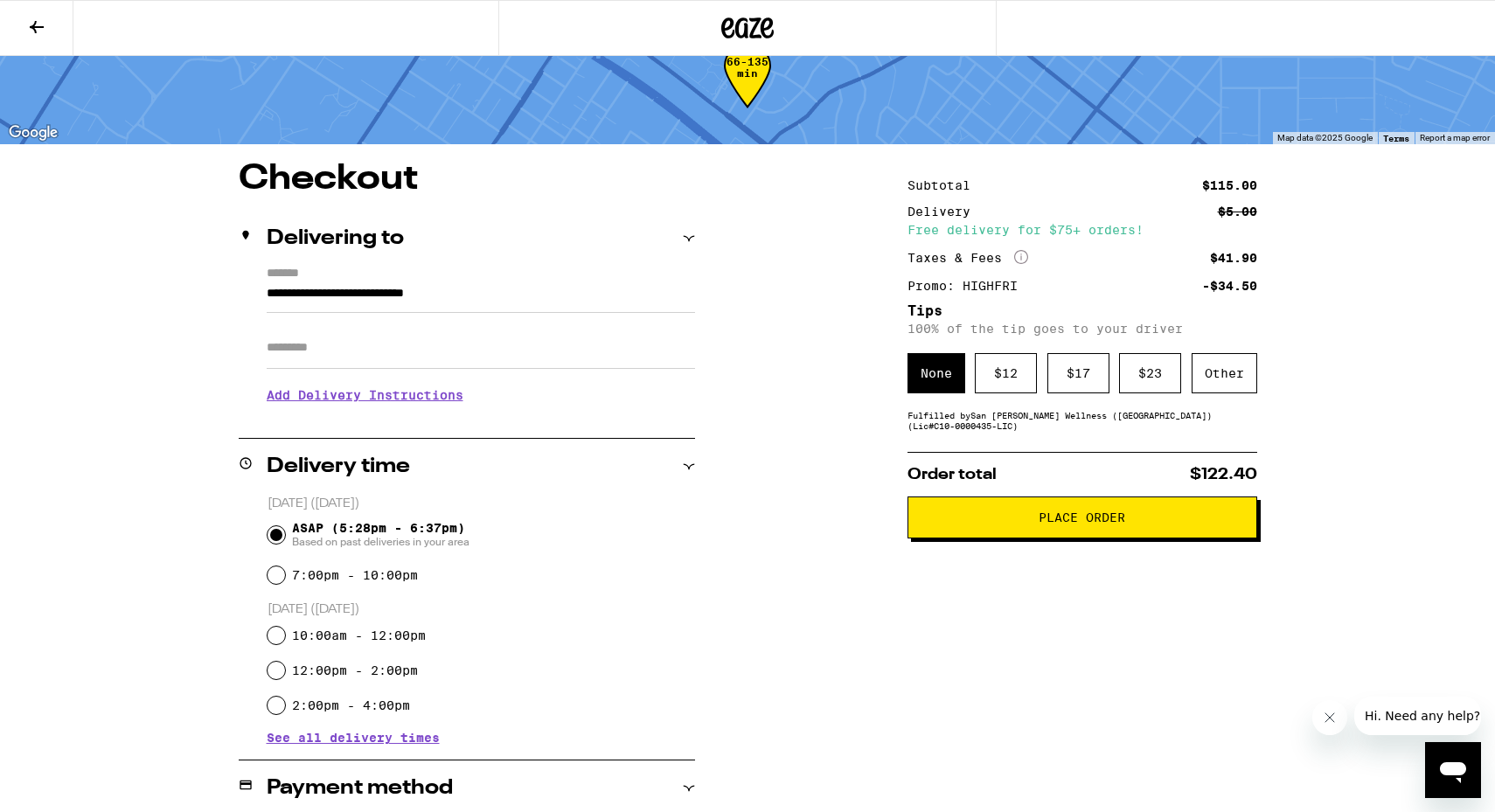
scroll to position [53, 0]
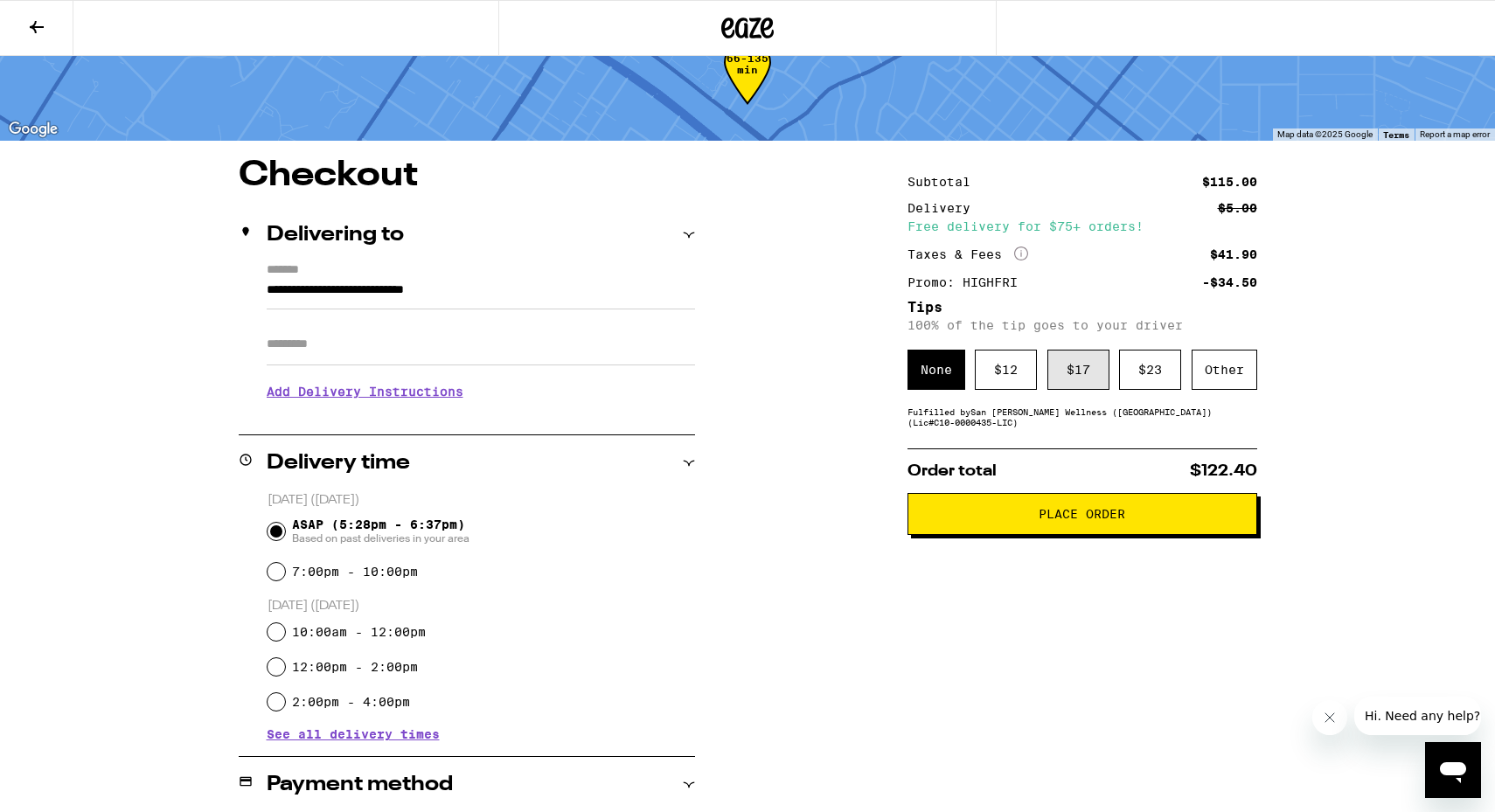
click at [1058, 378] on div "$ 17" at bounding box center [1079, 369] width 62 height 41
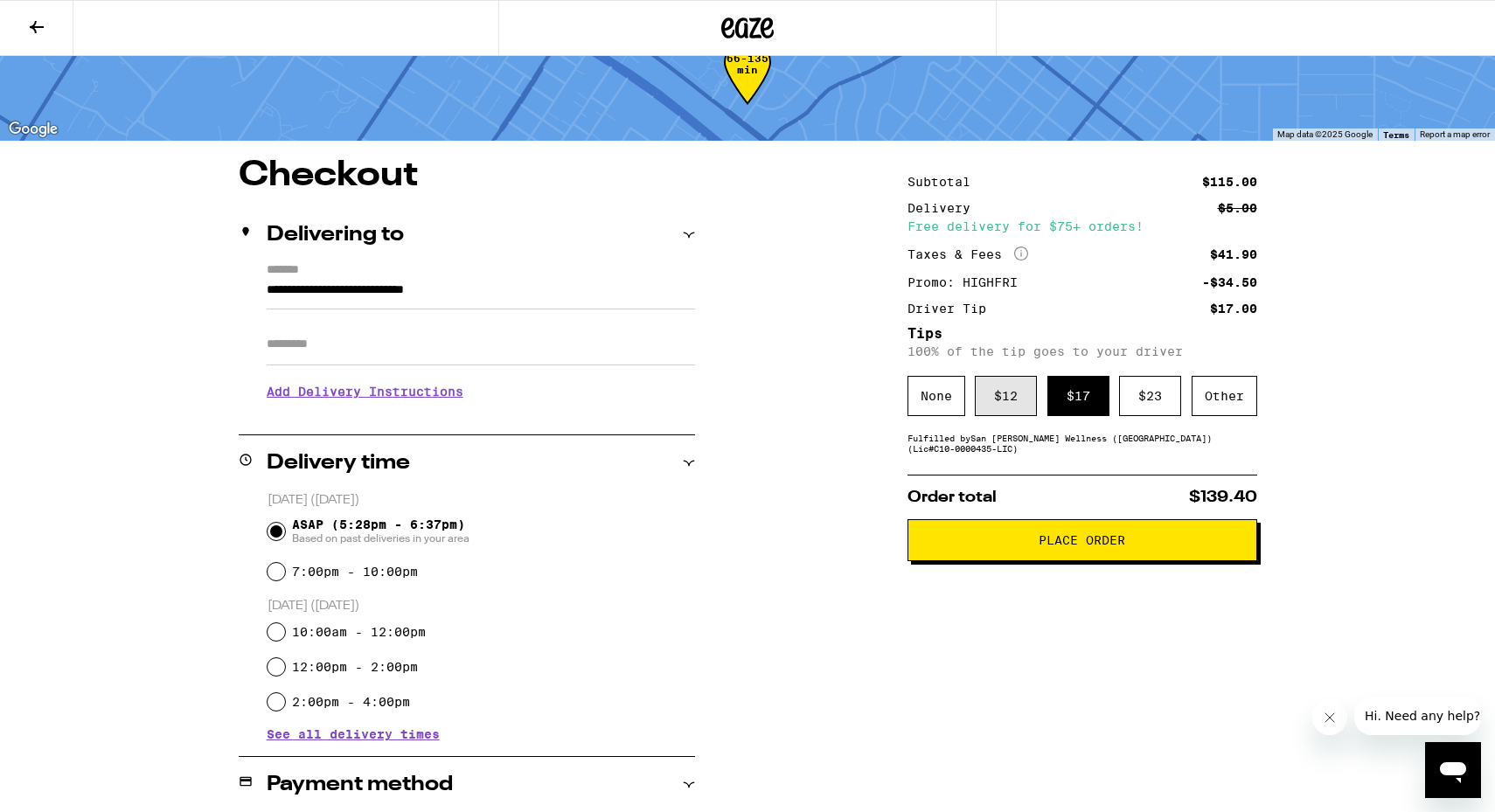
click at [998, 401] on div "$ 12" at bounding box center [1005, 396] width 62 height 41
click at [13, 40] on button at bounding box center [36, 28] width 73 height 55
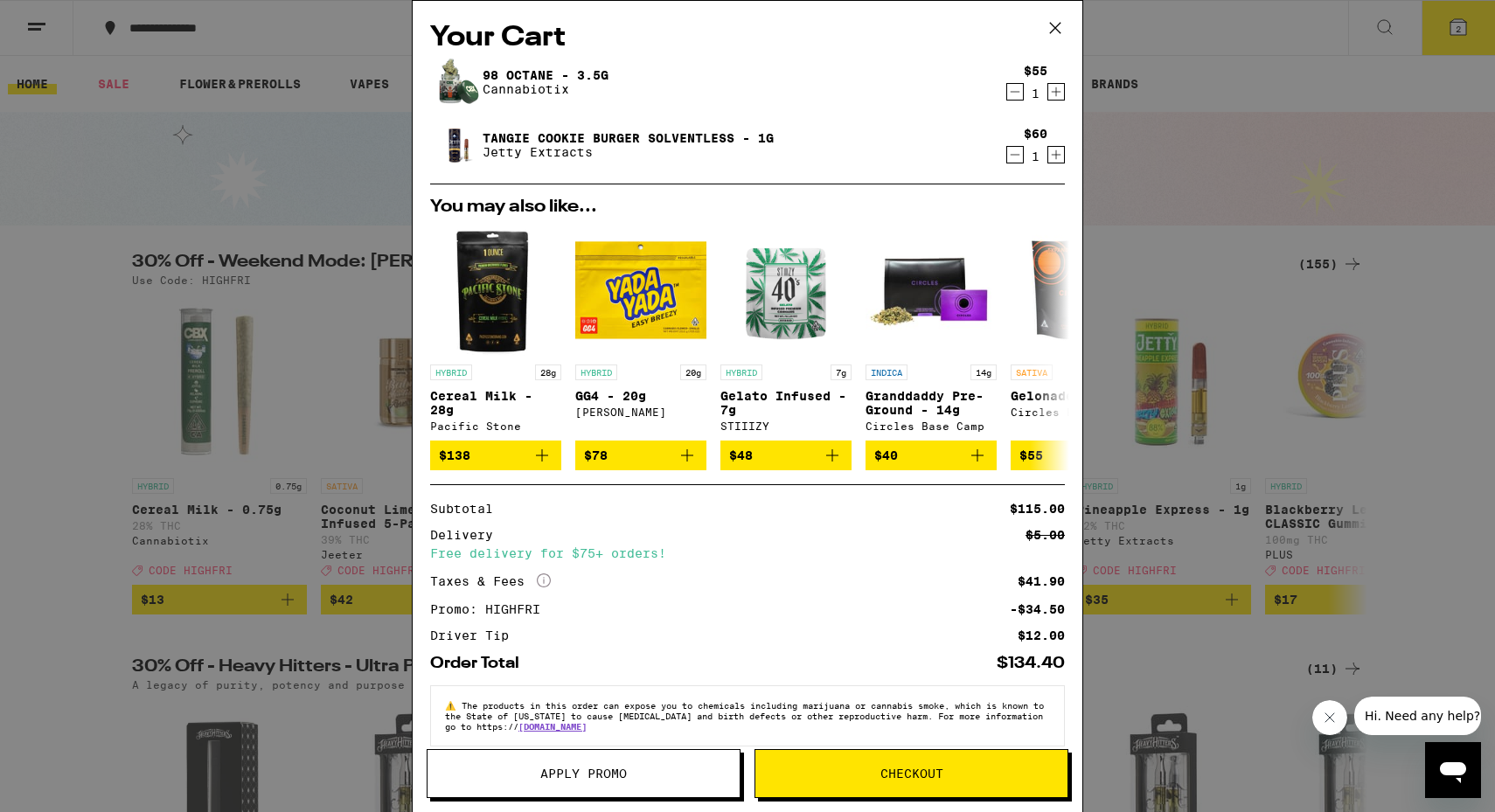
click at [1051, 40] on icon at bounding box center [1055, 27] width 26 height 26
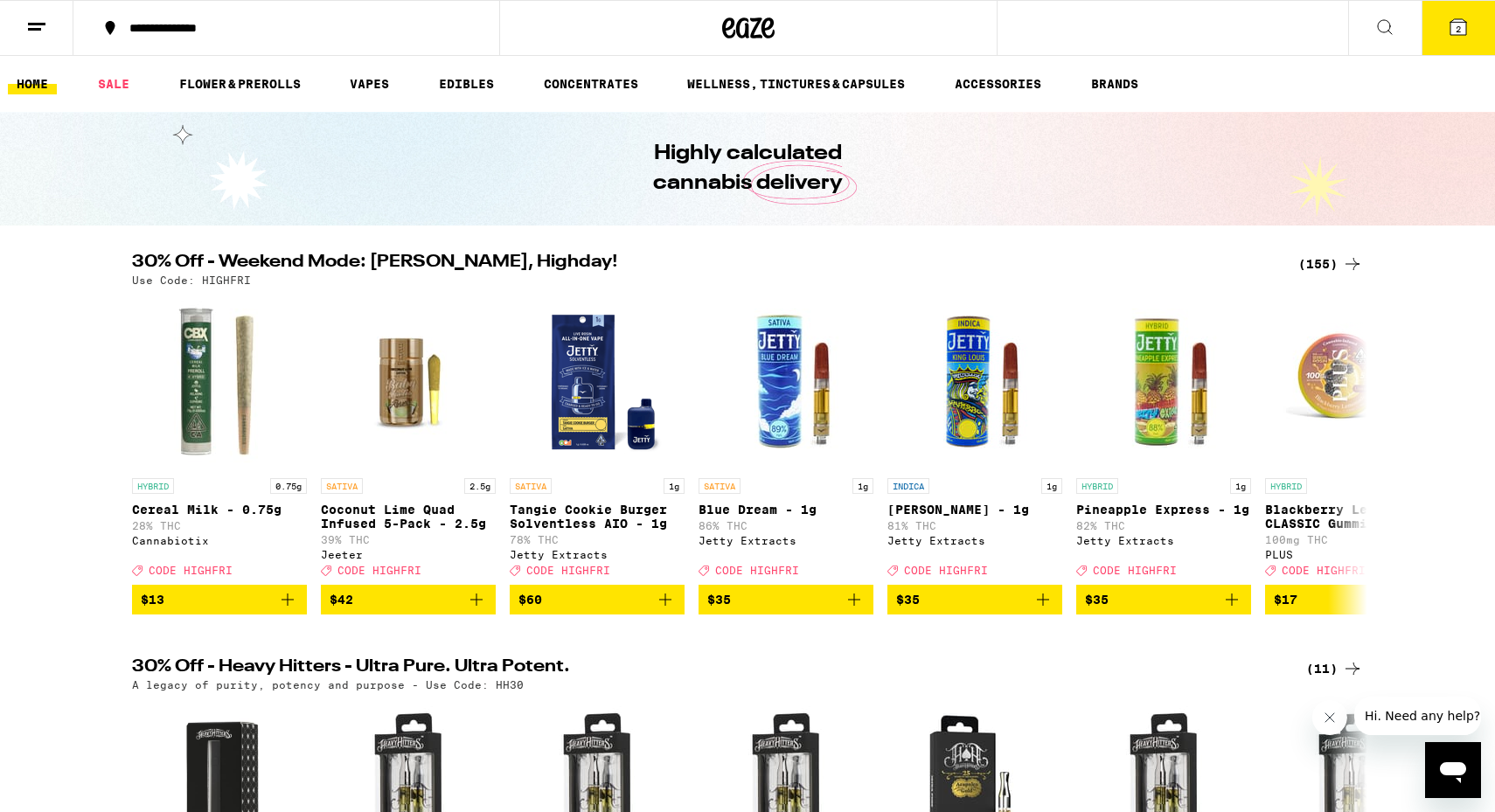
click at [1333, 261] on div "(155)" at bounding box center [1331, 264] width 65 height 21
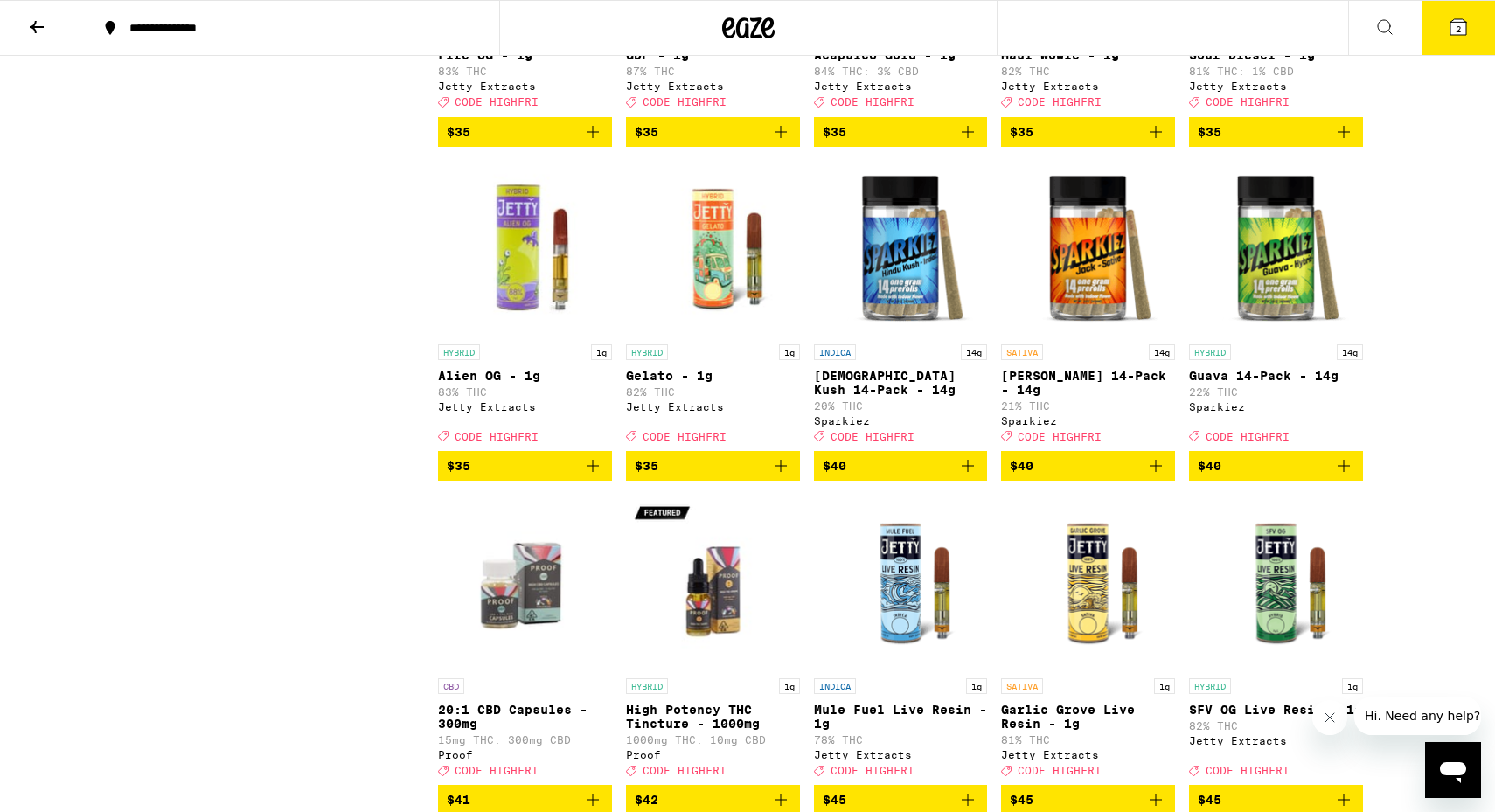
scroll to position [8421, 0]
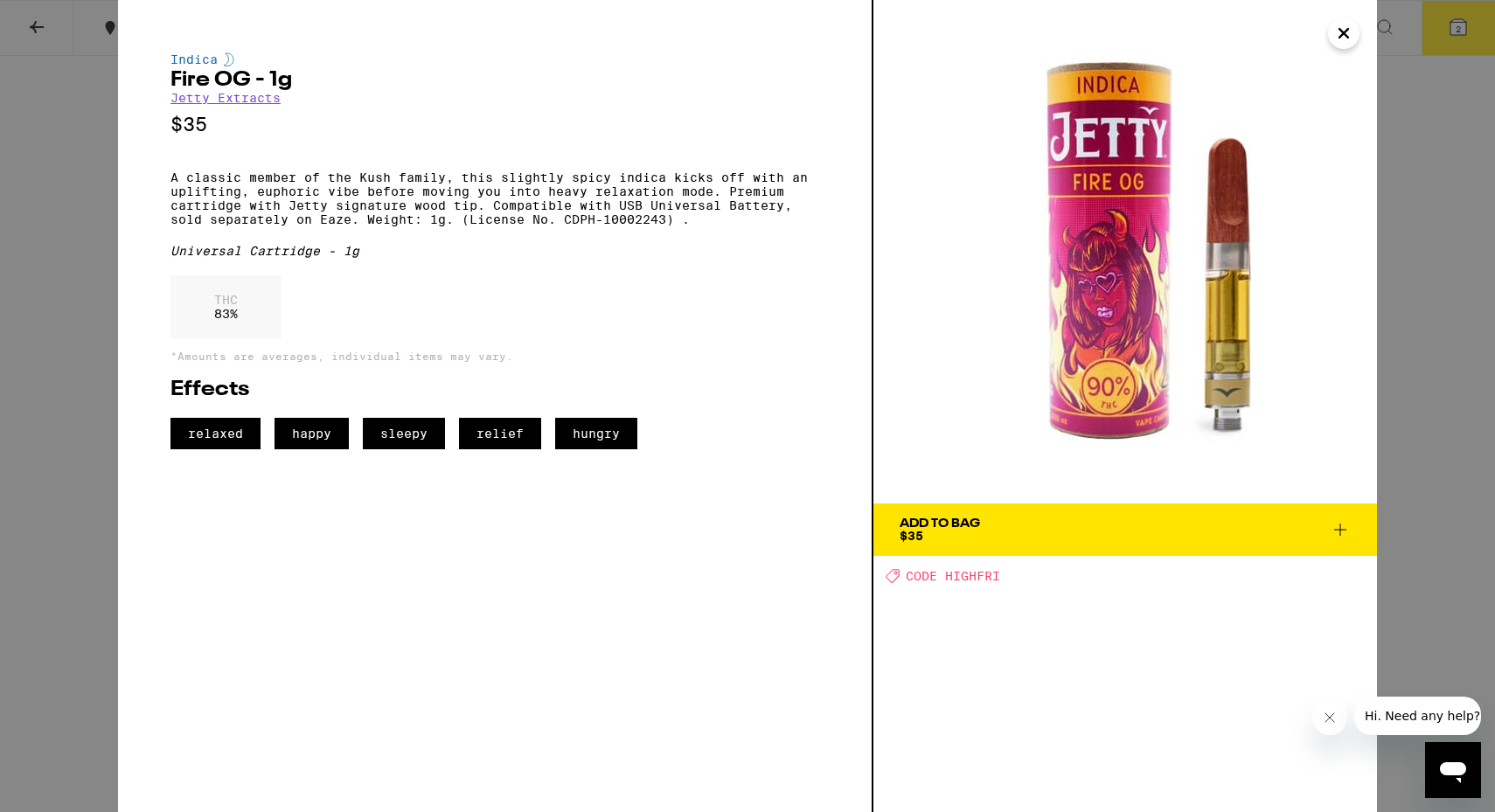
click at [67, 283] on div "Indica Fire OG - 1g Jetty Extracts $35 A classic member of the Kush family, thi…" at bounding box center [747, 406] width 1495 height 812
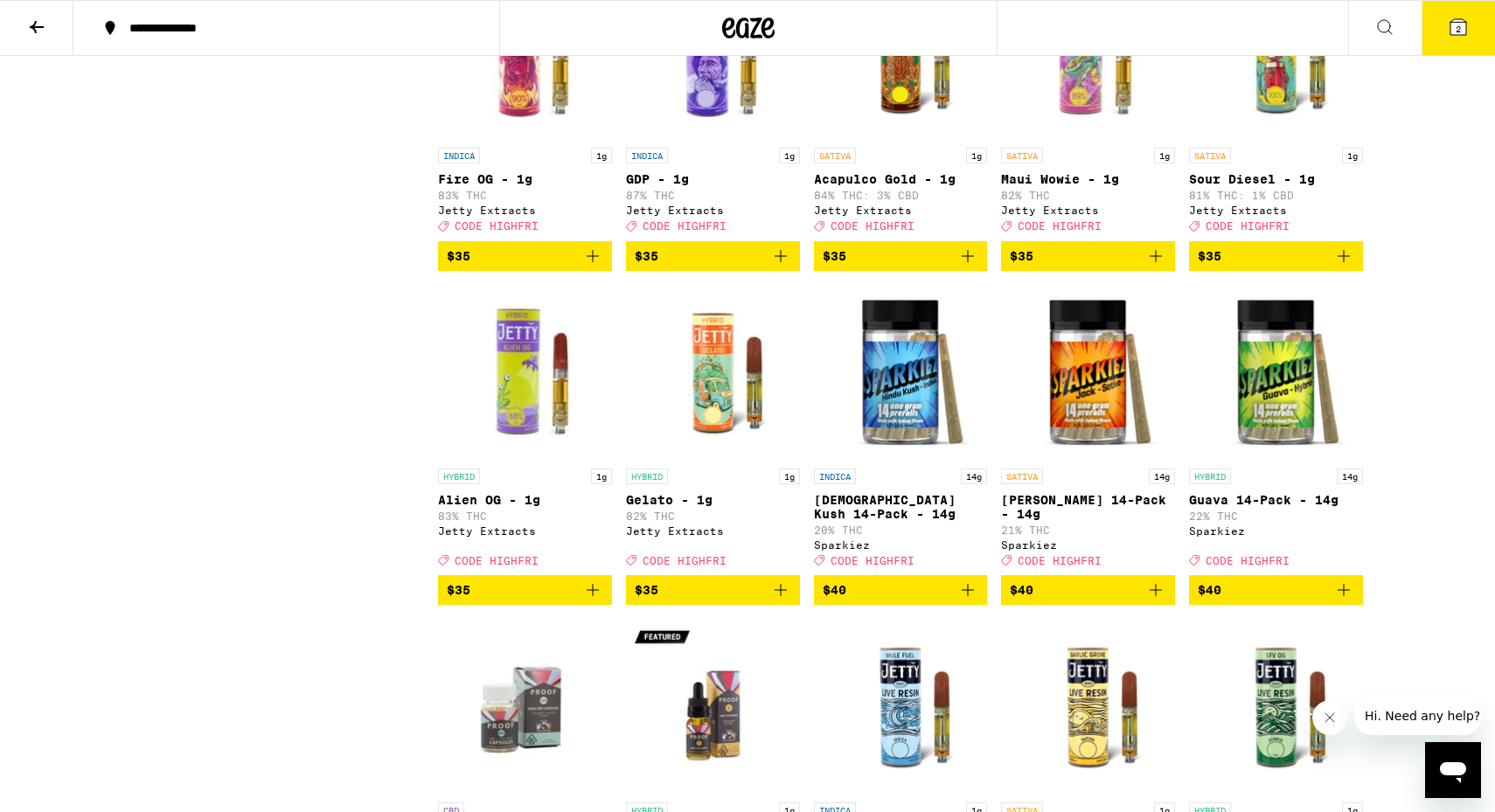
scroll to position [8296, 0]
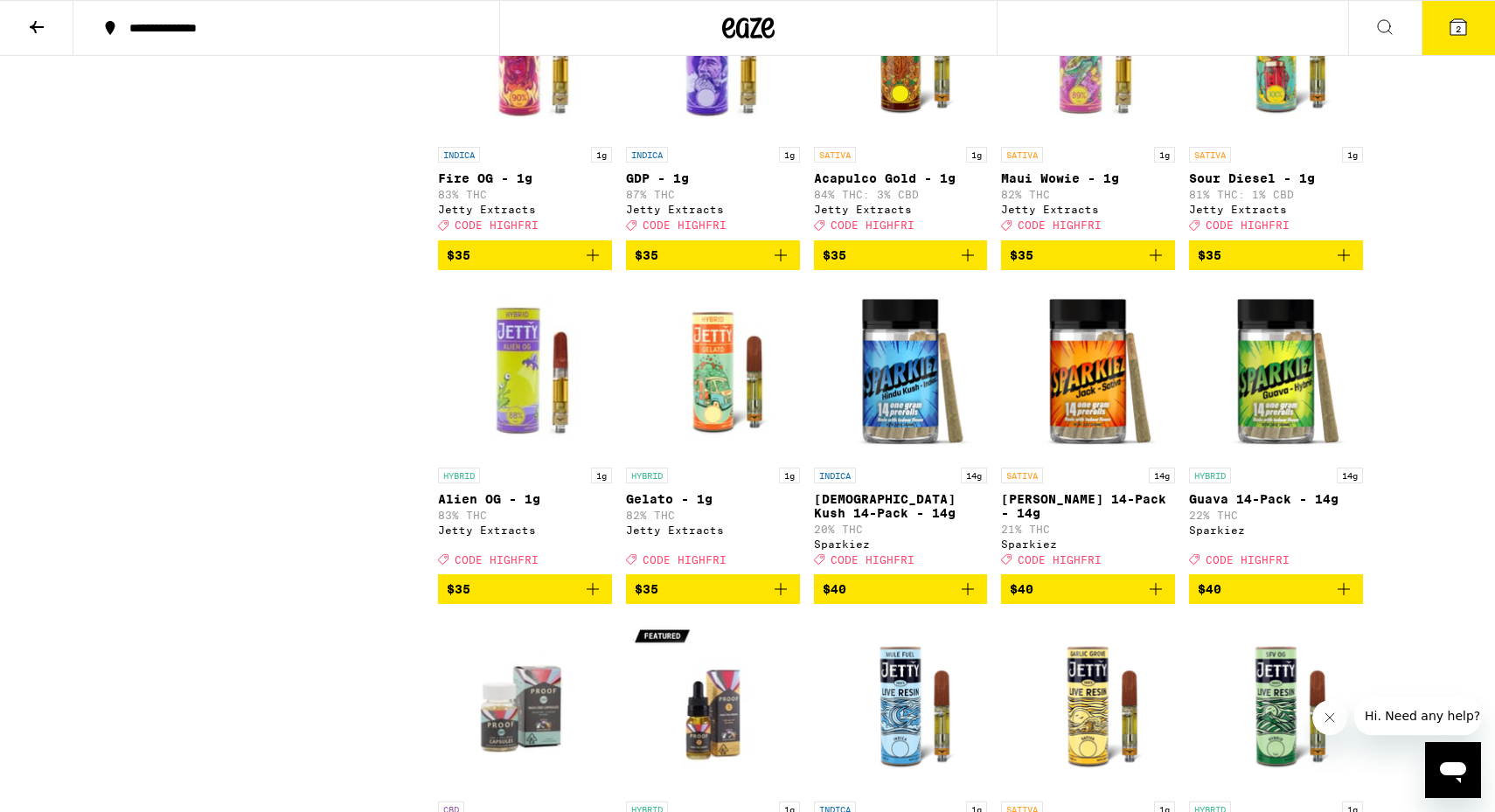
click at [924, 138] on img "Open page for Acapulco Gold - 1g from Jetty Extracts" at bounding box center [901, 51] width 174 height 175
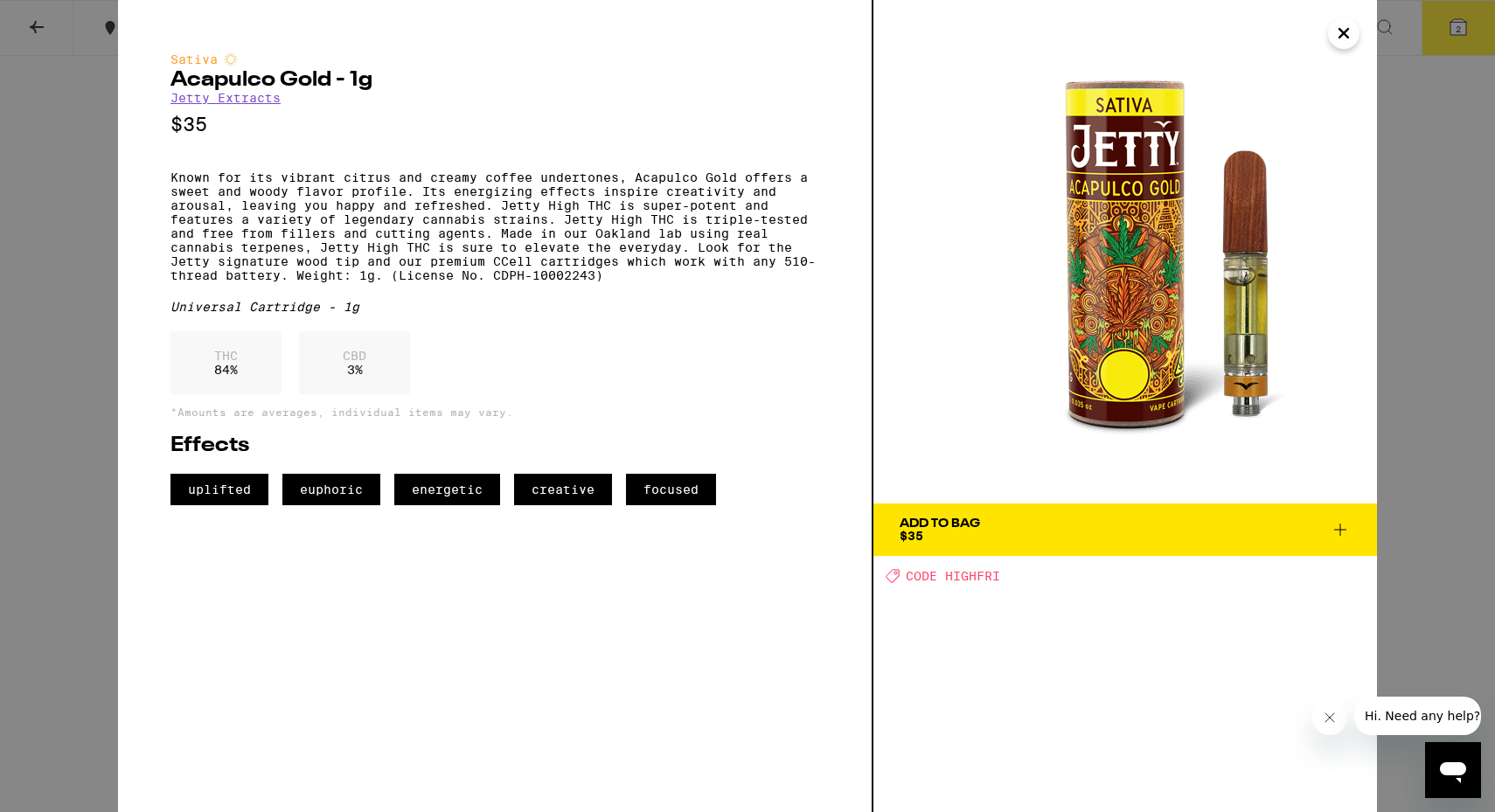
click at [1141, 533] on span "Add To Bag $35" at bounding box center [1125, 529] width 451 height 24
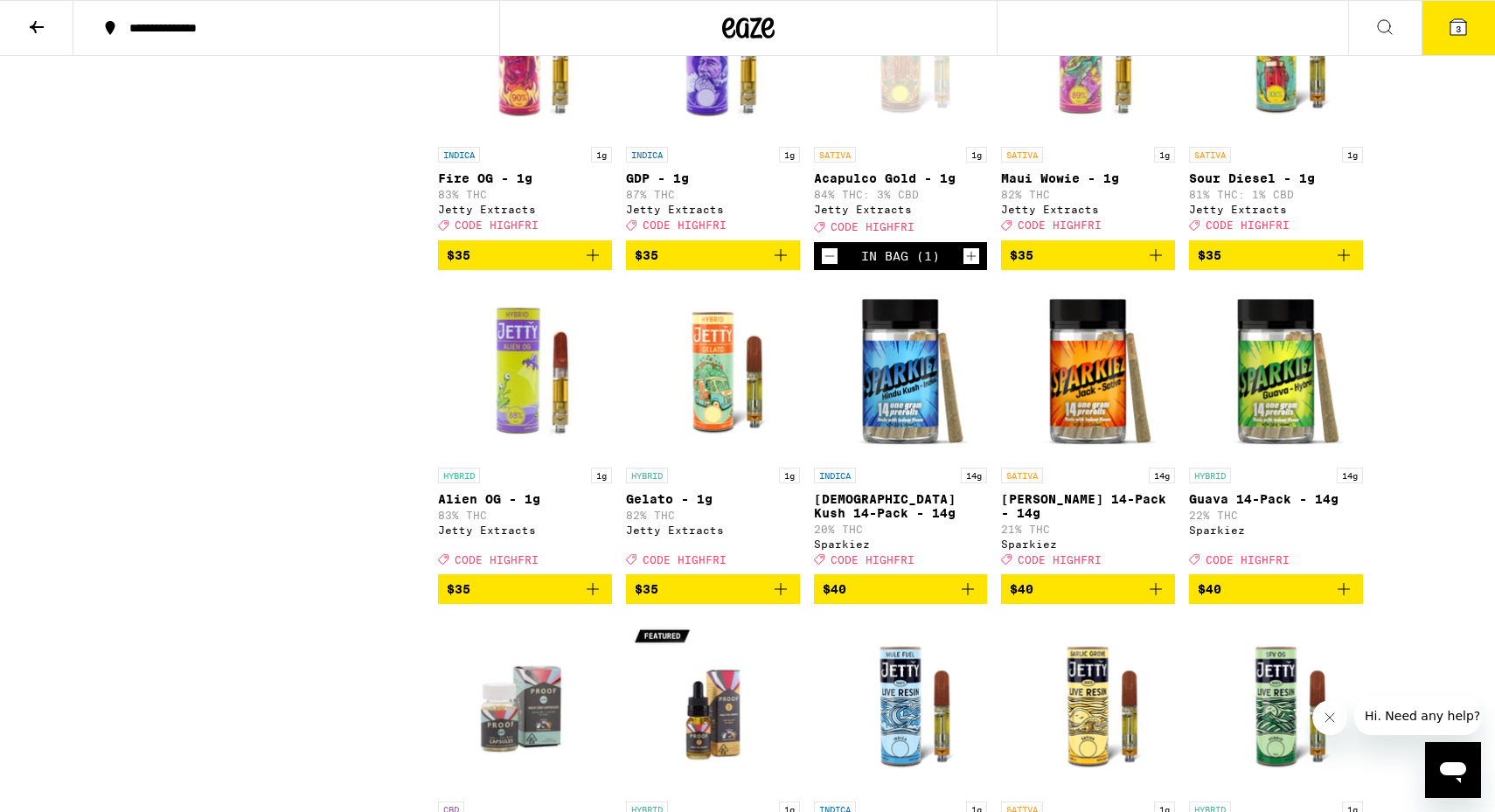
click at [1464, 38] on button "3" at bounding box center [1458, 28] width 73 height 54
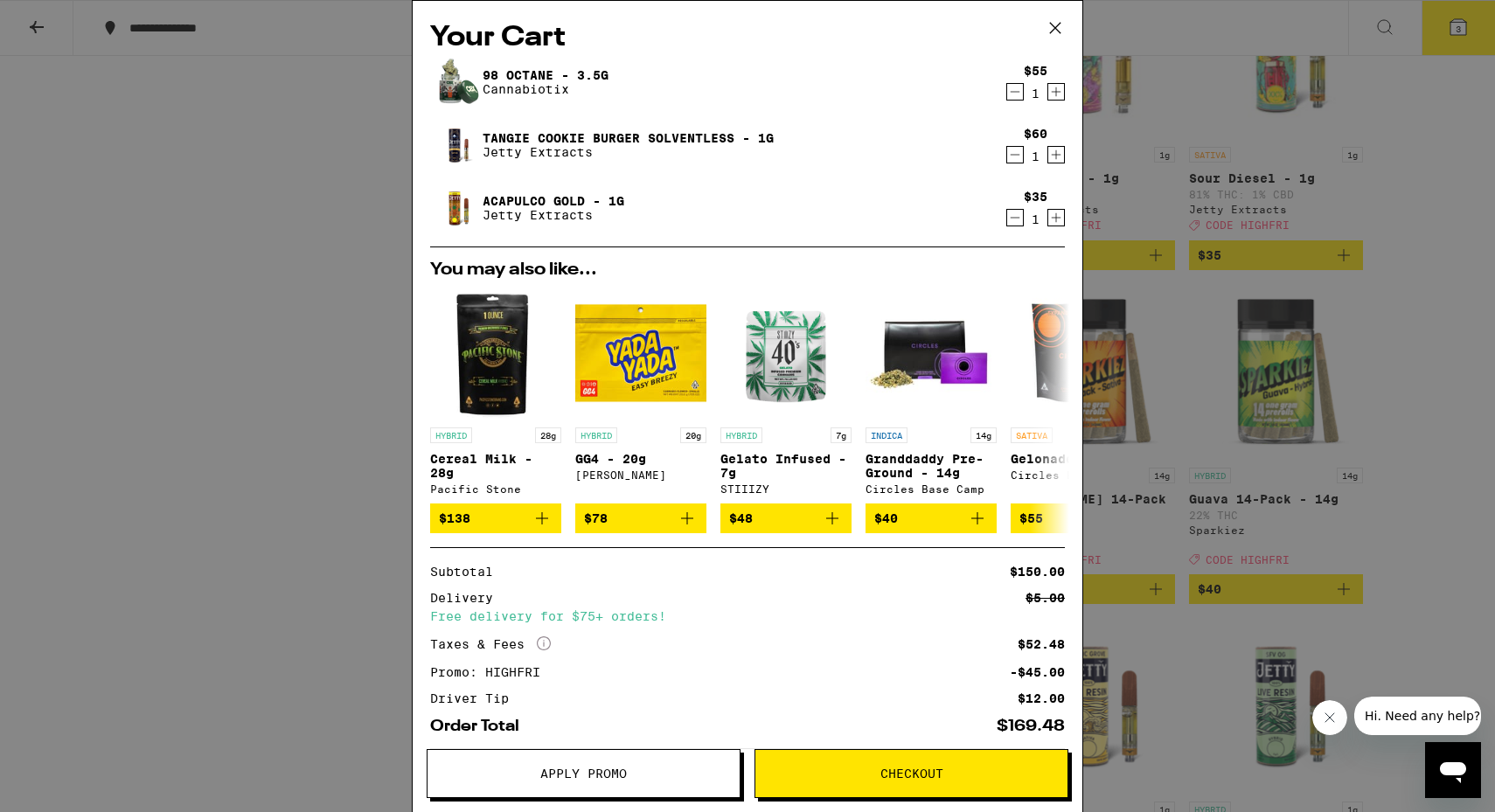
click at [835, 761] on button "Checkout" at bounding box center [911, 774] width 314 height 49
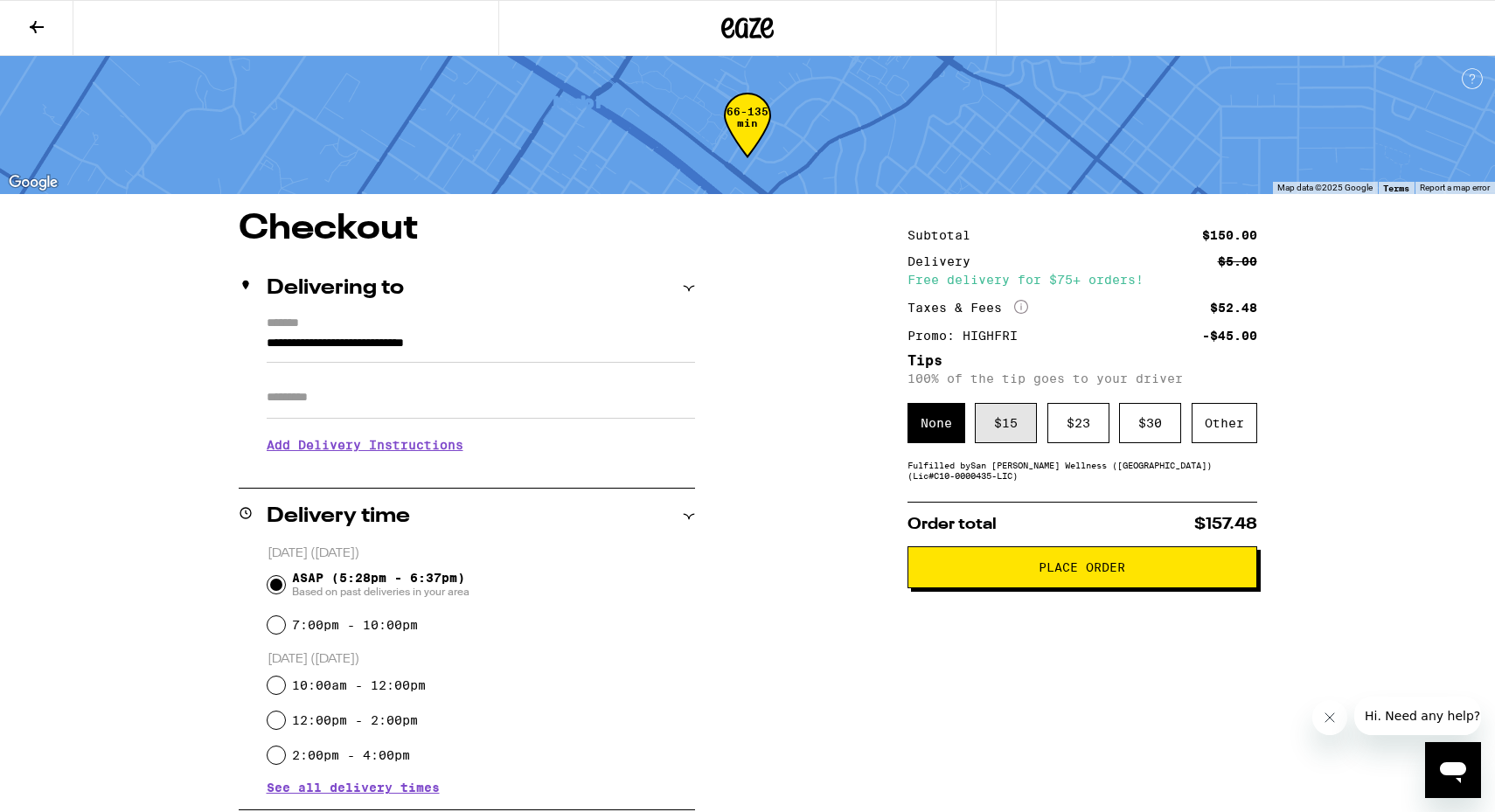
click at [1003, 428] on div "$ 15" at bounding box center [1005, 423] width 62 height 41
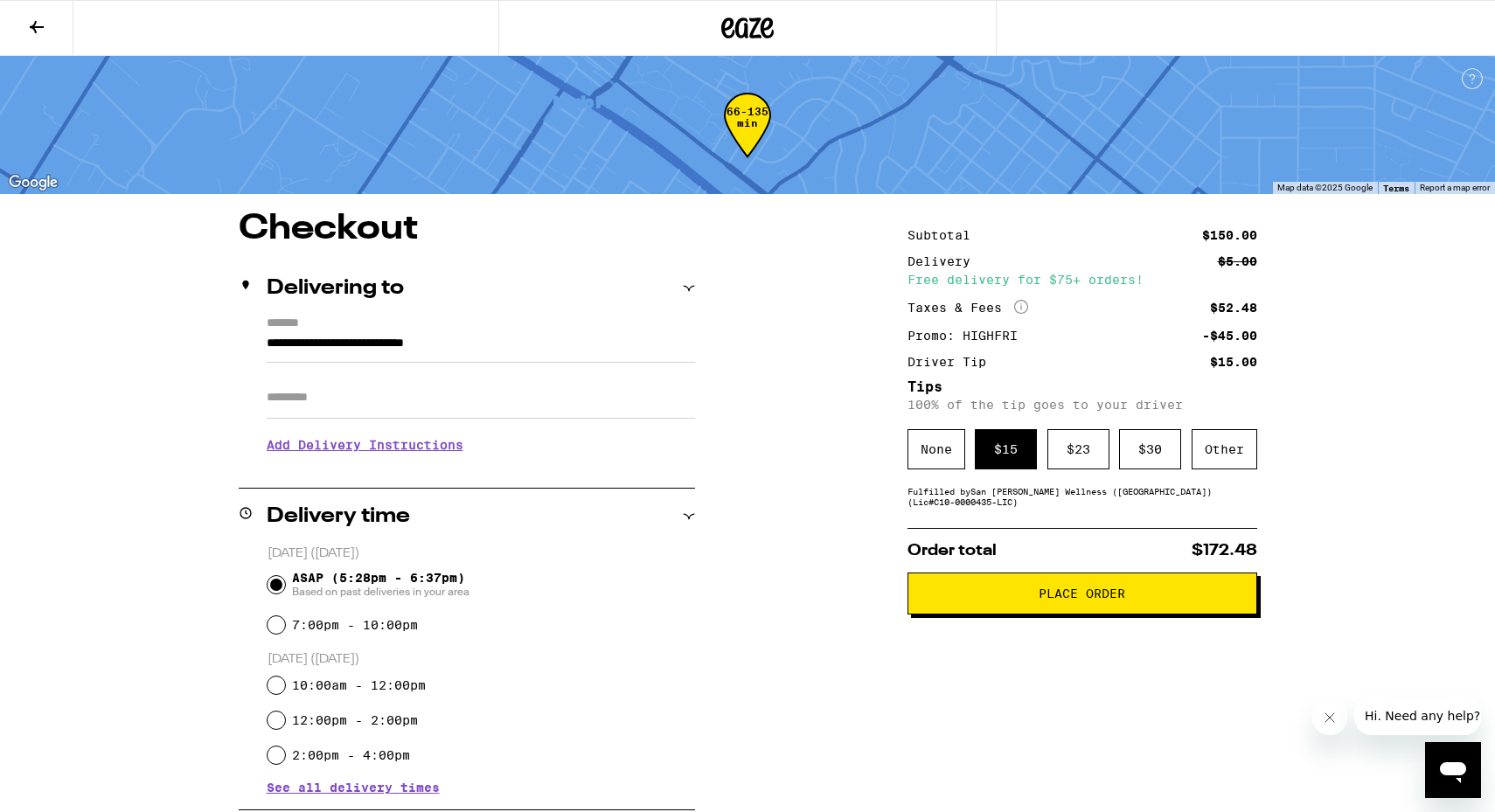
click at [453, 388] on input "Apt/Suite" at bounding box center [481, 397] width 428 height 42
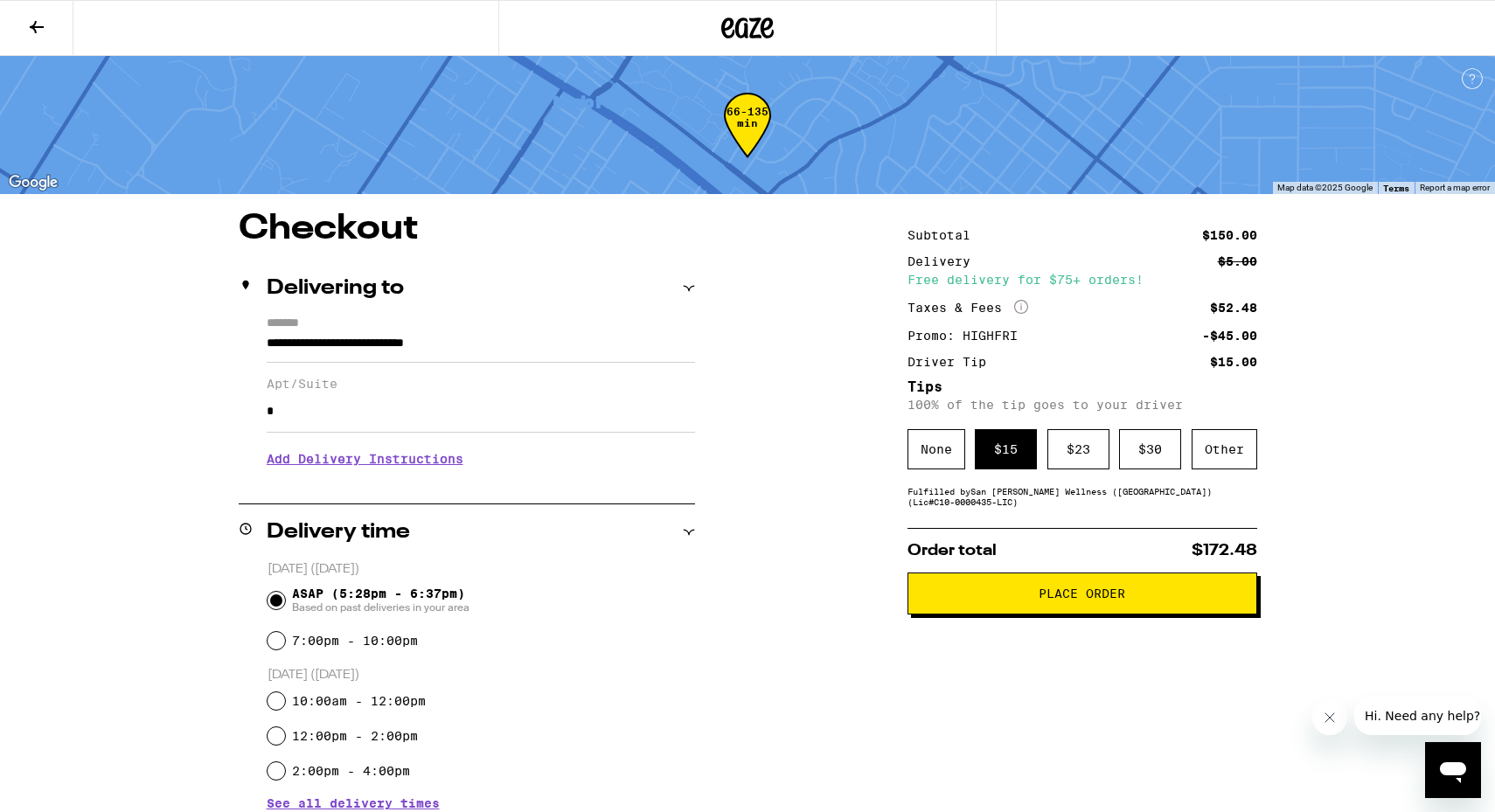
type input "*"
click at [820, 514] on div "**********" at bounding box center [748, 772] width 1259 height 1122
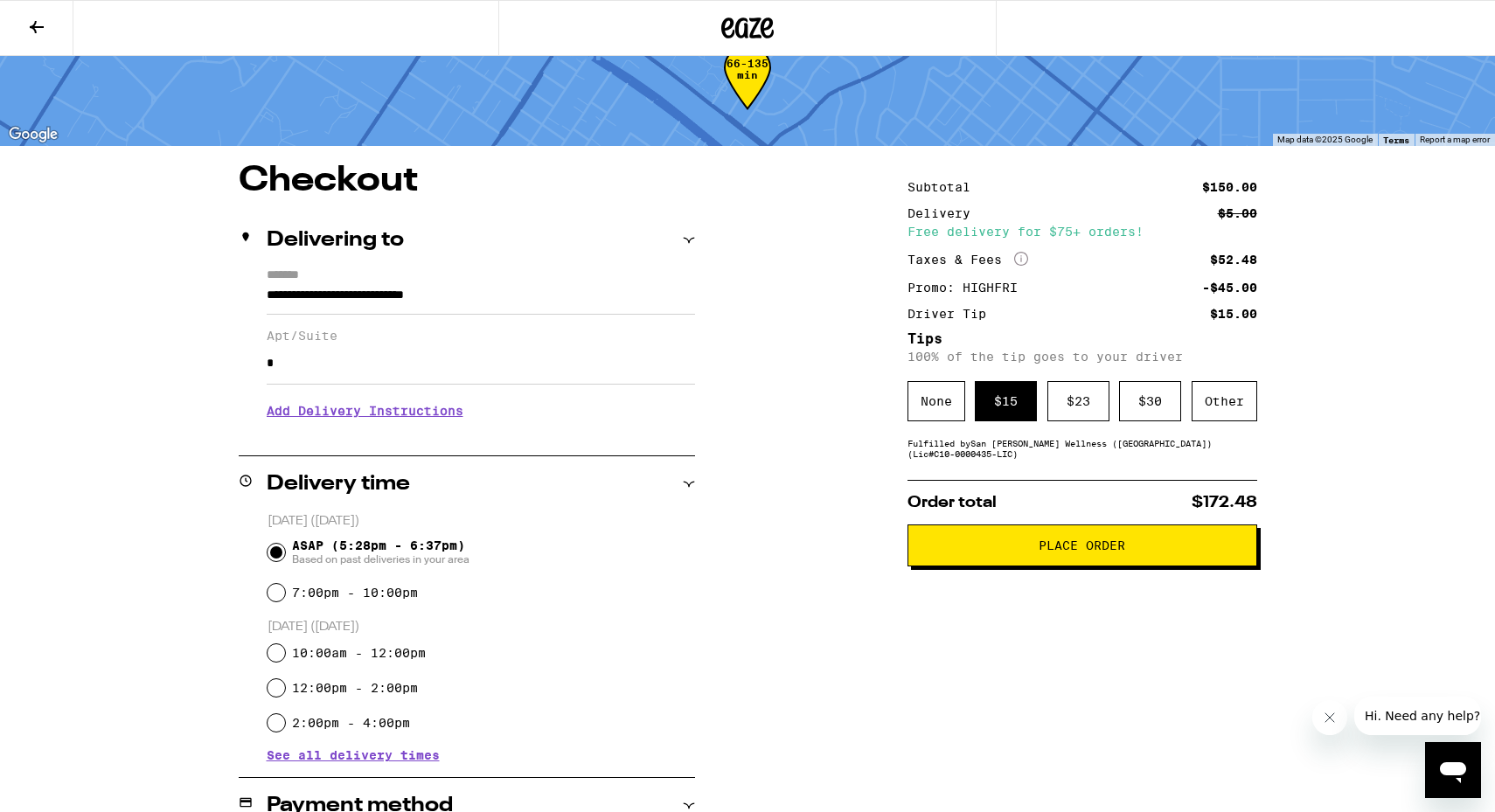
scroll to position [16, 0]
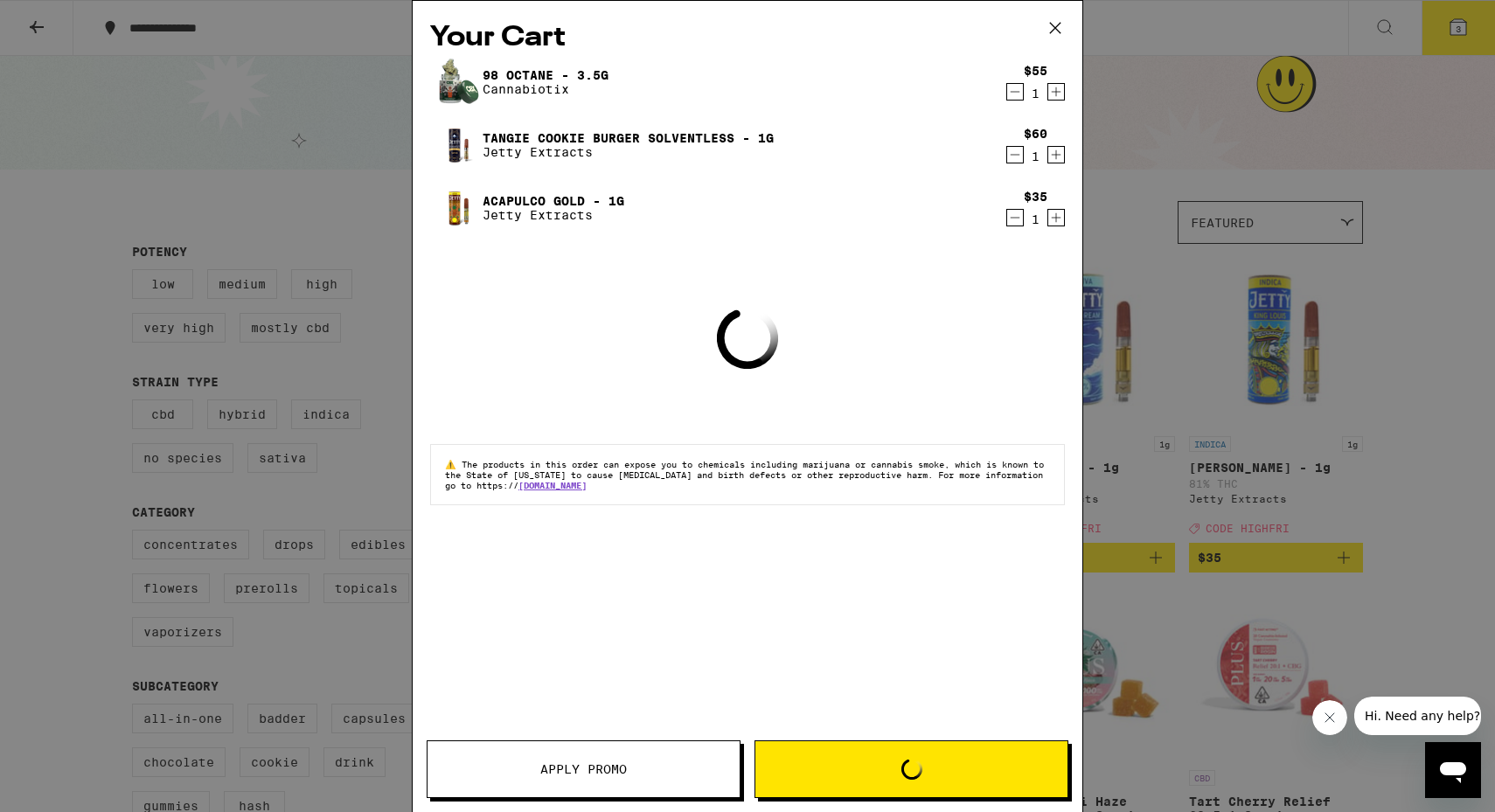
click at [1230, 388] on div "Your Cart 98 Octane - 3.5g Cannabiotix $55 1 Tangie Cookie Burger Solventless -…" at bounding box center [747, 406] width 1495 height 812
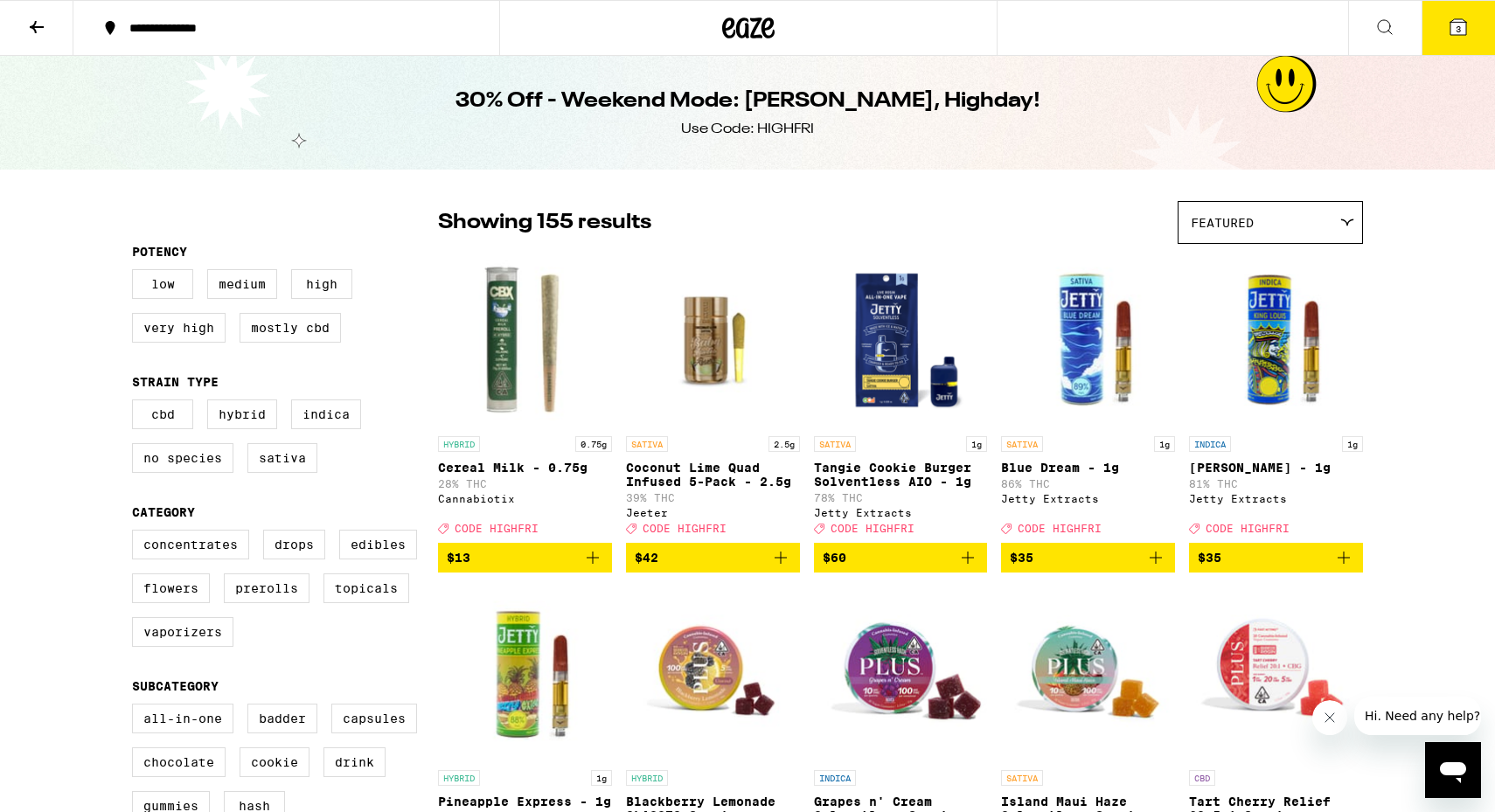
click at [1353, 568] on icon "Add to bag" at bounding box center [1343, 557] width 21 height 21
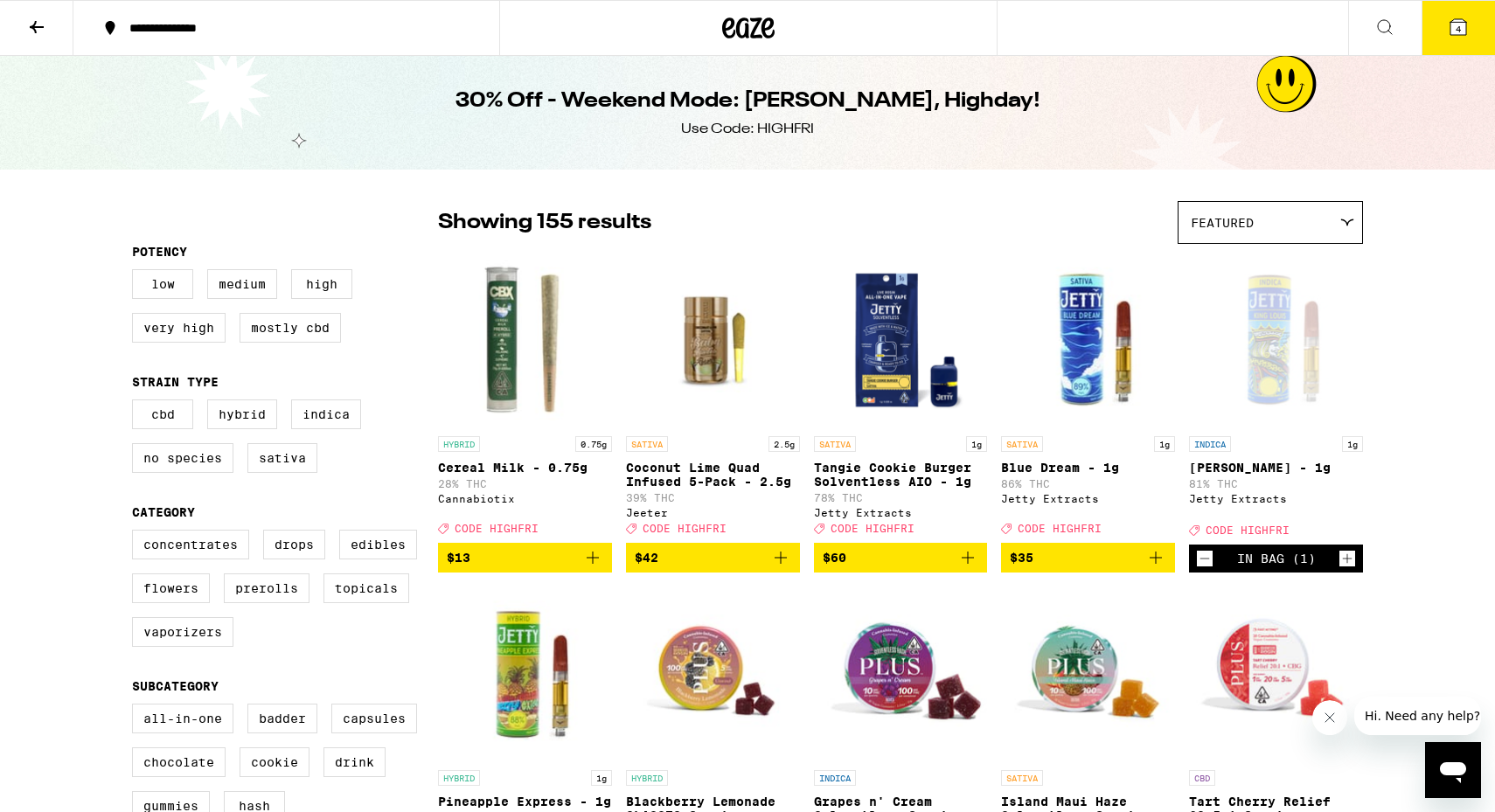
click at [1203, 569] on icon "Decrement" at bounding box center [1204, 558] width 15 height 21
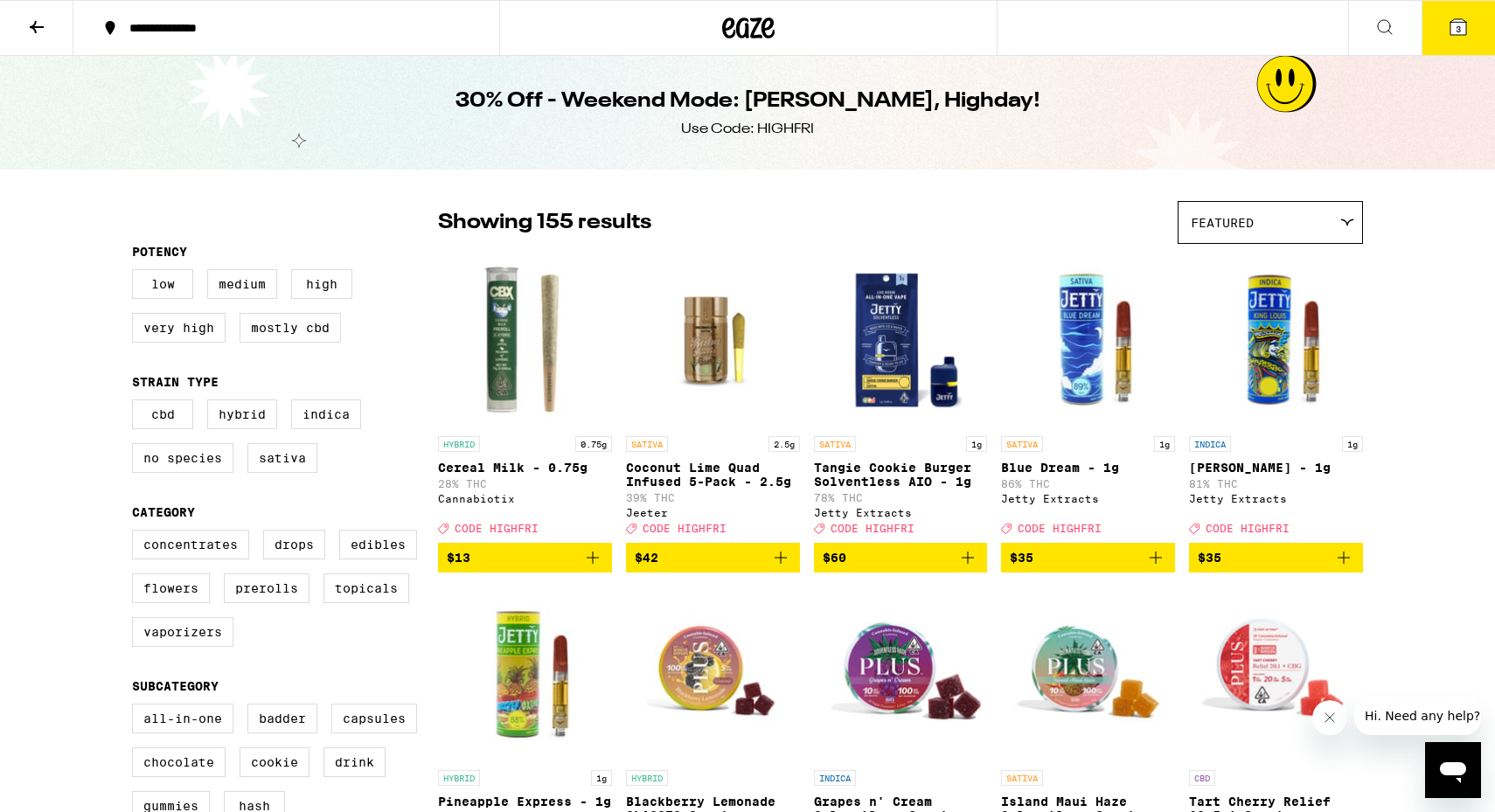
click at [1449, 26] on icon at bounding box center [1458, 26] width 21 height 21
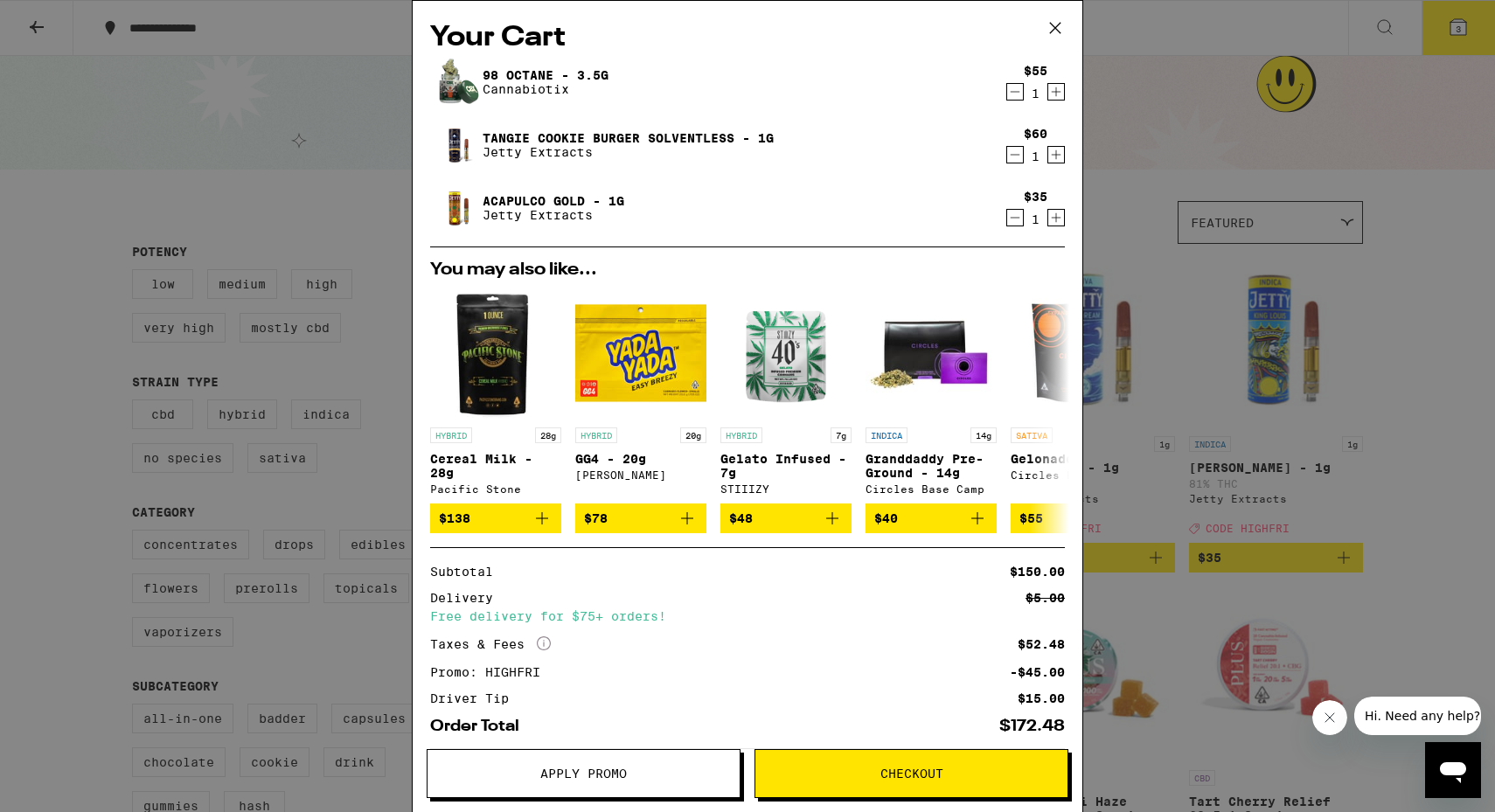
click at [921, 768] on span "Checkout" at bounding box center [912, 774] width 63 height 13
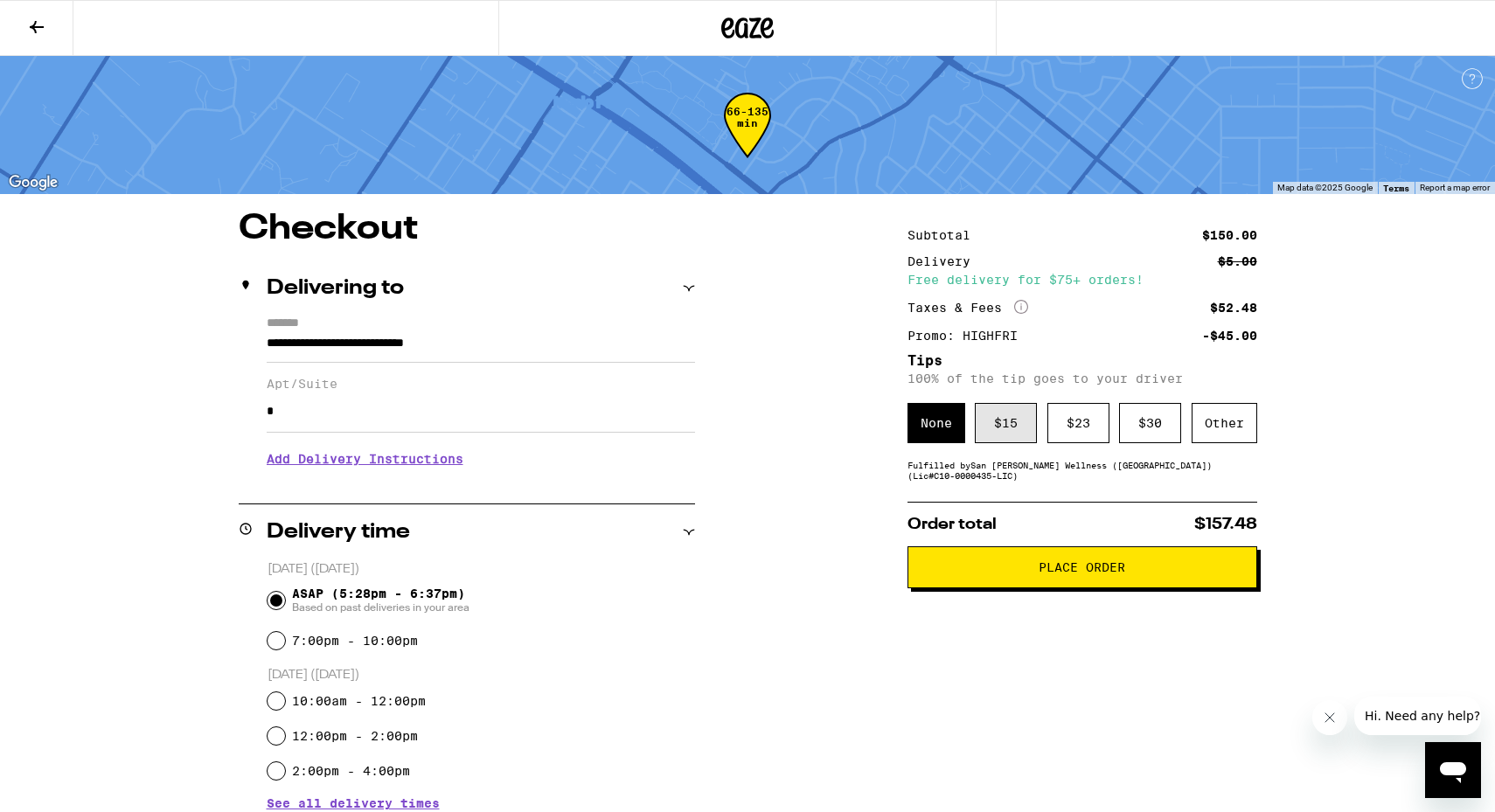
click at [1008, 440] on div "$ 15" at bounding box center [1005, 423] width 62 height 41
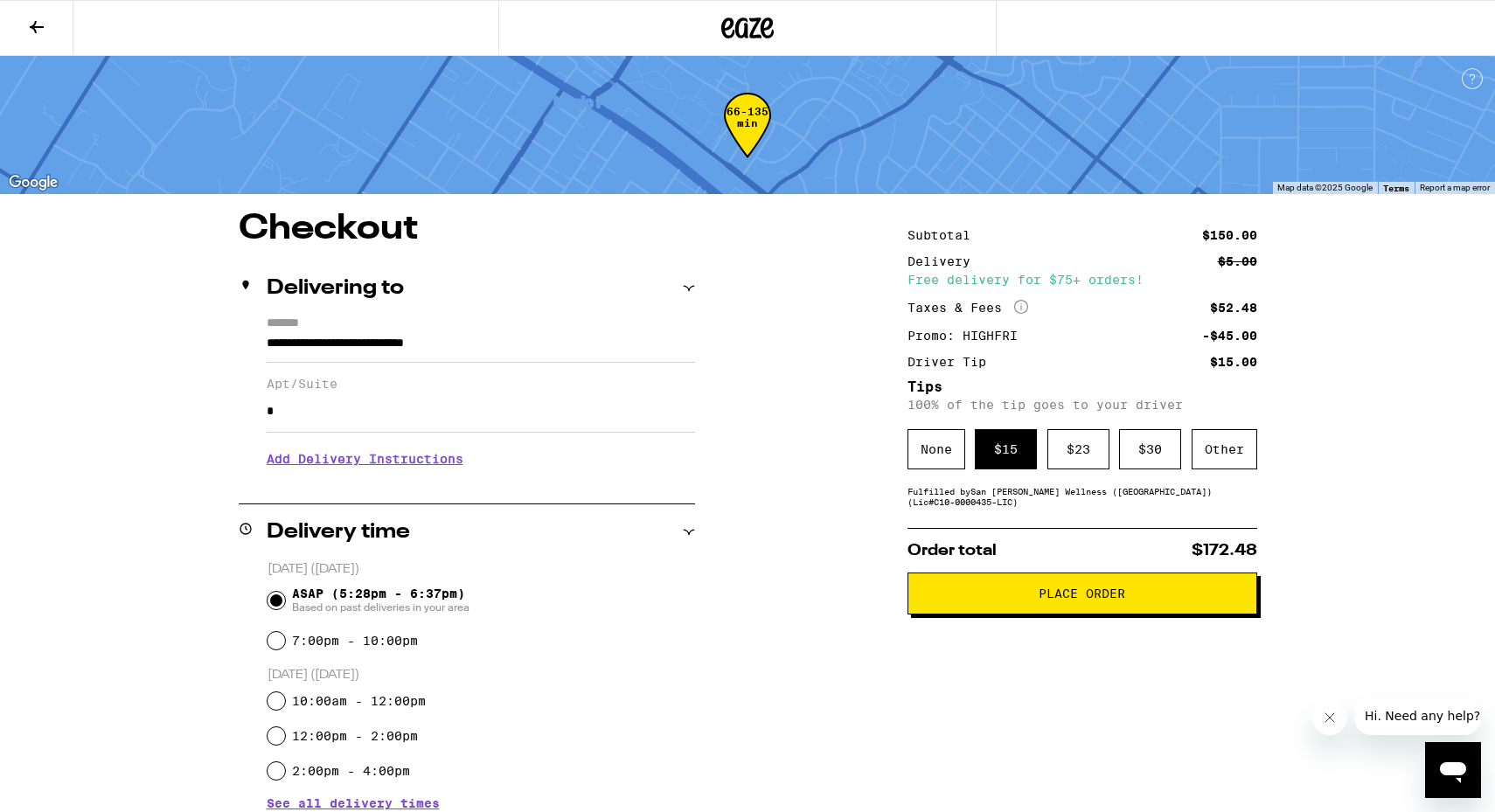
click at [1066, 597] on span "Place Order" at bounding box center [1082, 593] width 87 height 13
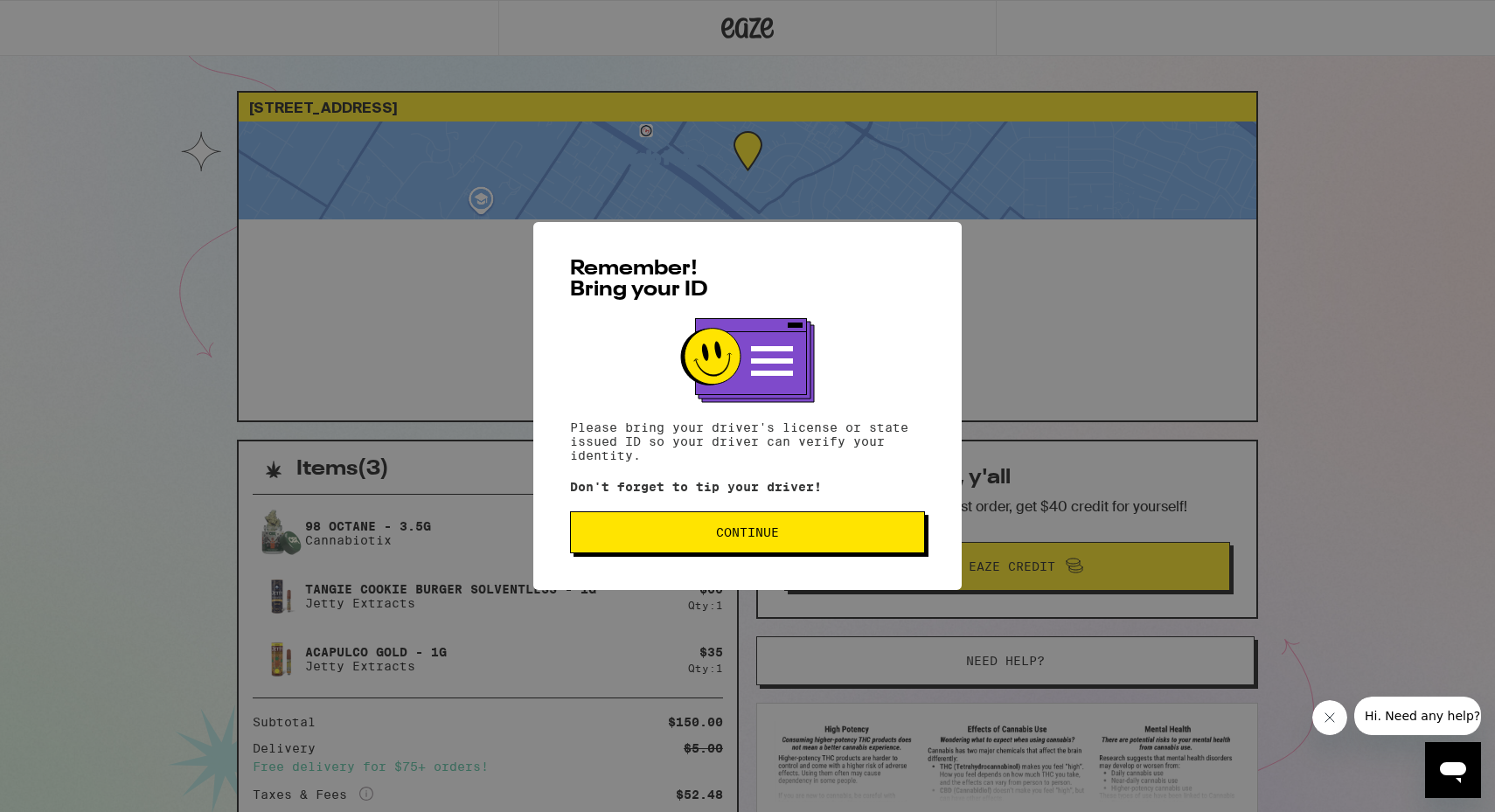
click at [792, 534] on span "Continue" at bounding box center [748, 533] width 325 height 13
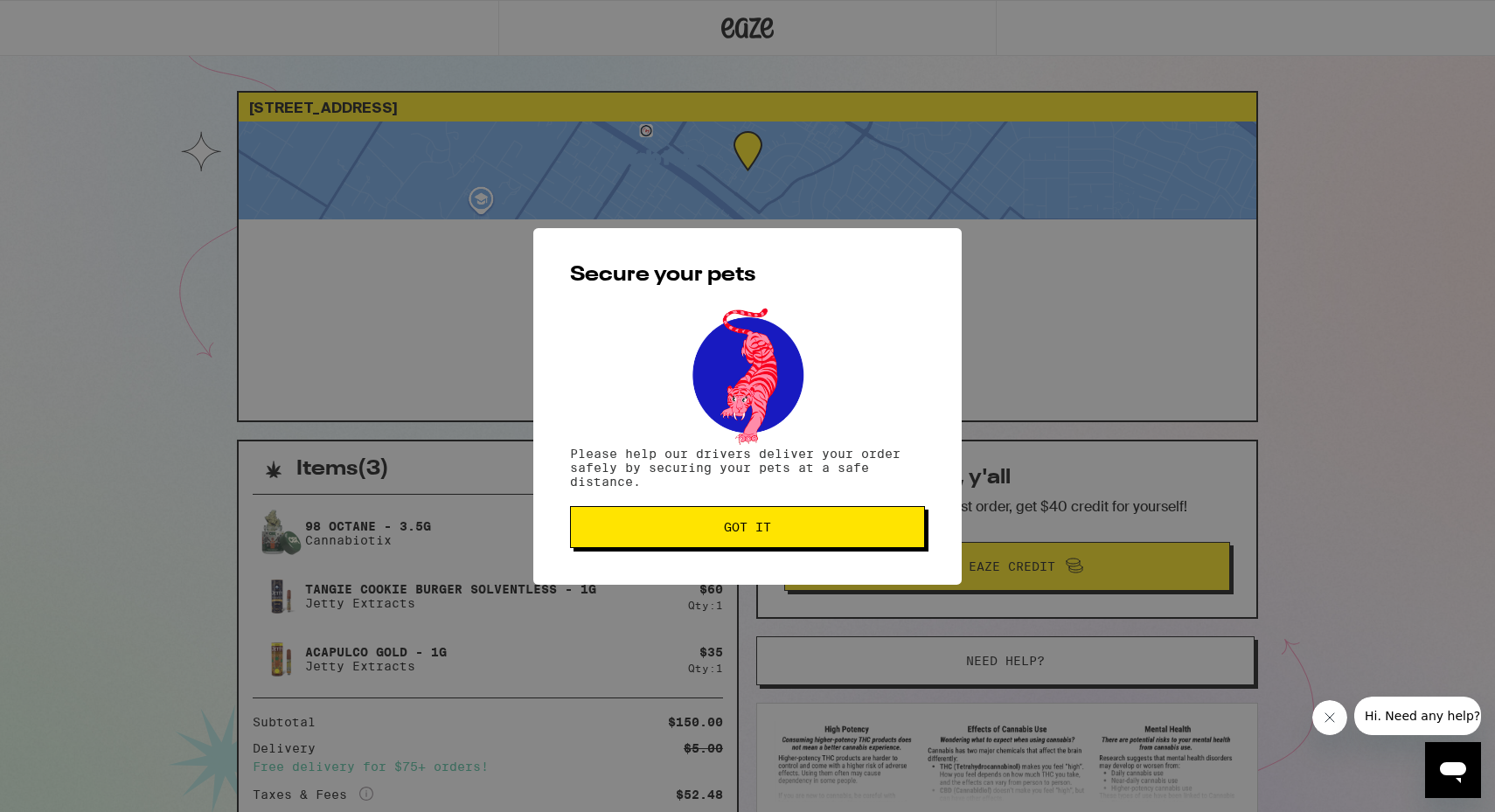
click at [792, 533] on span "Got it" at bounding box center [748, 527] width 325 height 13
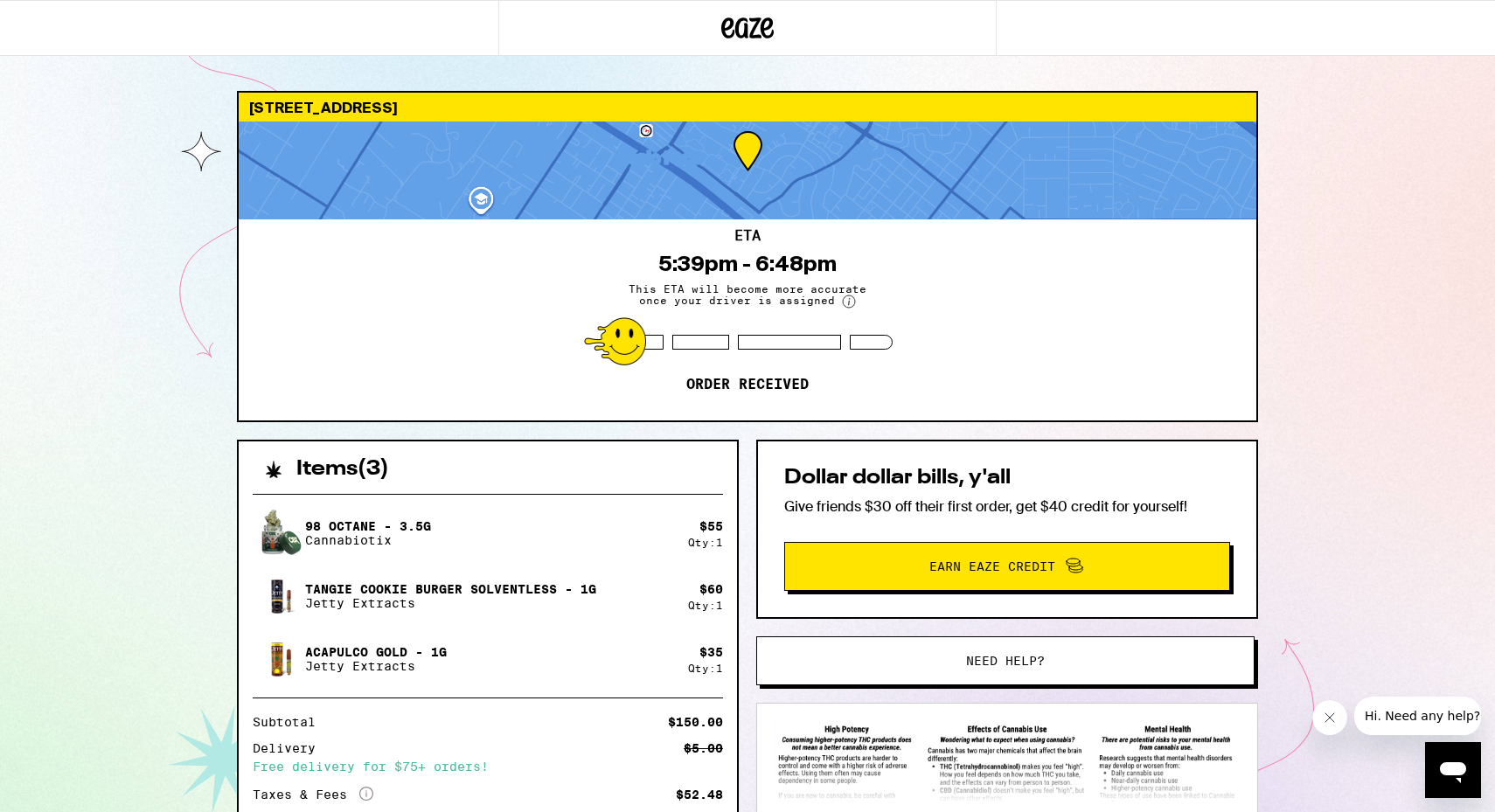
scroll to position [181, 0]
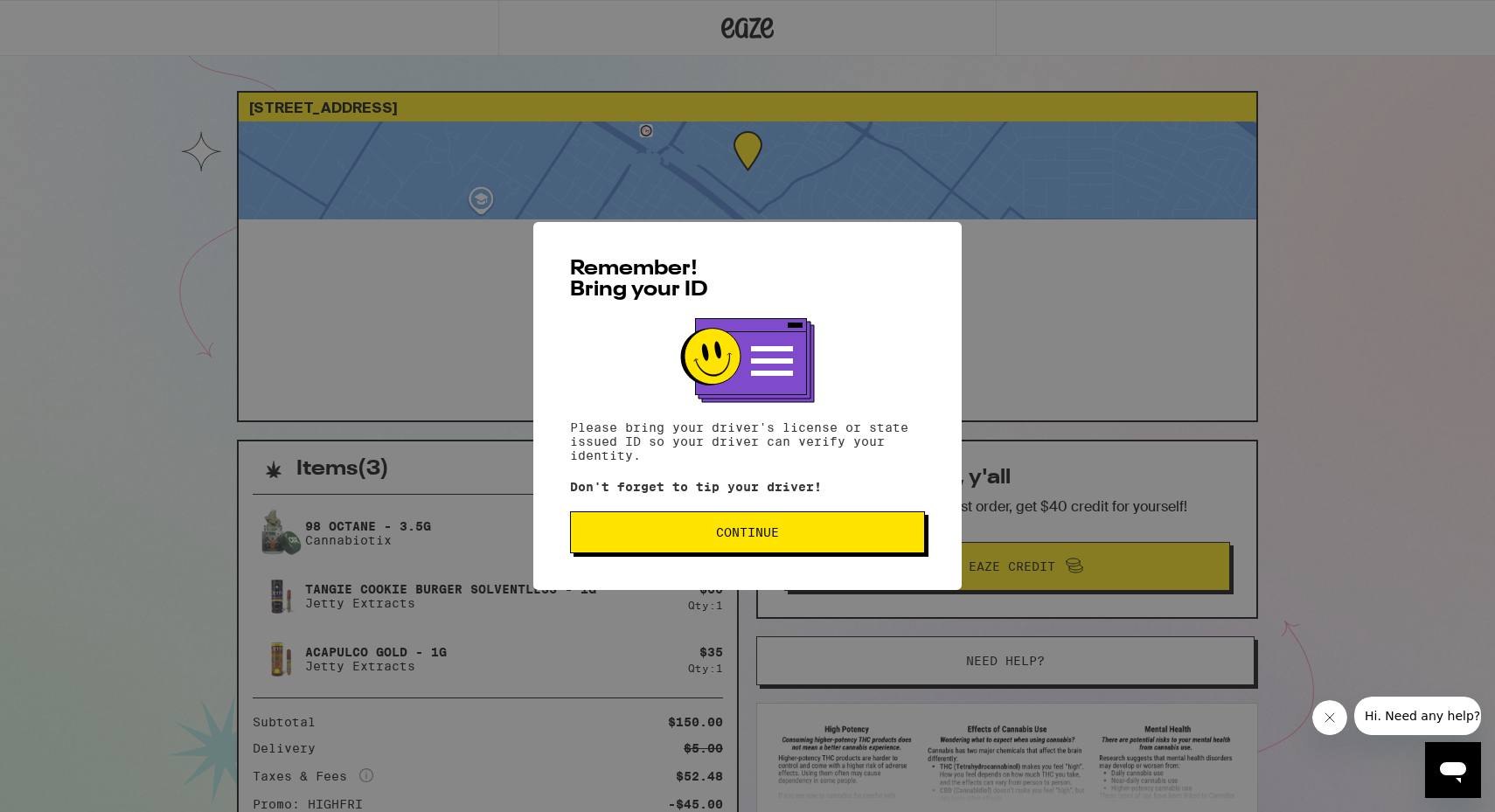
click at [621, 535] on span "Continue" at bounding box center [748, 533] width 325 height 13
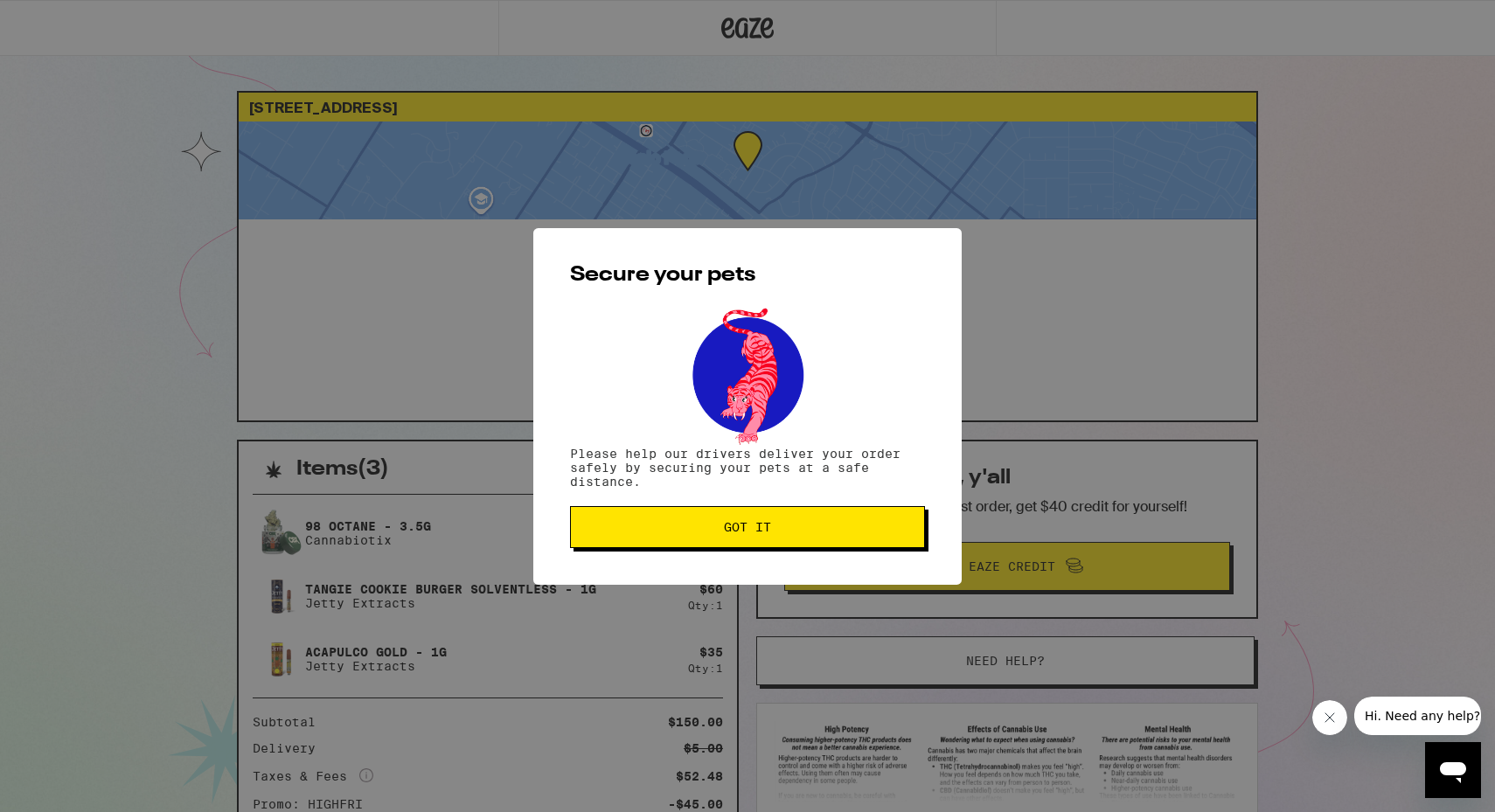
click at [621, 533] on span "Got it" at bounding box center [748, 527] width 325 height 13
